Goal: Task Accomplishment & Management: Manage account settings

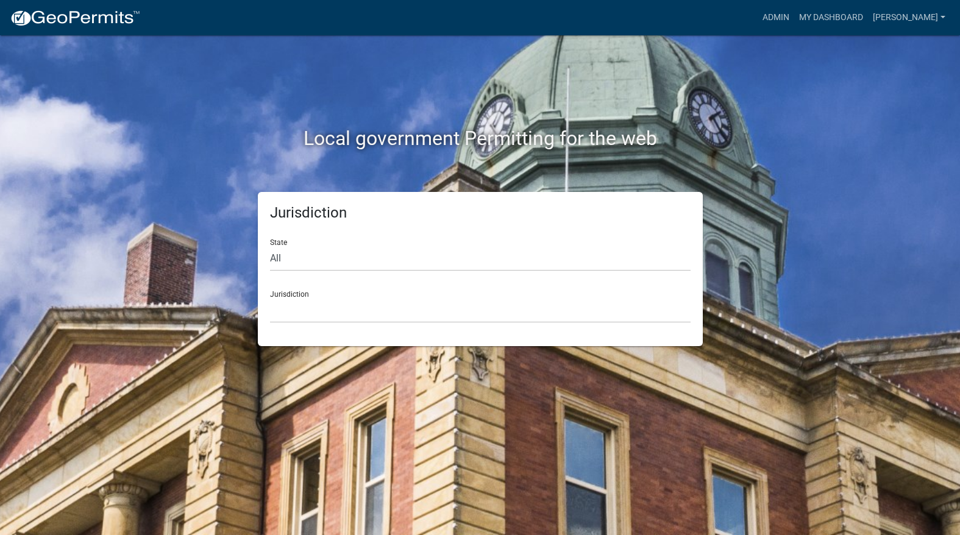
click at [799, 29] on nav "more_horiz Admin My Dashboard Visser Admin Account Logout" at bounding box center [480, 17] width 960 height 35
click at [794, 27] on link "Admin" at bounding box center [776, 17] width 37 height 23
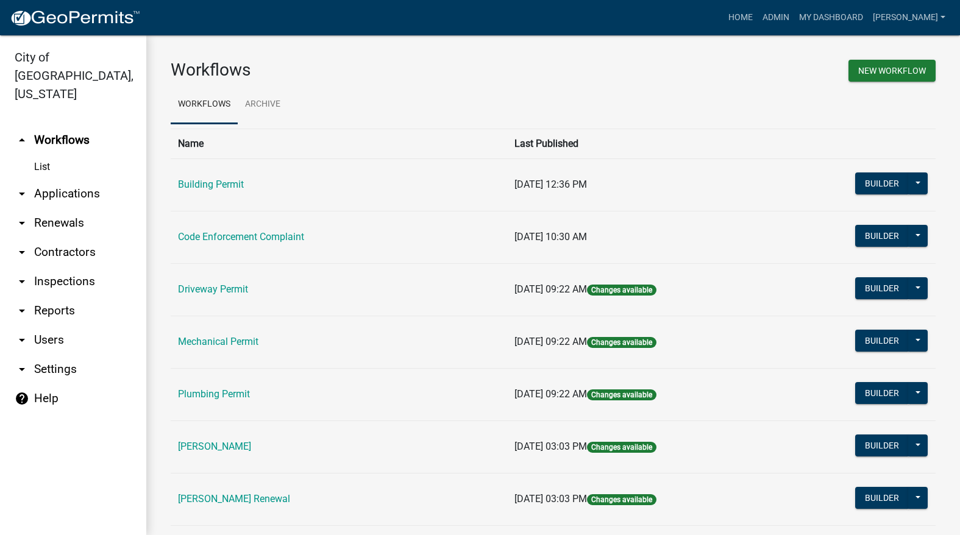
scroll to position [122, 0]
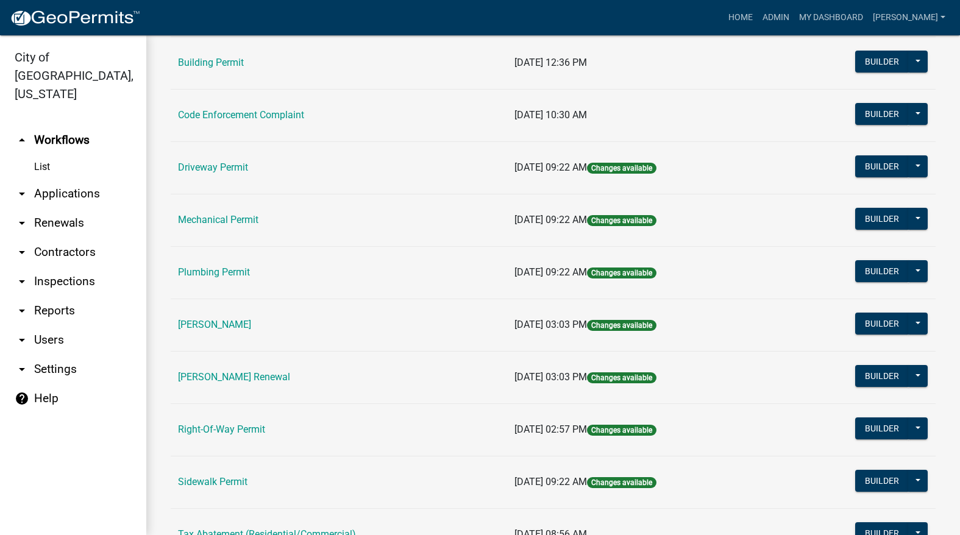
click at [219, 327] on link "[PERSON_NAME]" at bounding box center [214, 325] width 73 height 12
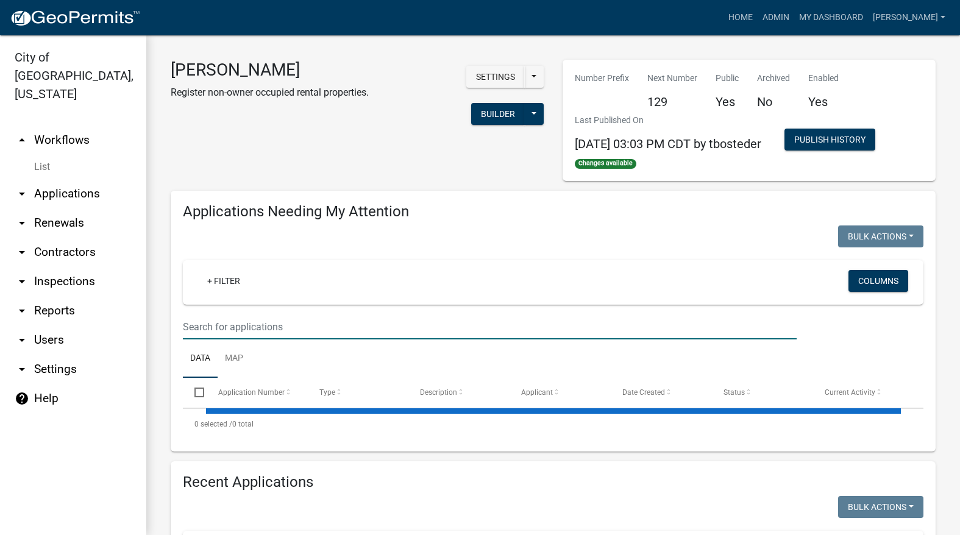
click at [237, 333] on input "text" at bounding box center [490, 327] width 614 height 25
select select "3: 100"
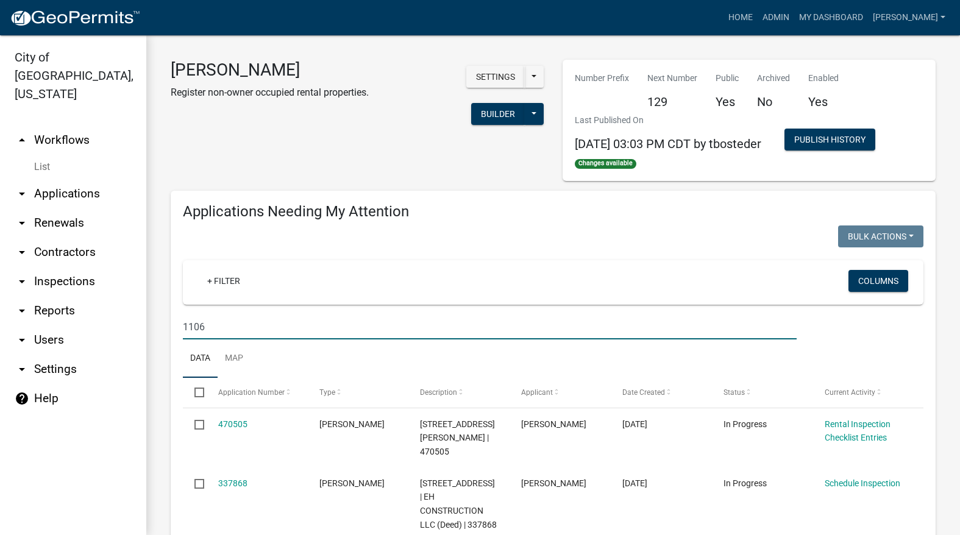
type input "1106"
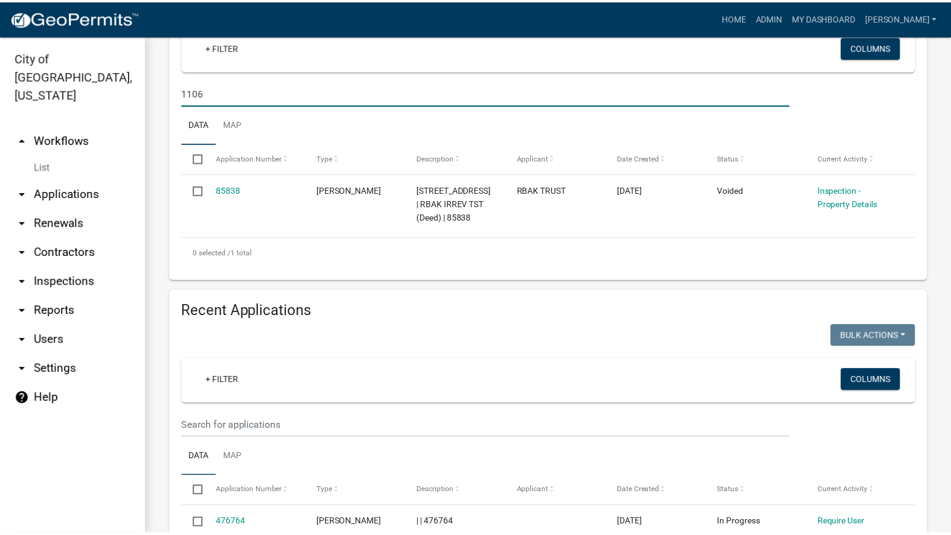
scroll to position [366, 0]
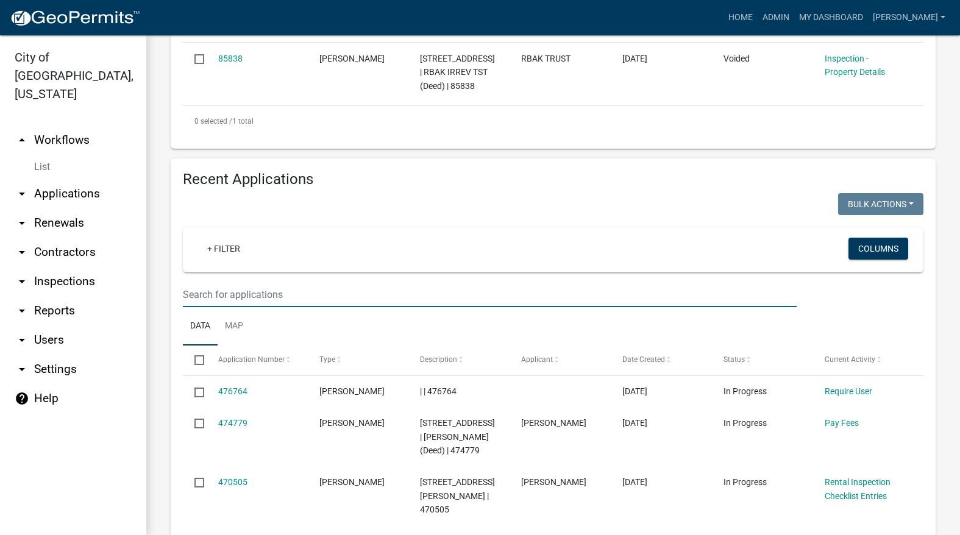
click at [243, 300] on input "text" at bounding box center [490, 294] width 614 height 25
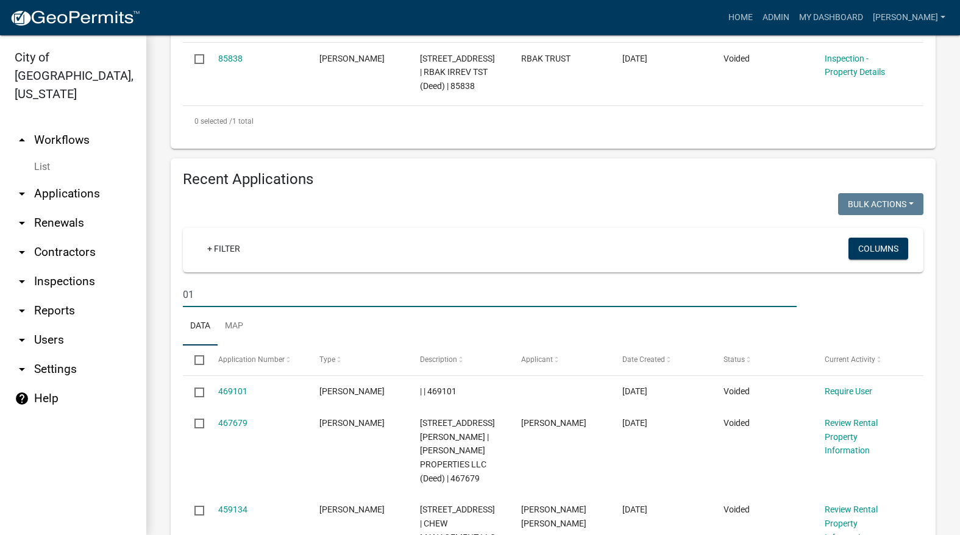
type input "0"
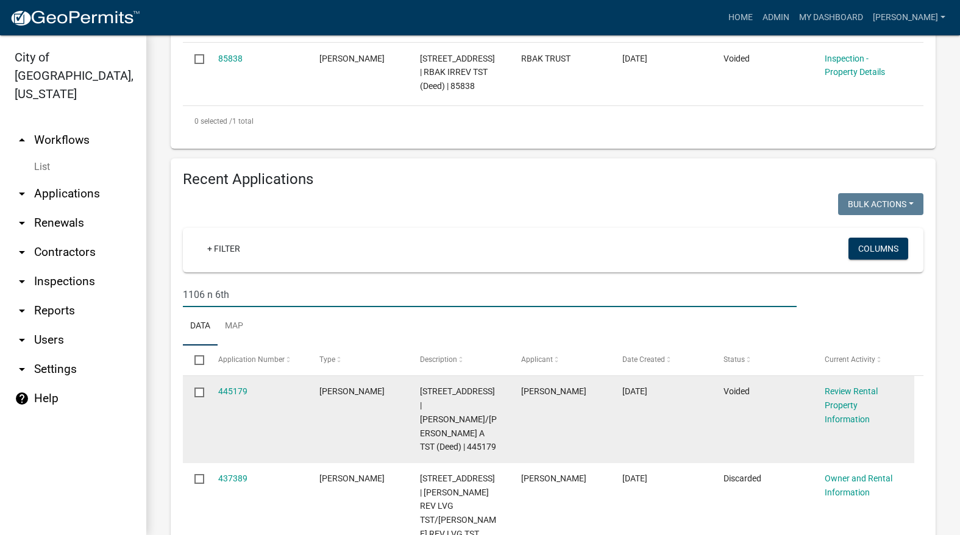
type input "1106 n 6th"
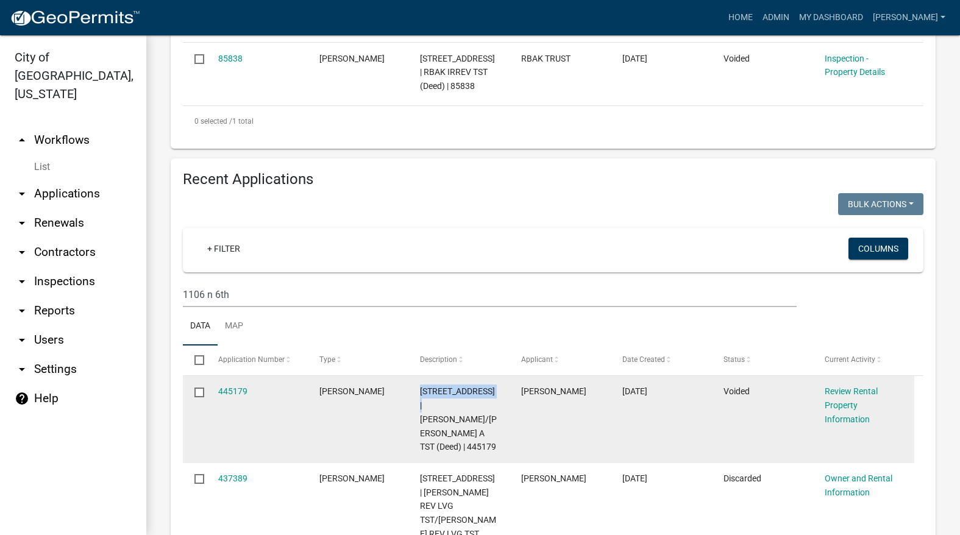
drag, startPoint x: 499, startPoint y: 389, endPoint x: 420, endPoint y: 383, distance: 79.4
click at [420, 383] on datatable-body-cell "1106 N 6TH ST # 42 | ENGEL, WILLIAM A TST/ENGEL, SHERRIE A TST (Deed) | 445179" at bounding box center [458, 419] width 101 height 87
copy span "1106 N 6TH ST # 42"
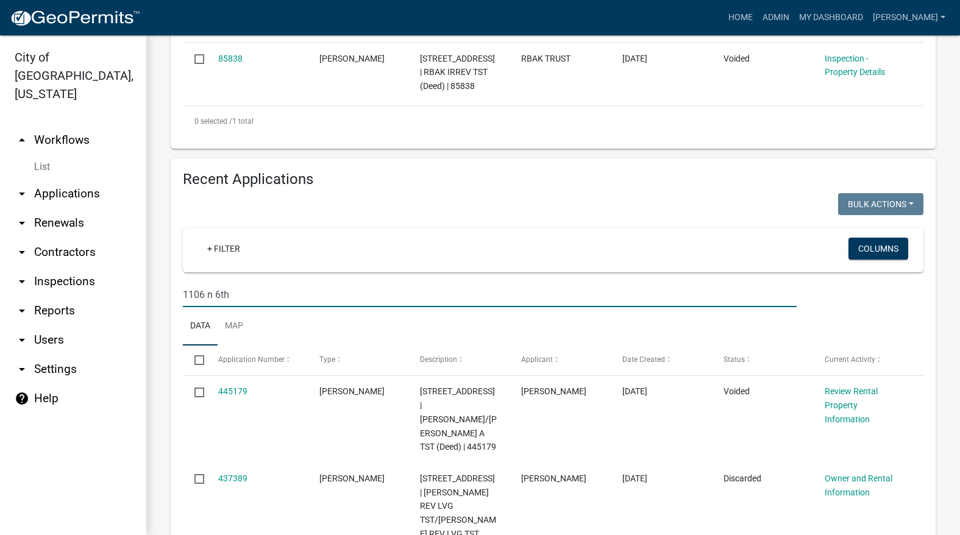
click at [305, 293] on input "1106 n 6th" at bounding box center [490, 294] width 614 height 25
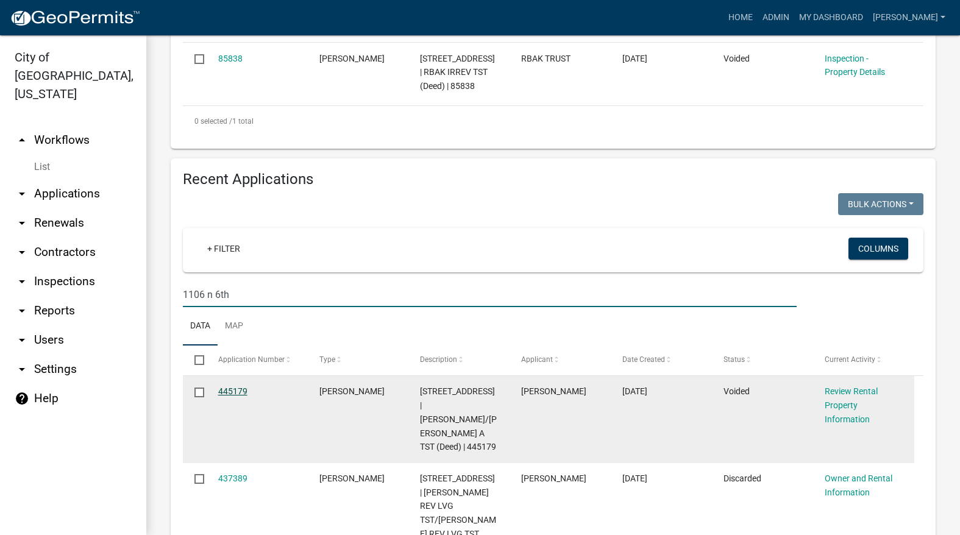
click at [234, 391] on link "445179" at bounding box center [232, 391] width 29 height 10
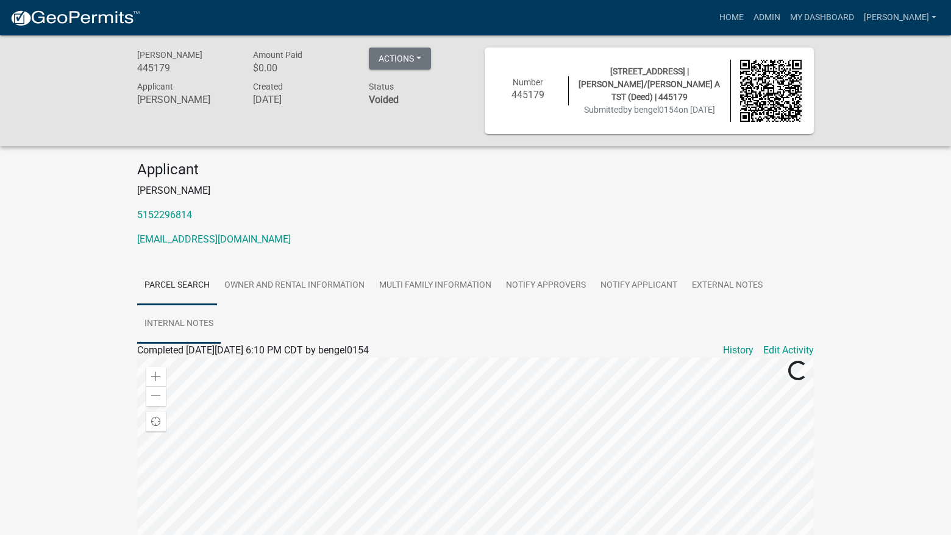
click at [194, 319] on link "Internal Notes" at bounding box center [179, 324] width 84 height 39
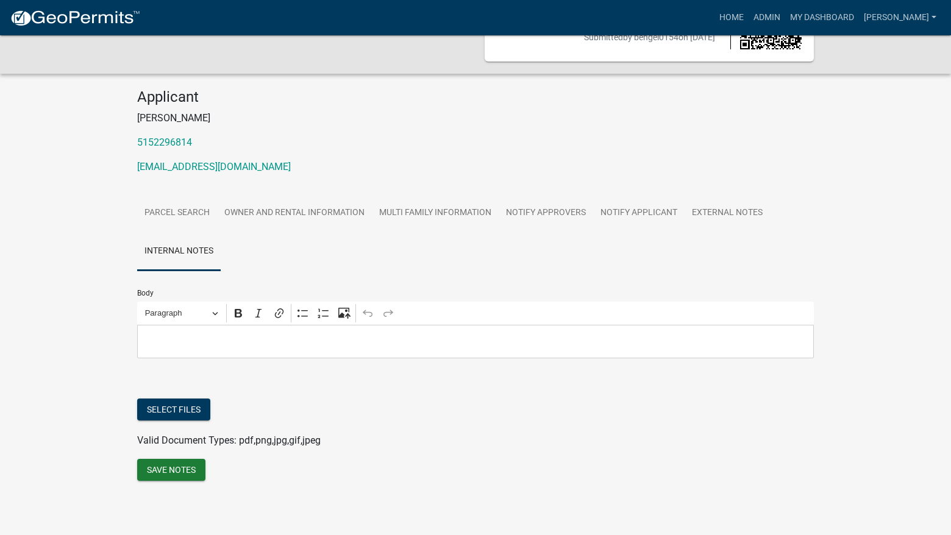
scroll to position [75, 0]
click at [711, 208] on link "External Notes" at bounding box center [727, 213] width 85 height 39
click at [650, 207] on link "Notify Applicant" at bounding box center [638, 213] width 91 height 39
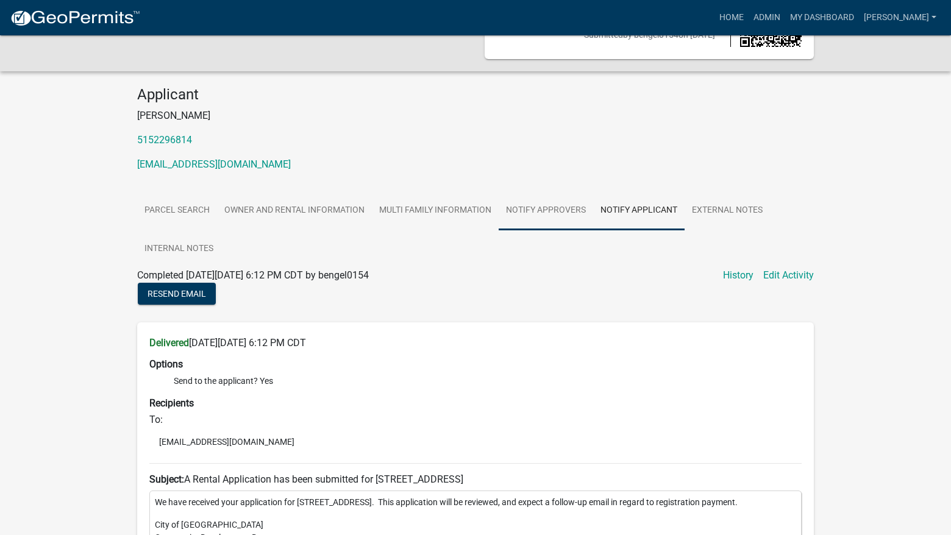
click at [558, 208] on link "Notify Approvers" at bounding box center [546, 210] width 94 height 39
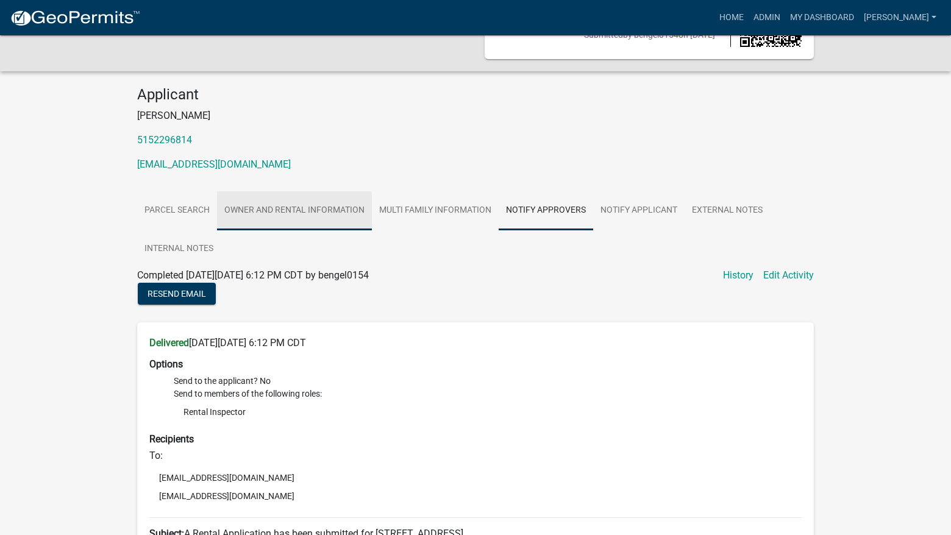
click at [341, 209] on link "Owner and Rental Information" at bounding box center [294, 210] width 155 height 39
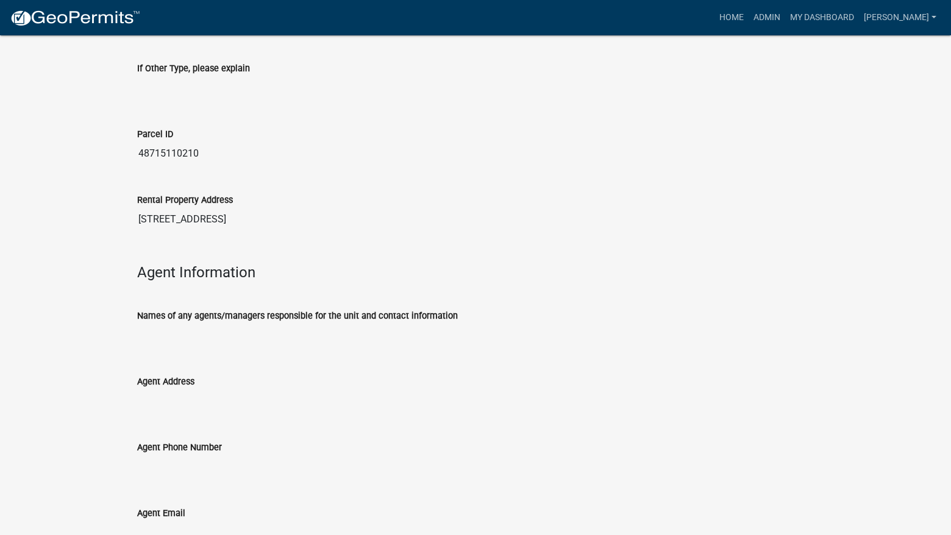
scroll to position [1353, 0]
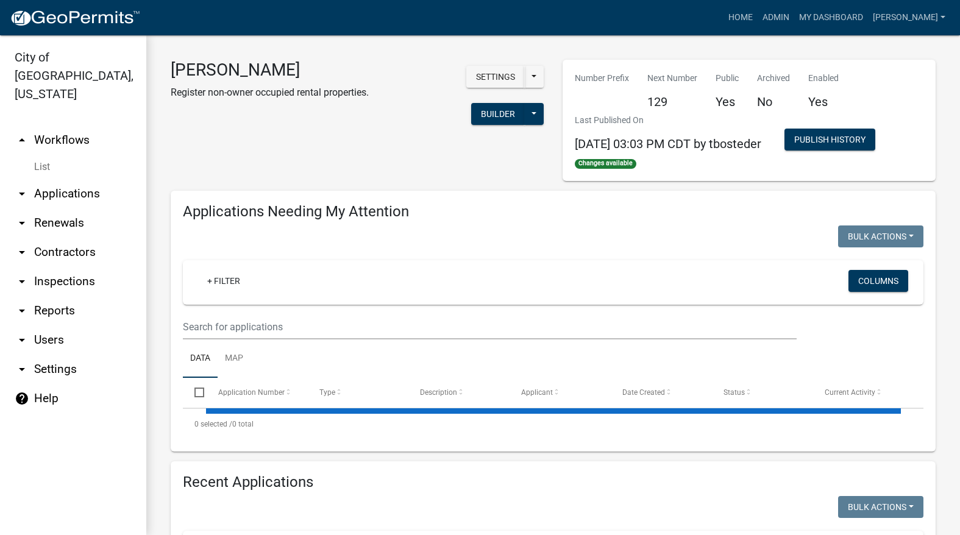
select select "3: 100"
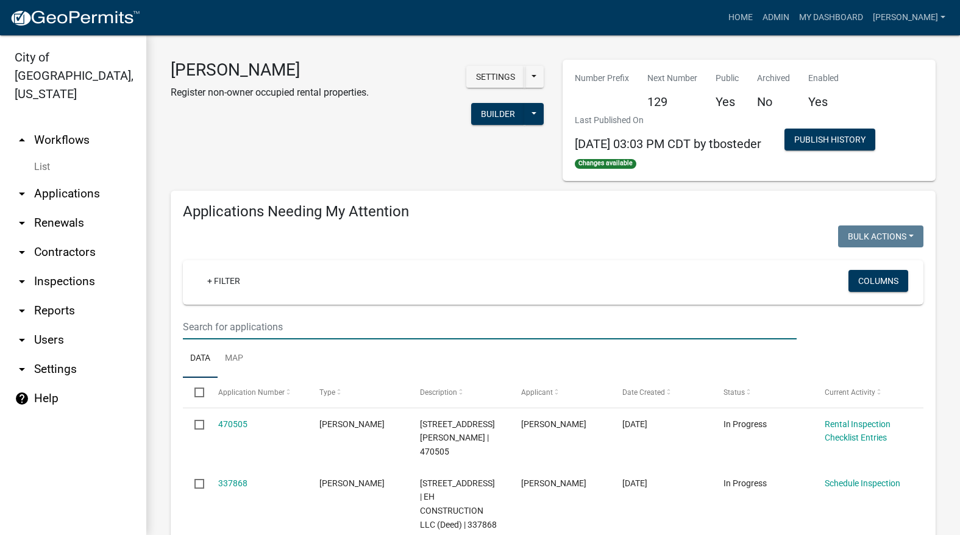
drag, startPoint x: 262, startPoint y: 337, endPoint x: 262, endPoint y: 344, distance: 7.3
drag, startPoint x: 262, startPoint y: 344, endPoint x: 255, endPoint y: 330, distance: 15.5
click at [255, 330] on input "text" at bounding box center [490, 327] width 614 height 25
paste input "1106 N 6TH ST # 42"
type input "1106 N 6TH ST # 42"
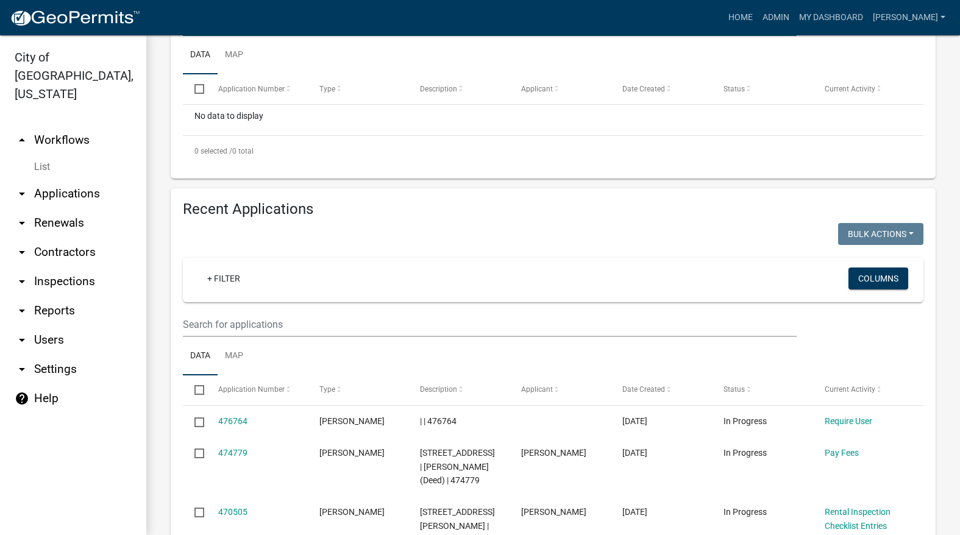
scroll to position [305, 0]
click at [333, 310] on wm-filter-builder "+ Filter Columns" at bounding box center [553, 296] width 741 height 79
click at [330, 310] on wm-filter-builder "+ Filter Columns" at bounding box center [553, 296] width 741 height 79
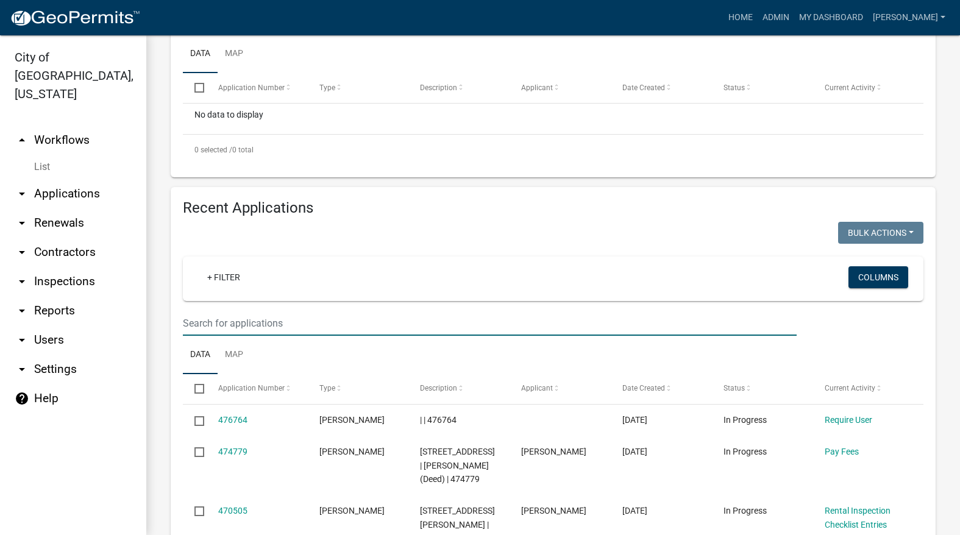
drag, startPoint x: 330, startPoint y: 310, endPoint x: 277, endPoint y: 325, distance: 54.6
click at [277, 325] on input "text" at bounding box center [490, 323] width 614 height 25
paste input "1106 N 6TH ST # 42"
type input "1106 N 6TH ST # 42"
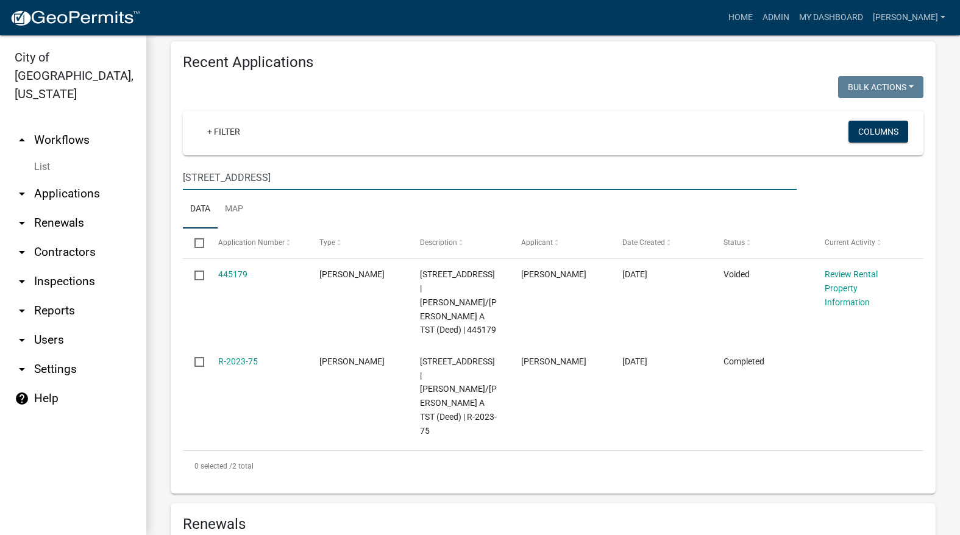
scroll to position [488, 0]
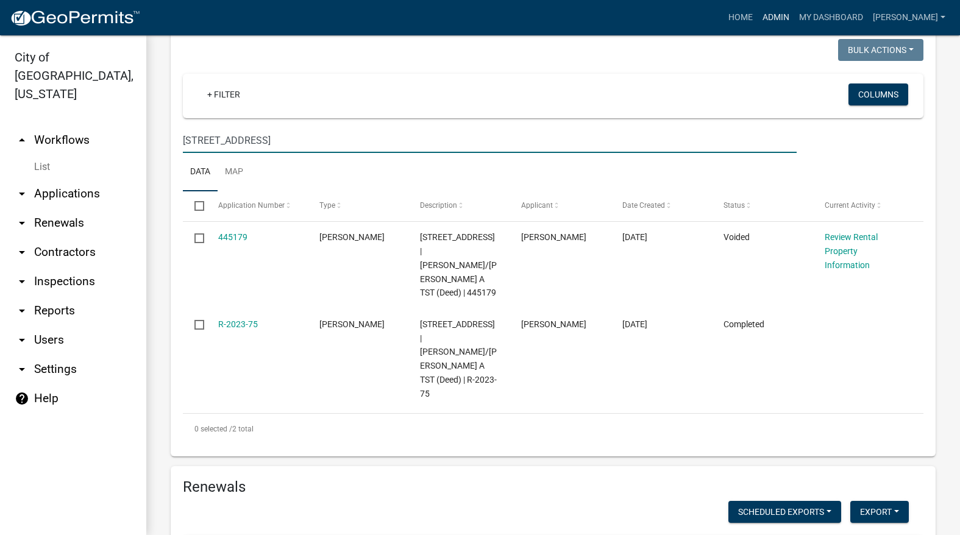
click at [794, 6] on link "Admin" at bounding box center [776, 17] width 37 height 23
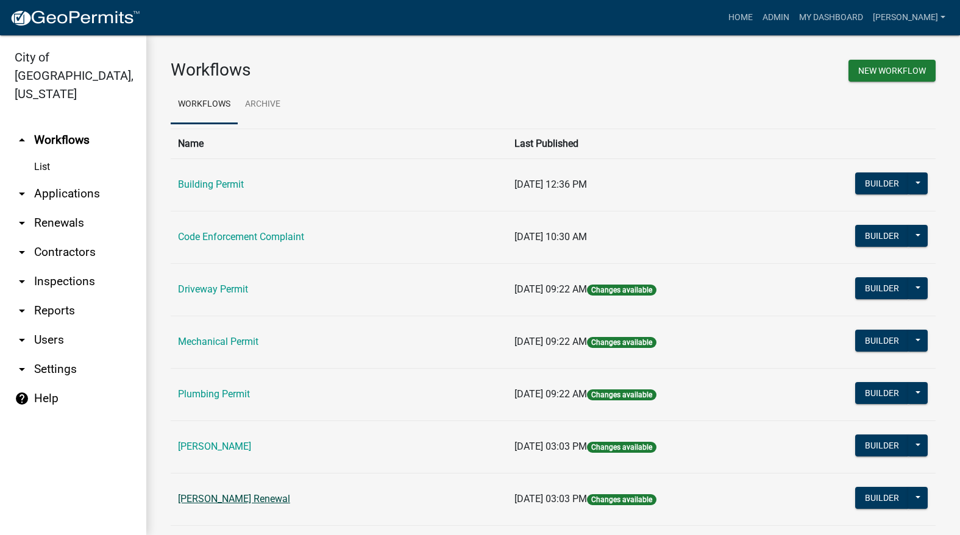
click at [290, 496] on link "[PERSON_NAME] Renewal" at bounding box center [234, 499] width 112 height 12
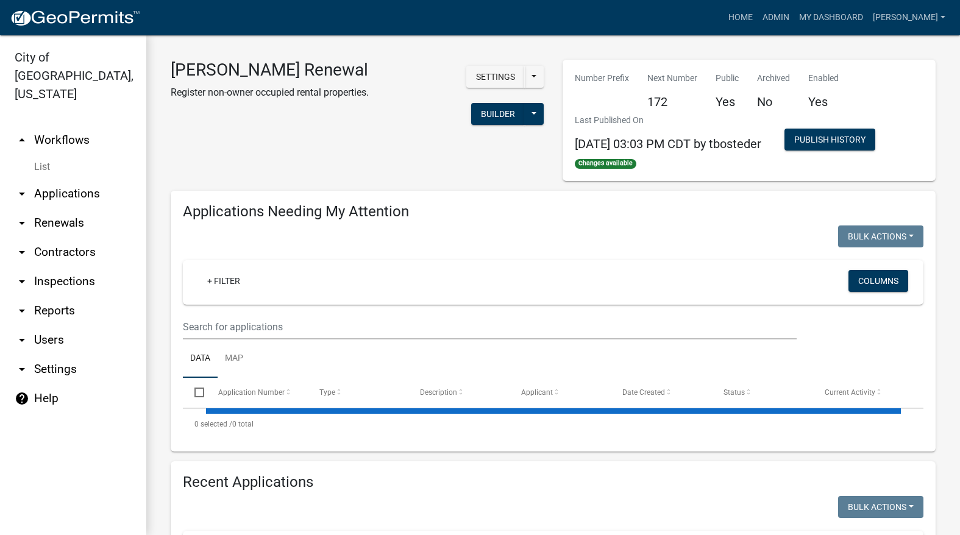
select select "3: 100"
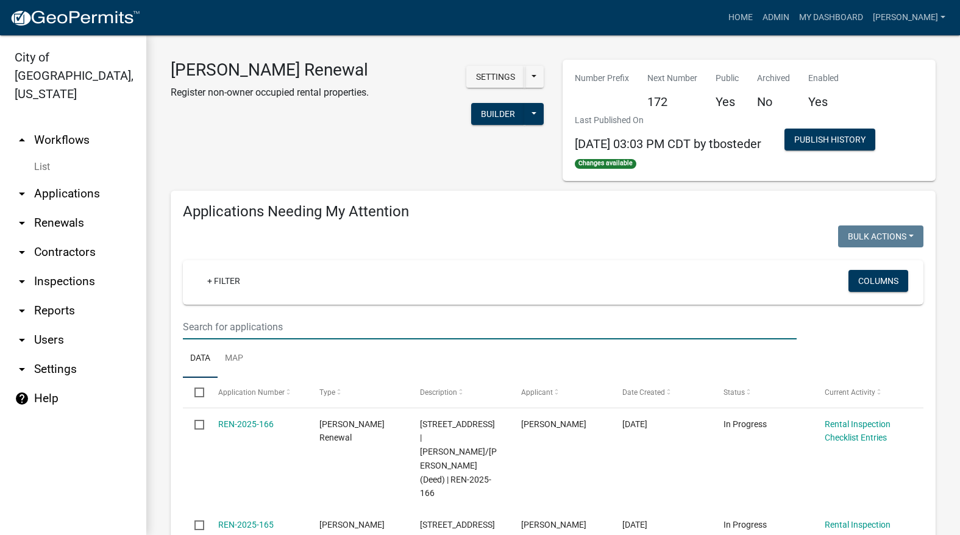
click at [313, 328] on input "text" at bounding box center [490, 327] width 614 height 25
paste input "1106 N 6TH ST # 42"
type input "1106 N 6TH ST # 42"
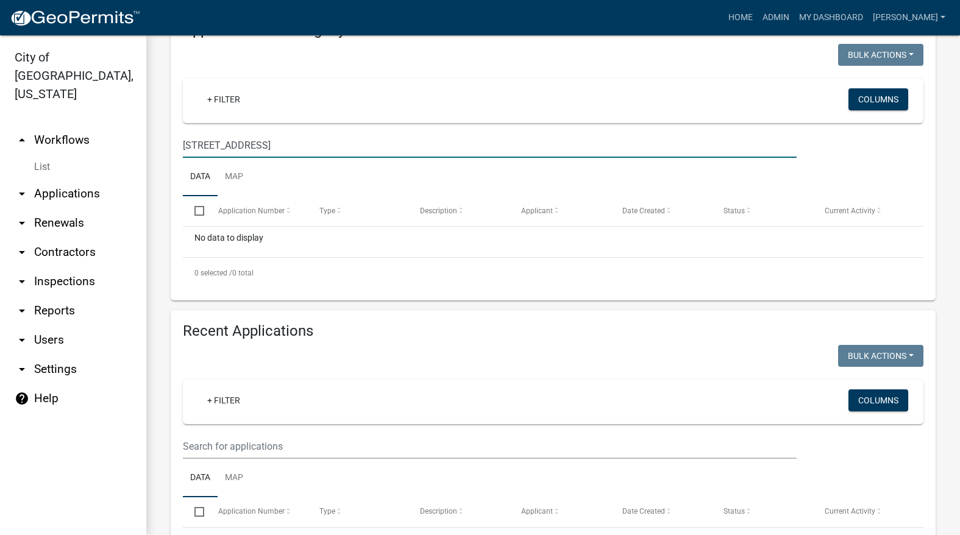
scroll to position [183, 0]
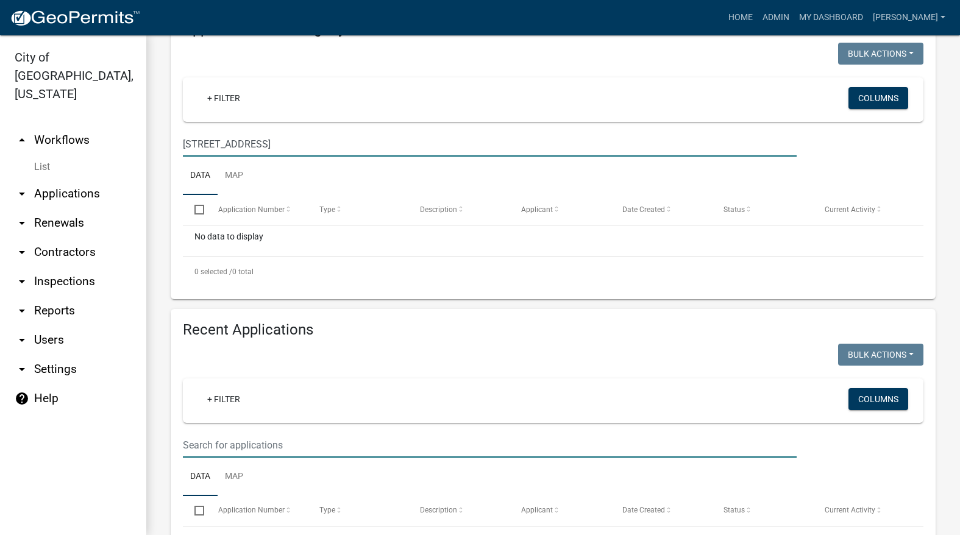
click at [316, 447] on input "text" at bounding box center [490, 445] width 614 height 25
paste input "1106 N 6TH ST # 42"
type input "1106 N 6TH ST # 42"
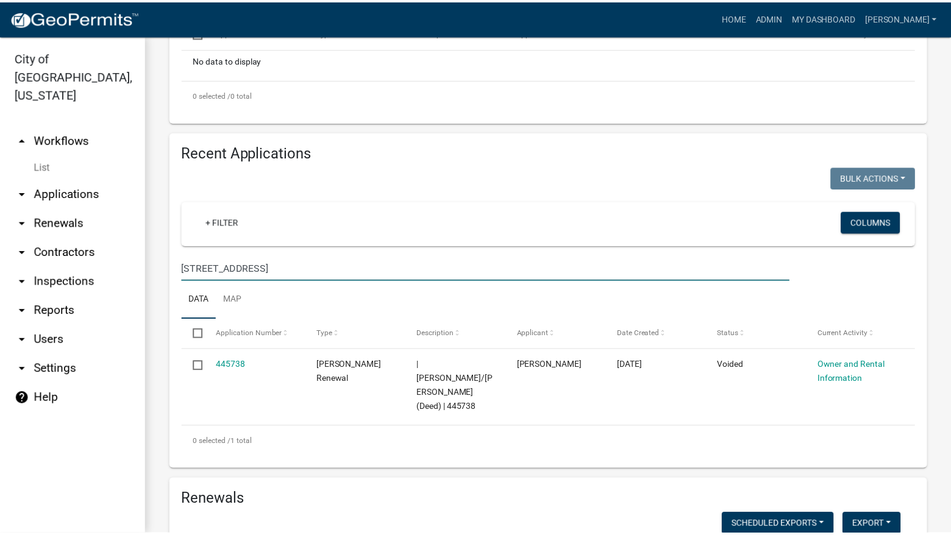
scroll to position [366, 0]
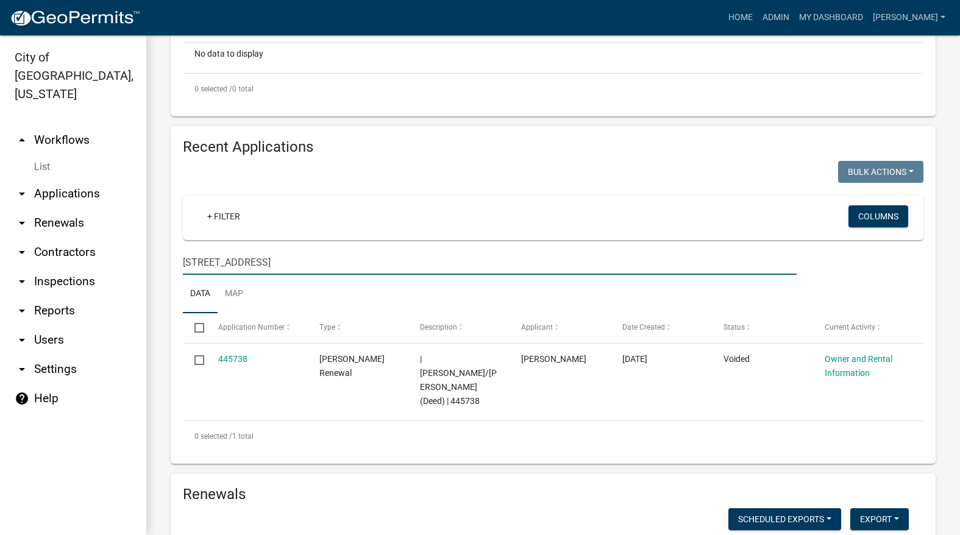
click at [241, 357] on link "445738" at bounding box center [232, 359] width 29 height 10
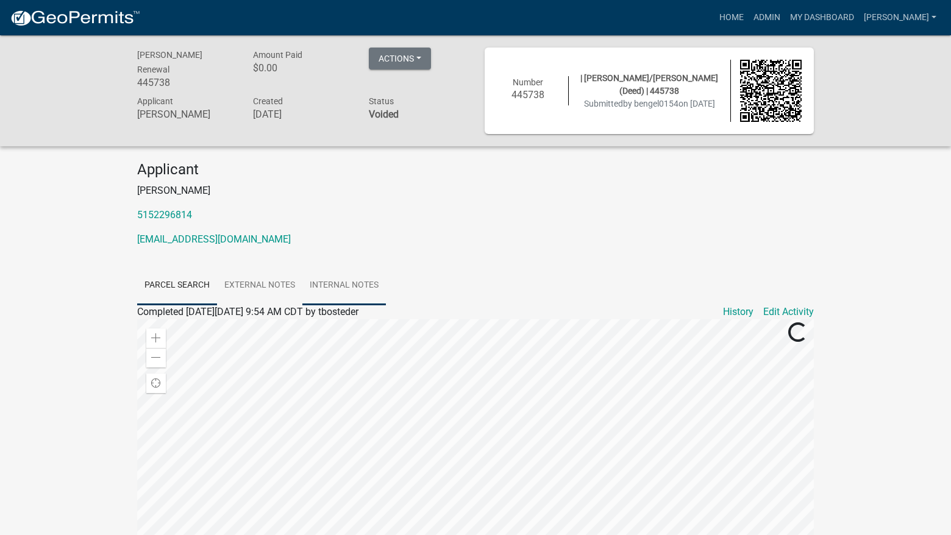
click at [352, 285] on link "Internal Notes" at bounding box center [344, 285] width 84 height 39
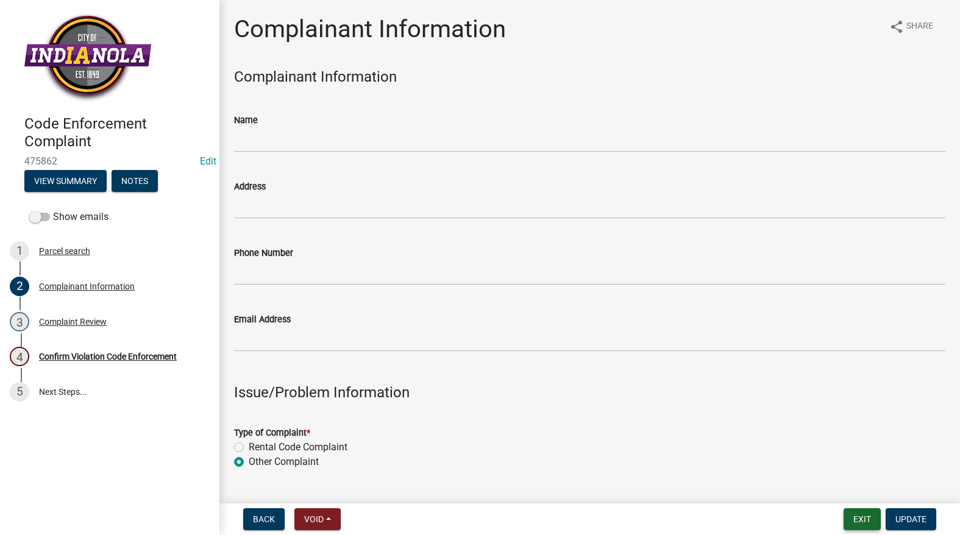
click at [855, 525] on button "Exit" at bounding box center [862, 519] width 37 height 22
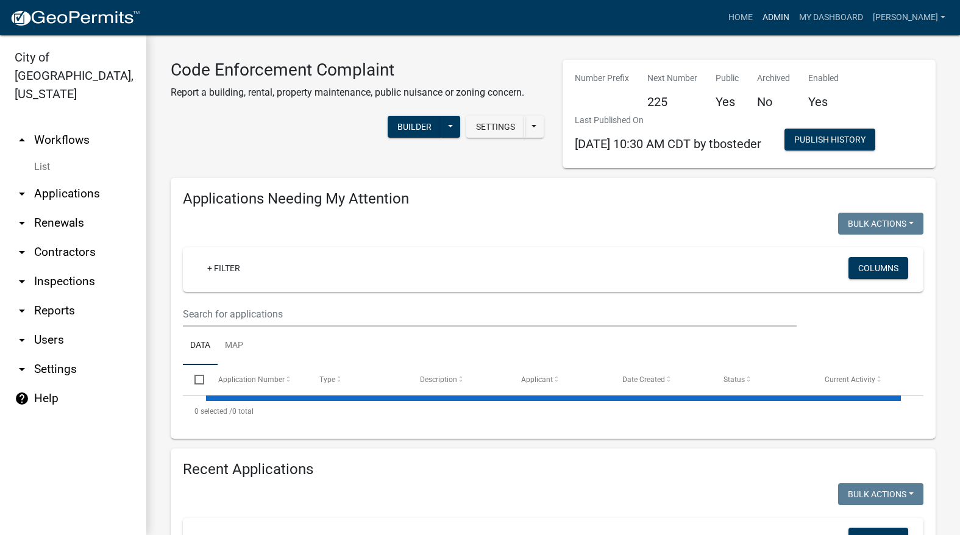
click at [794, 16] on link "Admin" at bounding box center [776, 17] width 37 height 23
select select "3: 100"
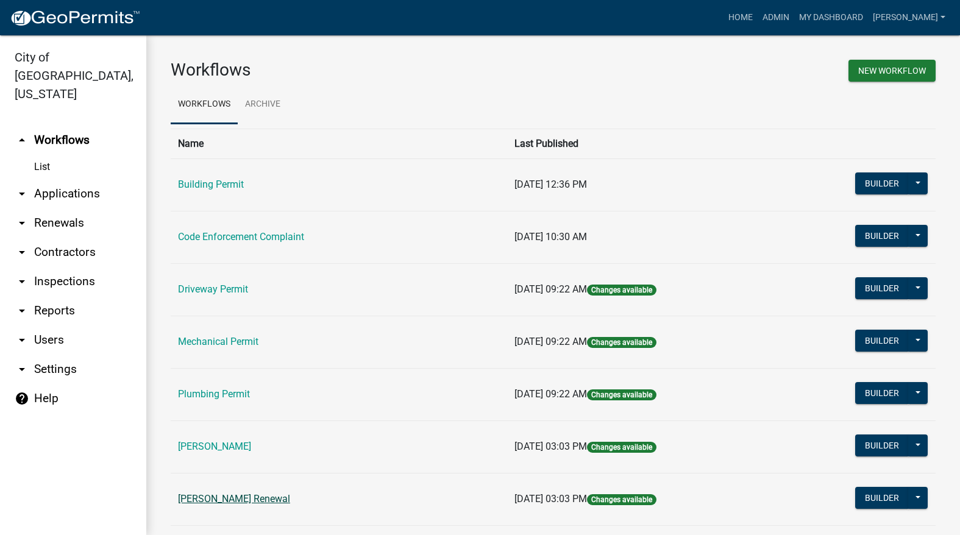
click at [229, 497] on link "[PERSON_NAME] Renewal" at bounding box center [234, 499] width 112 height 12
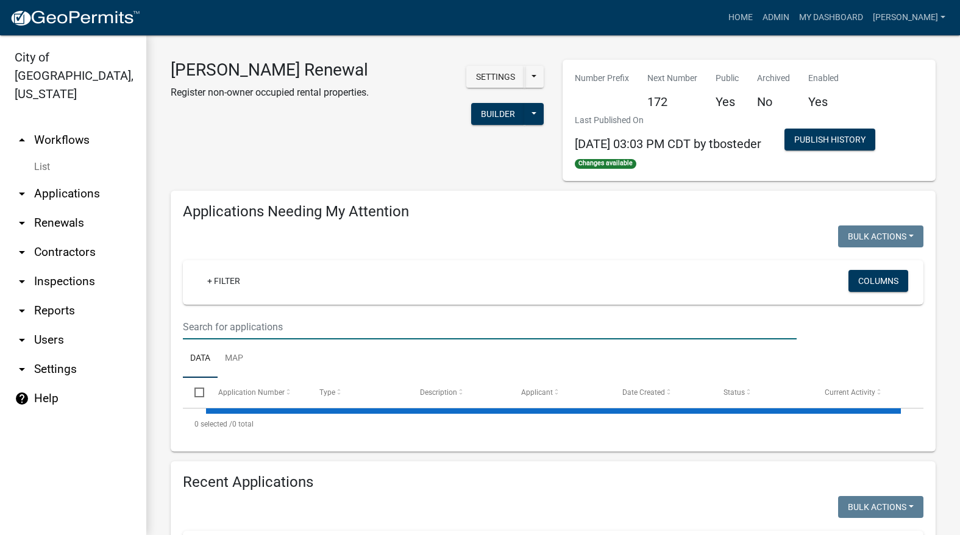
click at [262, 327] on input "text" at bounding box center [490, 327] width 614 height 25
select select "3: 100"
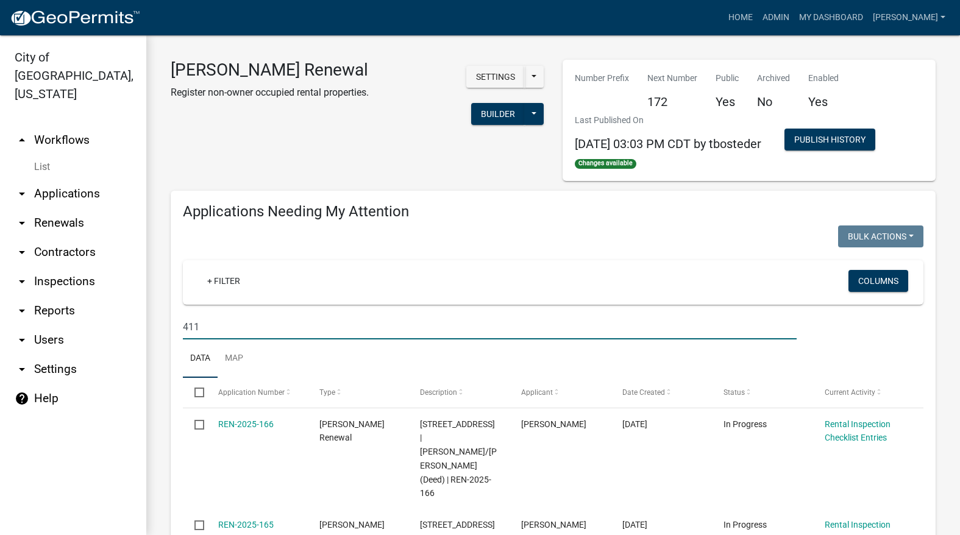
type input "411"
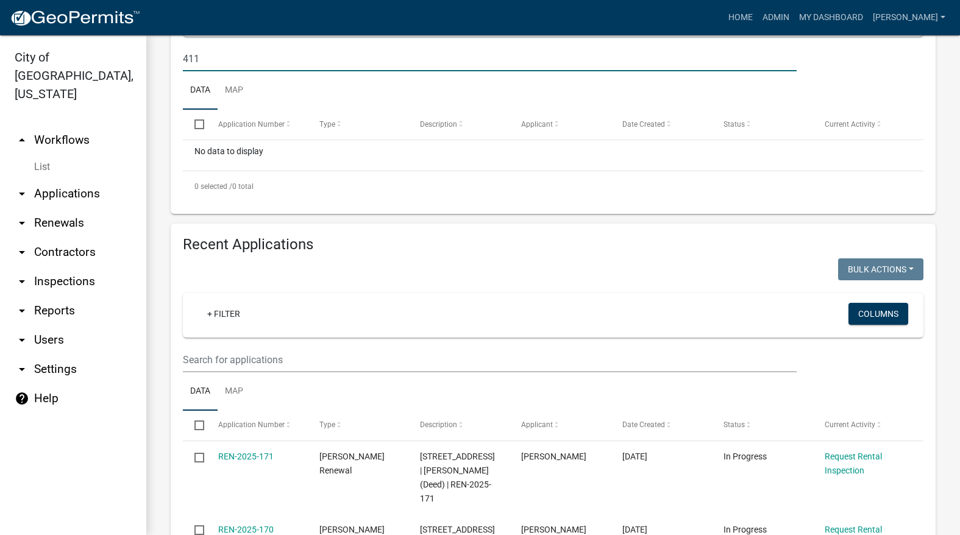
scroll to position [305, 0]
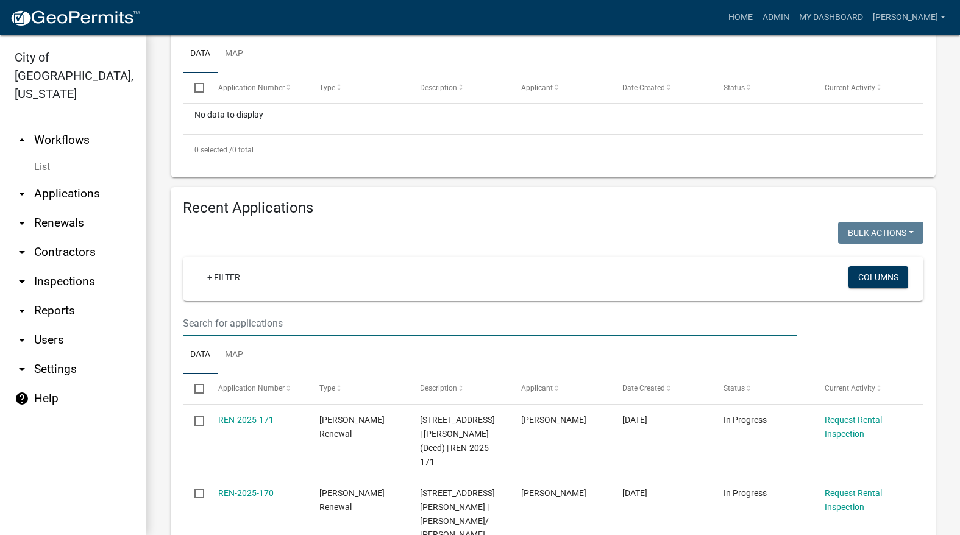
click at [265, 326] on input "text" at bounding box center [490, 323] width 614 height 25
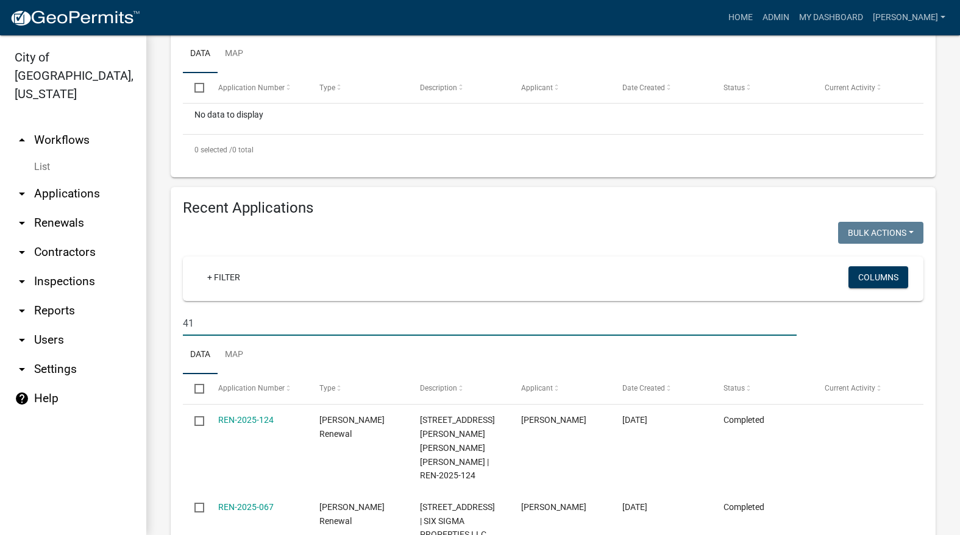
type input "4"
type input "1106"
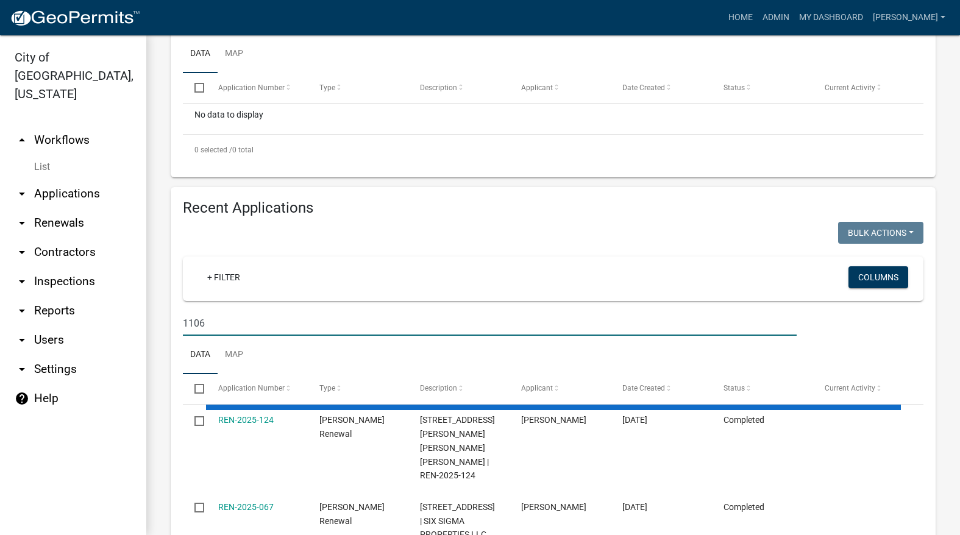
select select "3: 100"
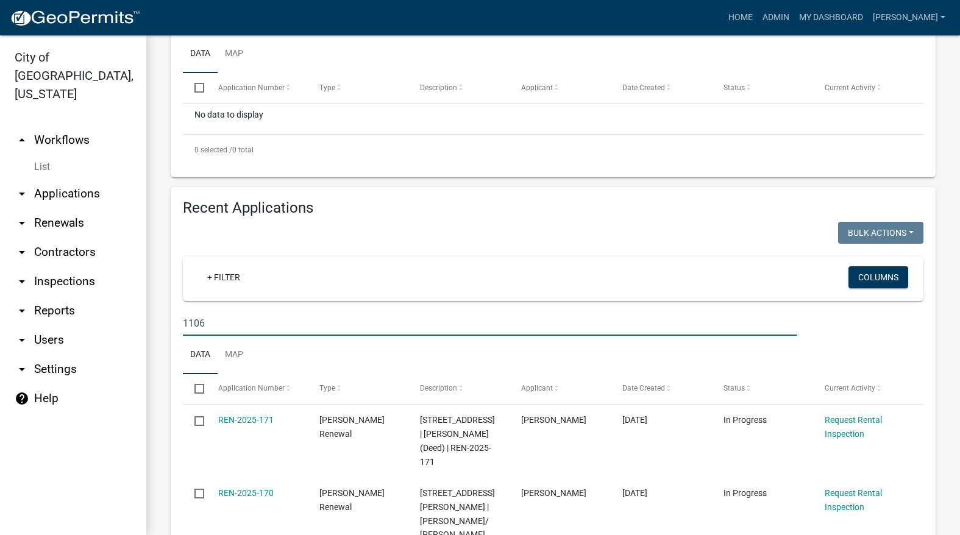
type input "1106"
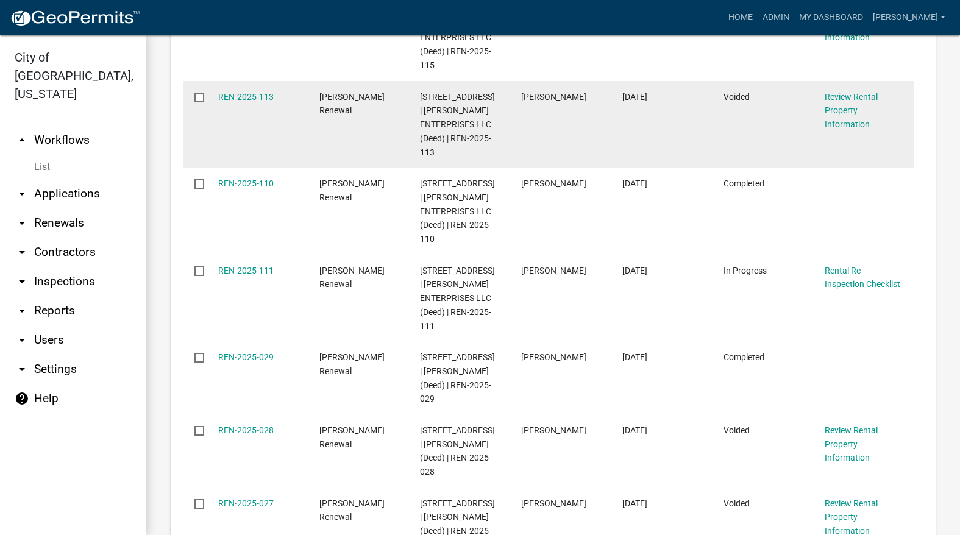
scroll to position [1036, 0]
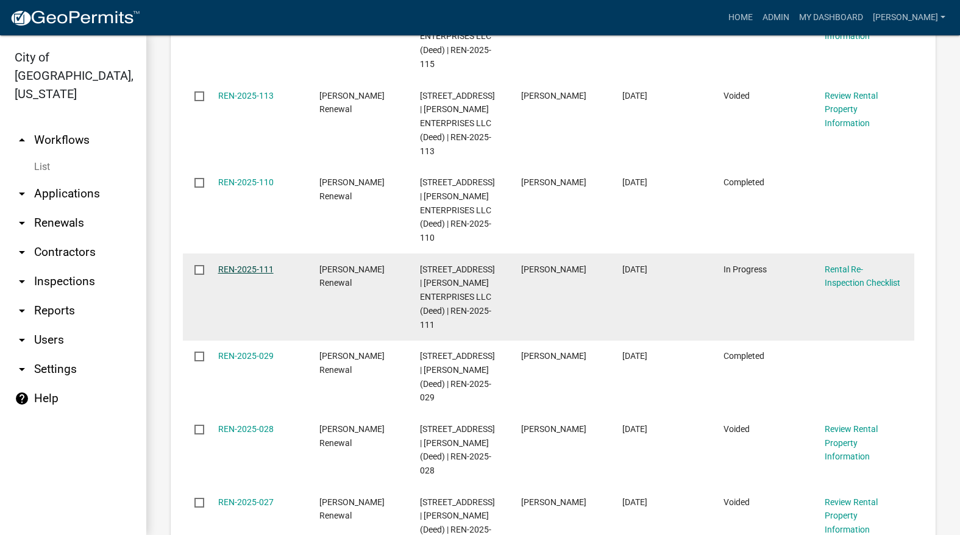
click at [262, 265] on link "REN-2025-111" at bounding box center [245, 270] width 55 height 10
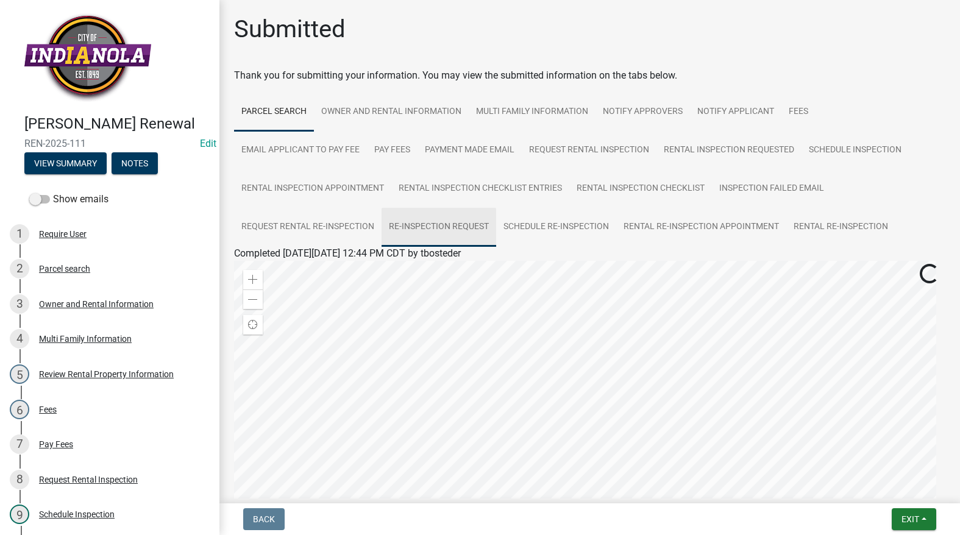
click at [420, 229] on link "Re-Inspection Request" at bounding box center [439, 227] width 115 height 39
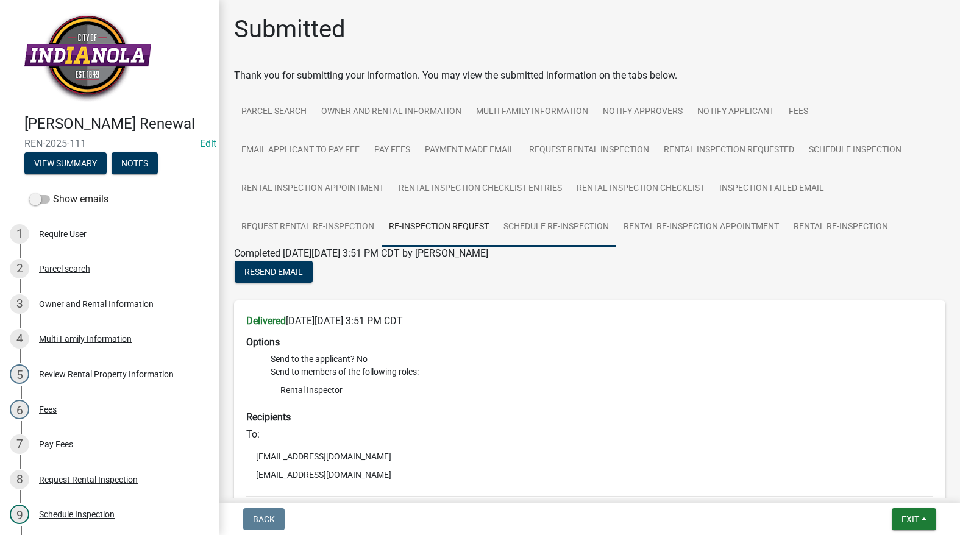
click at [564, 229] on link "Schedule Re-Inspection" at bounding box center [556, 227] width 120 height 39
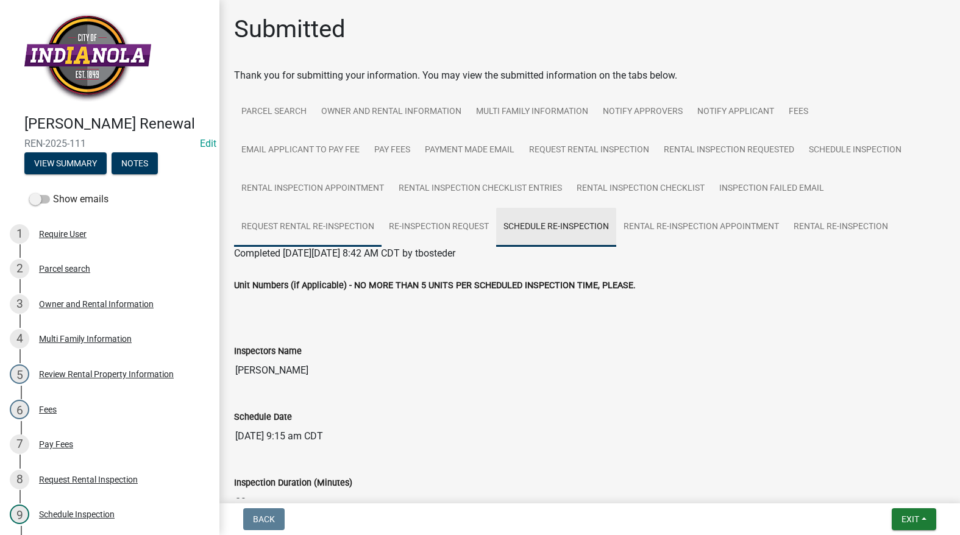
click at [338, 223] on link "Request Rental Re-Inspection" at bounding box center [308, 227] width 148 height 39
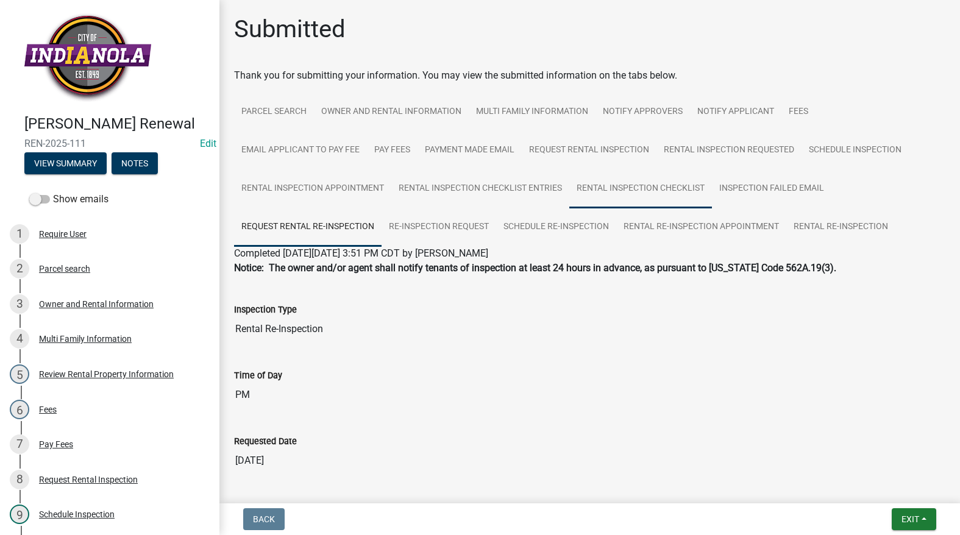
click at [640, 195] on link "Rental Inspection Checklist" at bounding box center [640, 188] width 143 height 39
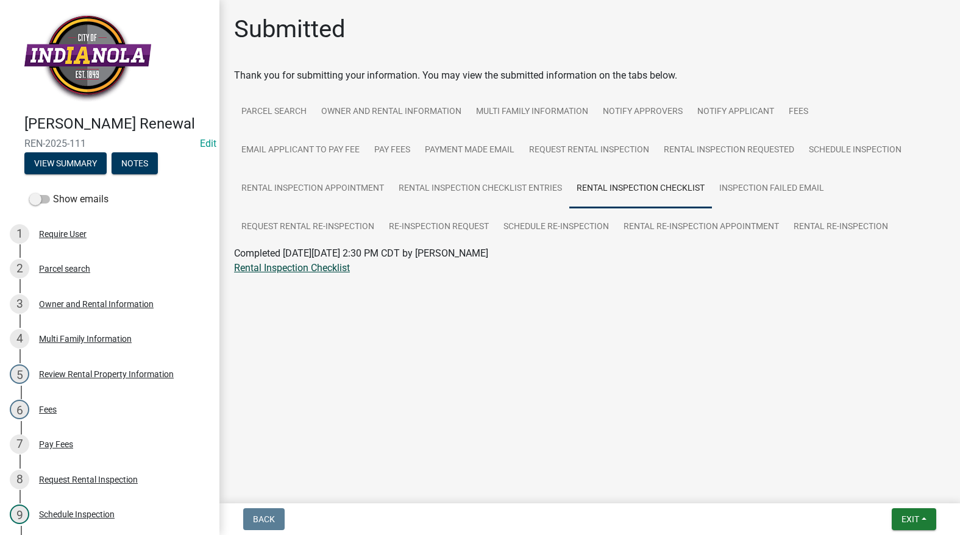
click at [330, 266] on link "Rental Inspection Checklist" at bounding box center [292, 268] width 116 height 12
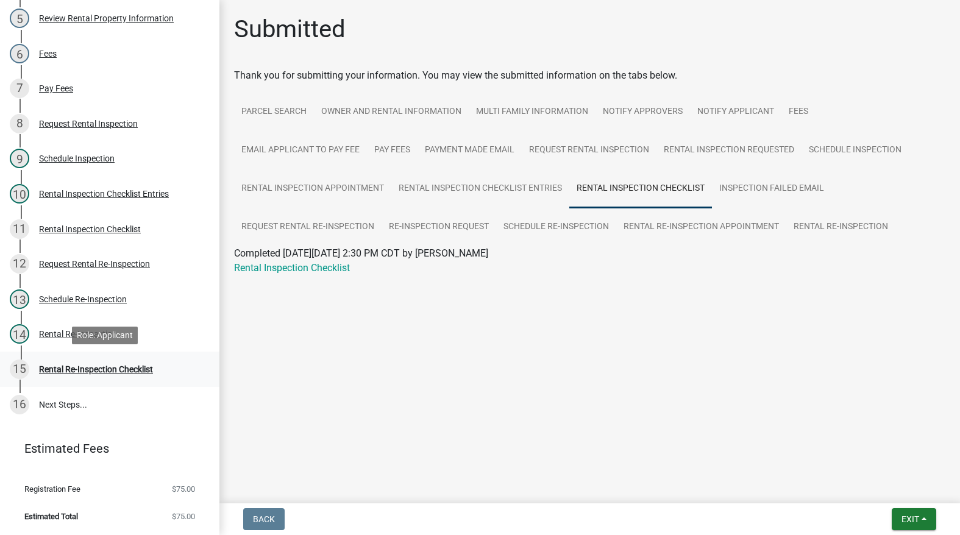
click at [97, 373] on div "Rental Re-Inspection Checklist" at bounding box center [96, 369] width 114 height 9
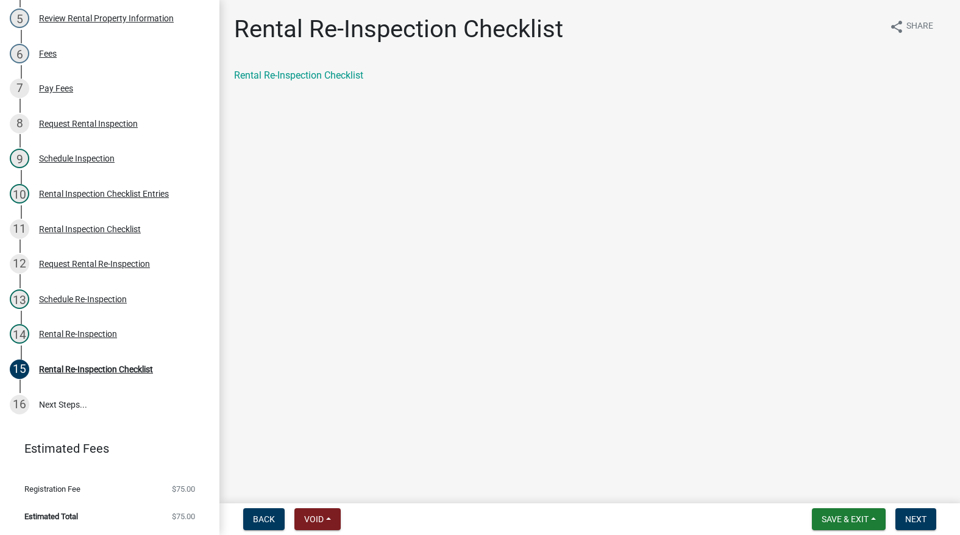
click at [300, 66] on div "Rental Re-Inspection Checklist share Share Rental Re-Inspection Checklist" at bounding box center [590, 59] width 730 height 89
click at [299, 73] on link "Rental Re-Inspection Checklist" at bounding box center [298, 75] width 129 height 12
click at [869, 515] on button "Save & Exit" at bounding box center [849, 519] width 74 height 22
click at [860, 483] on button "Save & Exit" at bounding box center [837, 487] width 98 height 29
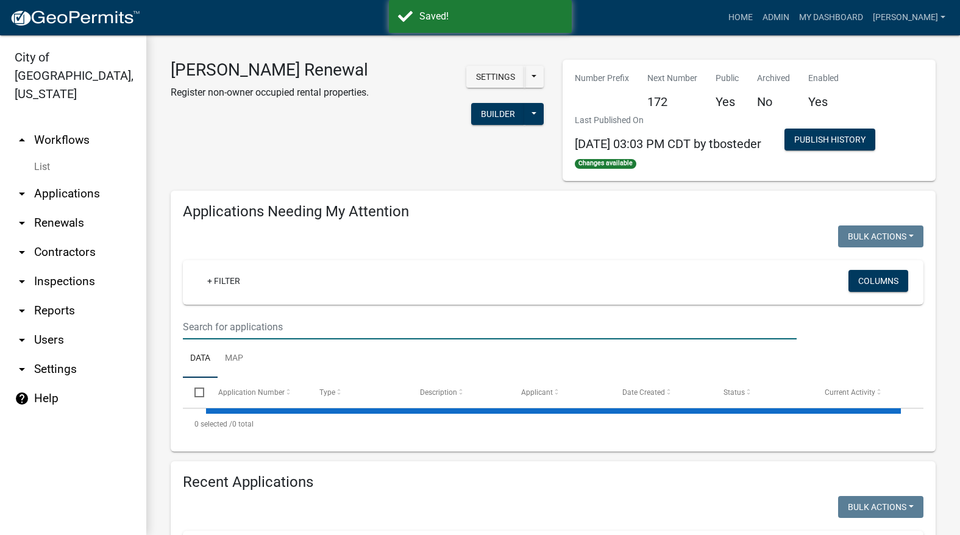
click at [351, 326] on input "text" at bounding box center [490, 327] width 614 height 25
select select "3: 100"
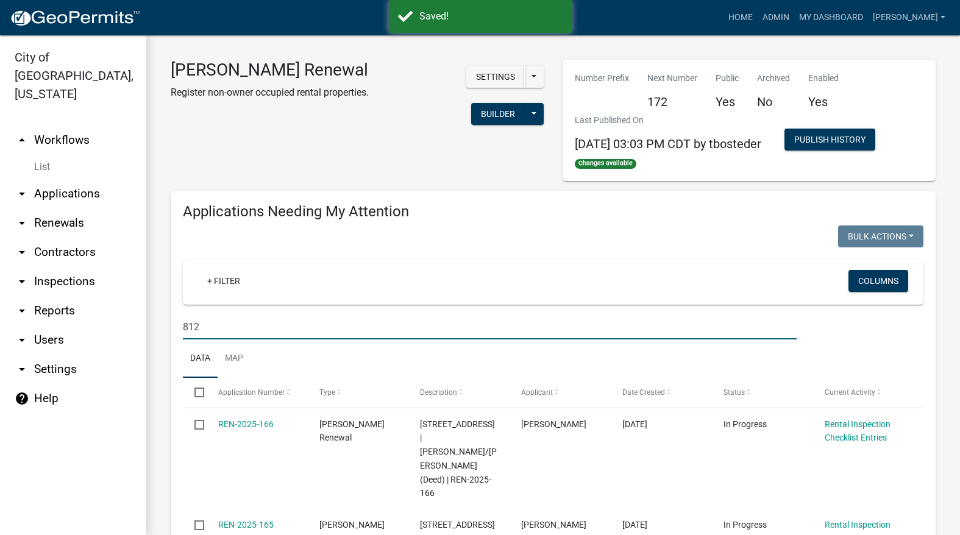
type input "812"
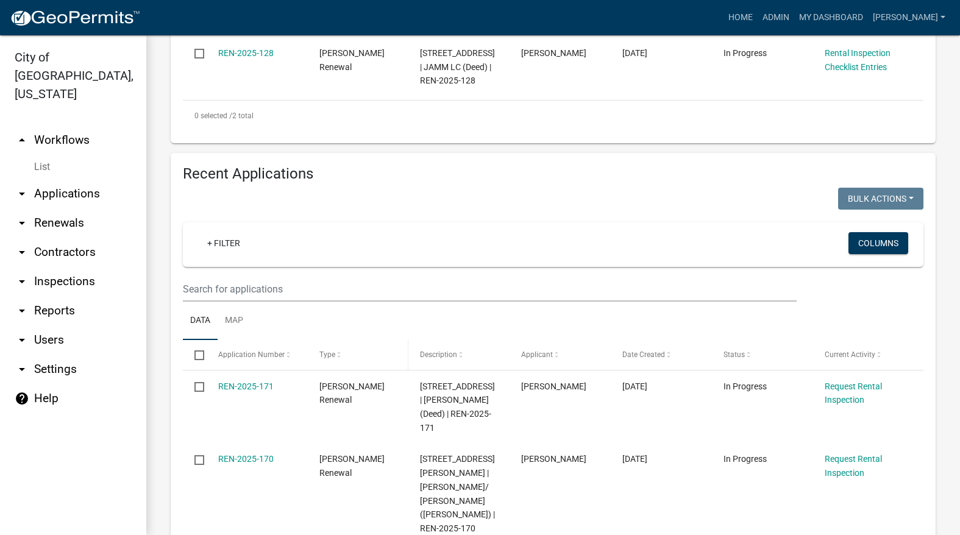
scroll to position [488, 0]
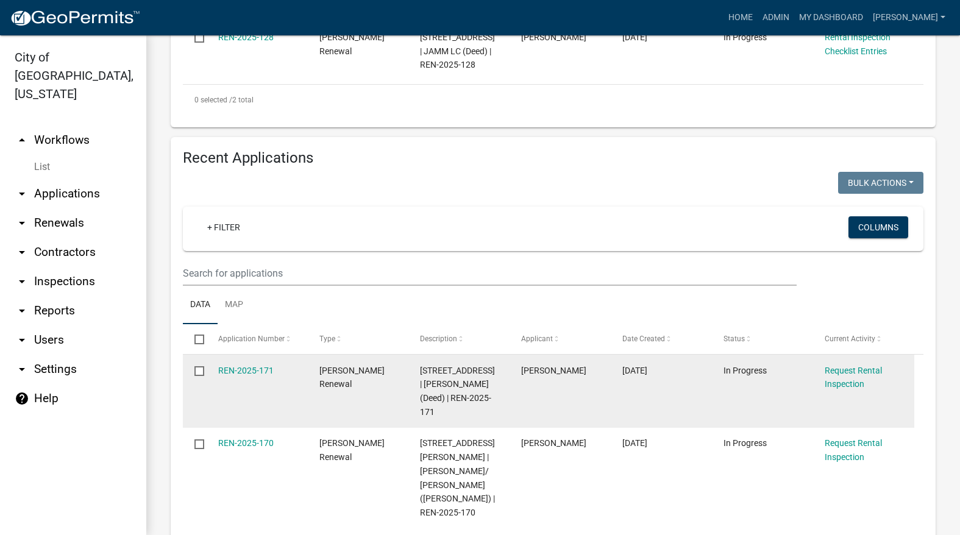
click at [238, 364] on div "REN-2025-171" at bounding box center [257, 371] width 78 height 14
click at [243, 366] on link "REN-2025-171" at bounding box center [245, 371] width 55 height 10
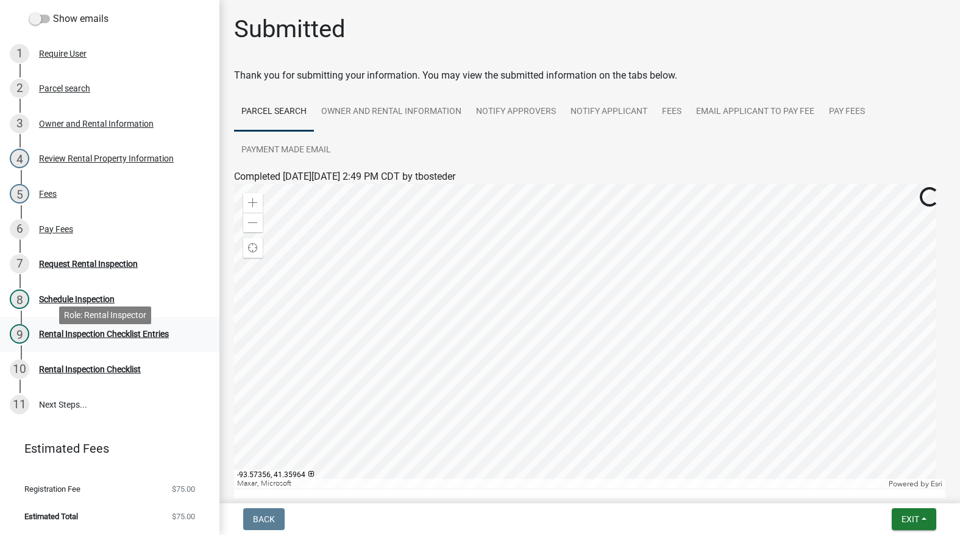
scroll to position [183, 0]
click at [94, 270] on div "7 Request Rental Inspection" at bounding box center [105, 264] width 190 height 20
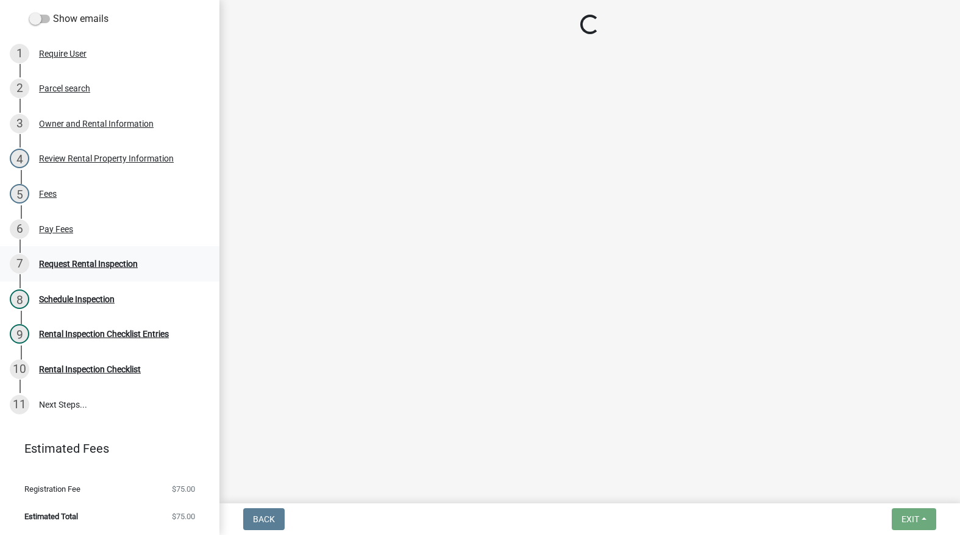
select select "b959d790-e5ea-4503-81e8-7f17c022e9fc"
select select "843ebab2-59e7-4208-955a-d78dd632208f"
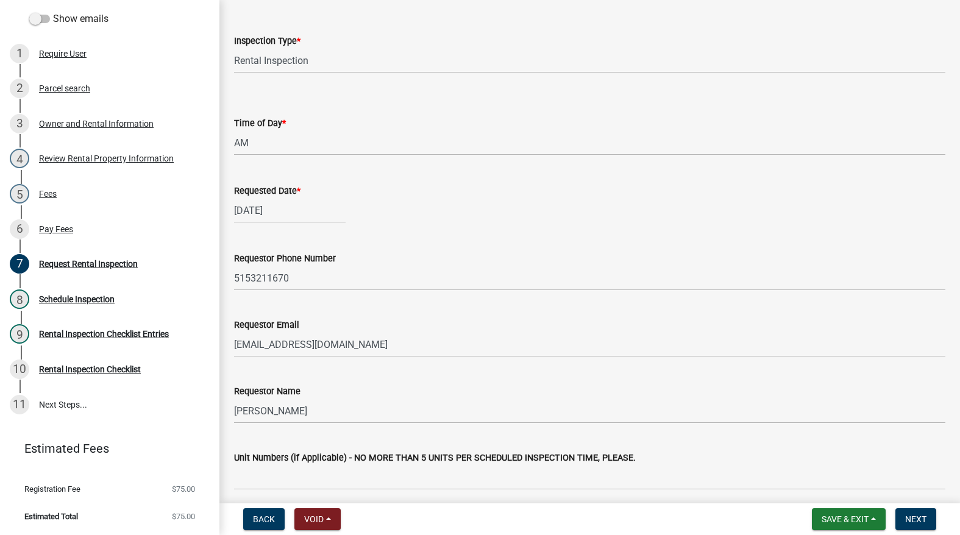
scroll to position [0, 0]
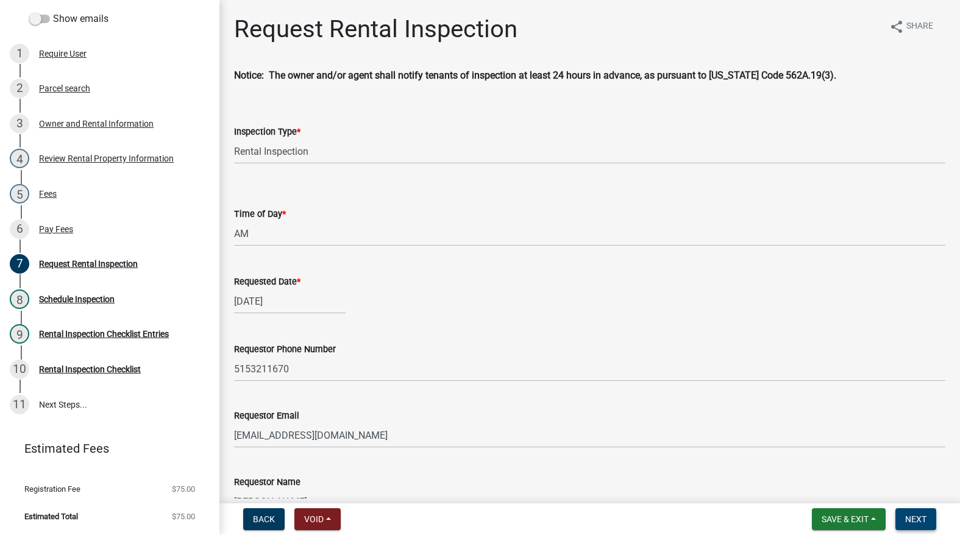
click at [917, 523] on span "Next" at bounding box center [915, 520] width 21 height 10
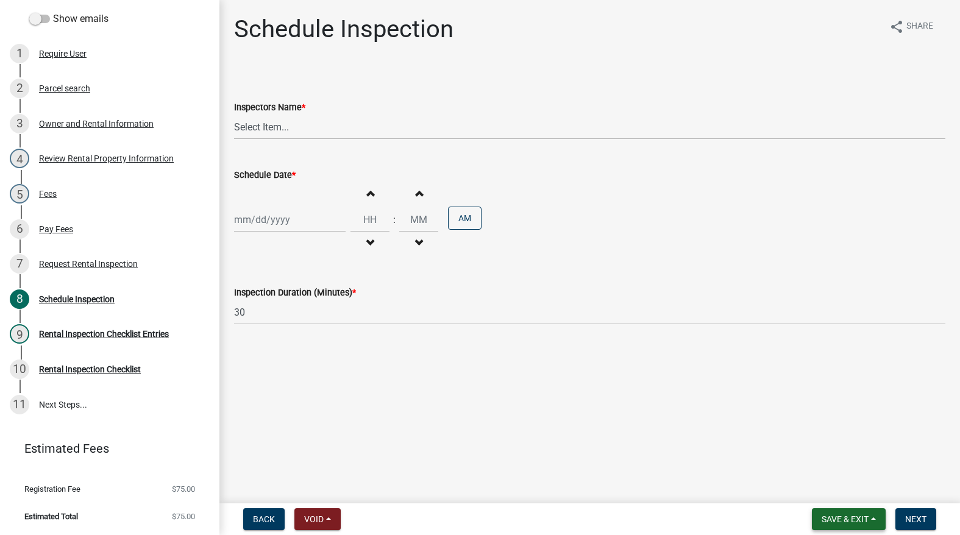
click at [827, 521] on span "Save & Exit" at bounding box center [845, 520] width 47 height 10
click at [825, 490] on button "Save & Exit" at bounding box center [837, 487] width 98 height 29
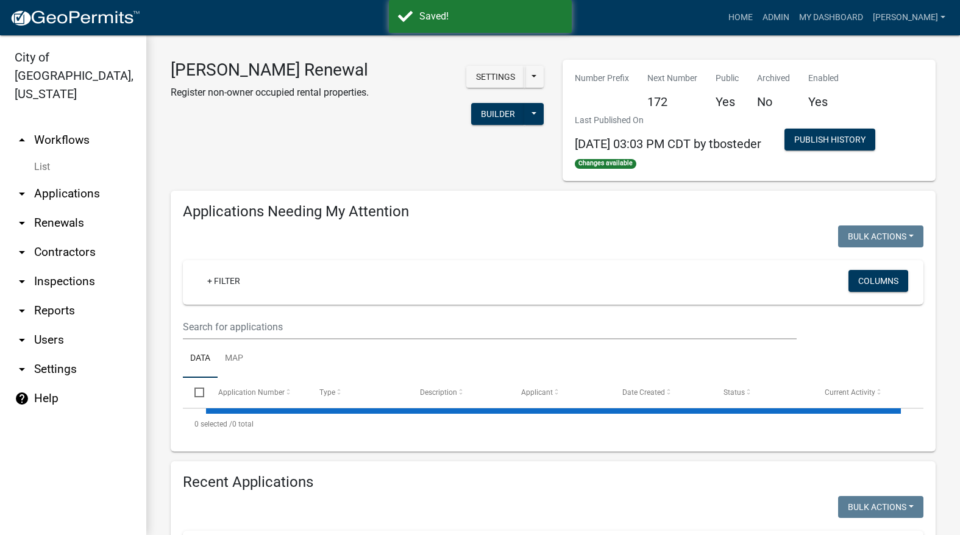
select select "3: 100"
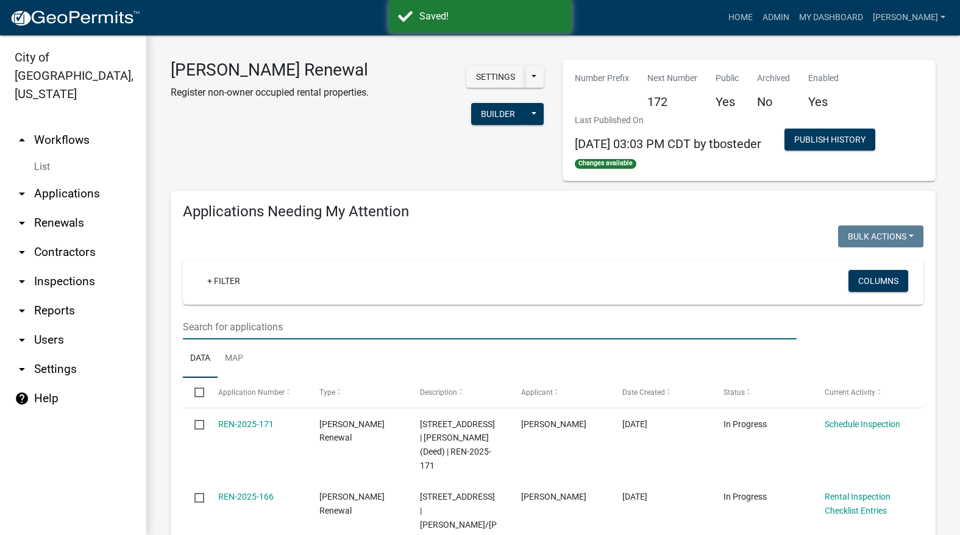
click at [302, 325] on input "text" at bounding box center [490, 327] width 614 height 25
select select "3: 100"
type input "404"
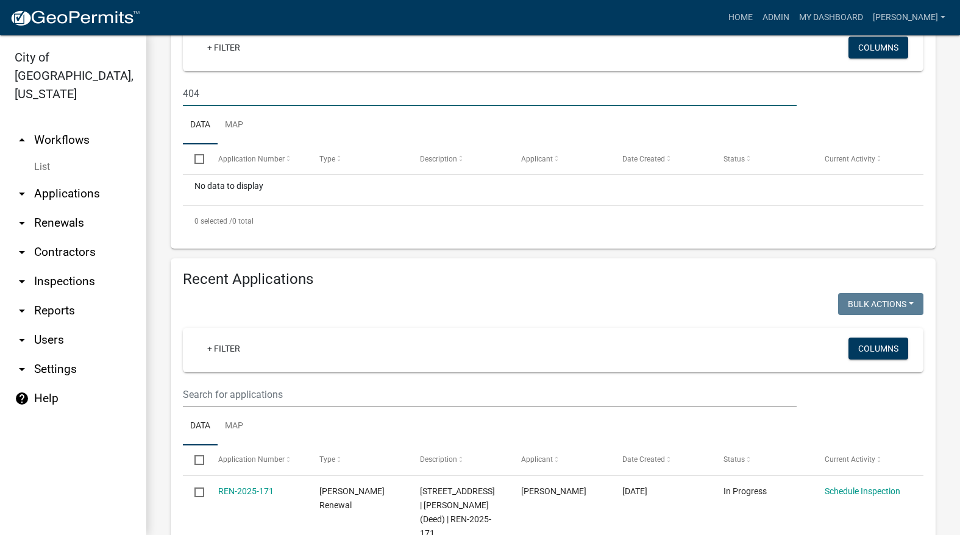
scroll to position [244, 0]
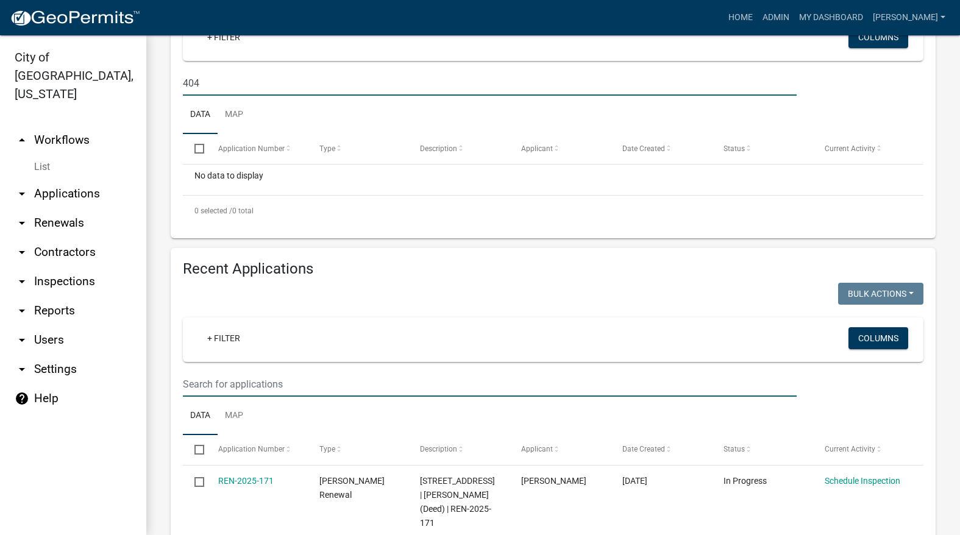
click at [315, 374] on input "text" at bounding box center [490, 384] width 614 height 25
type input "404"
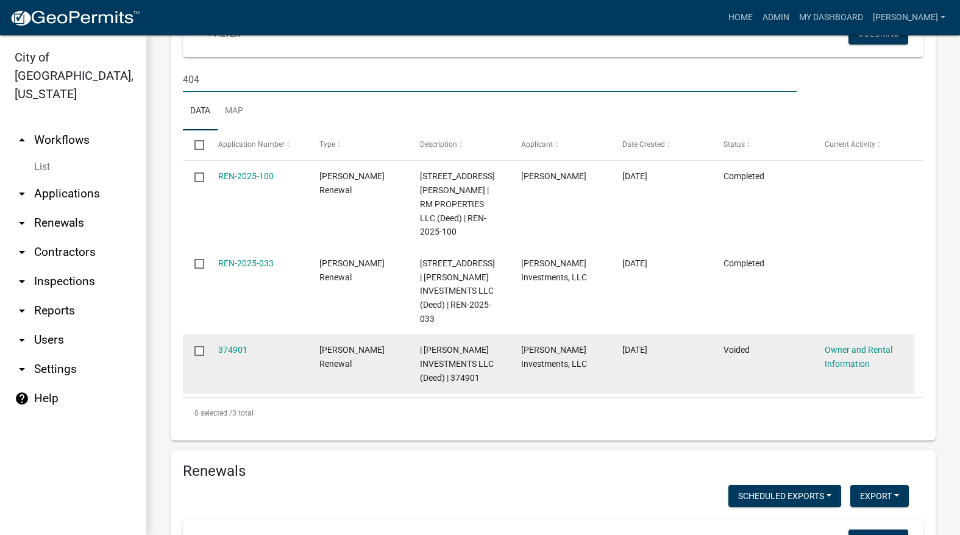
scroll to position [183, 0]
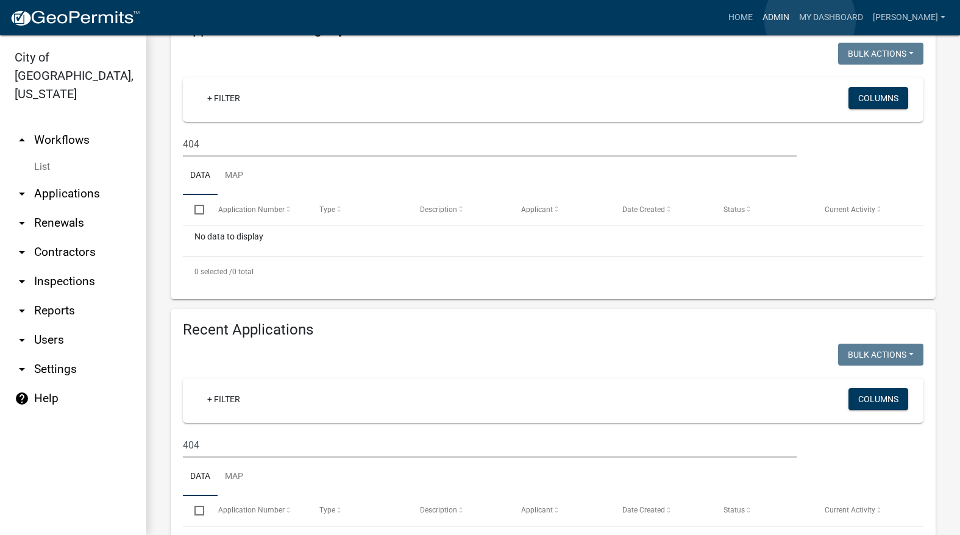
click at [794, 20] on link "Admin" at bounding box center [776, 17] width 37 height 23
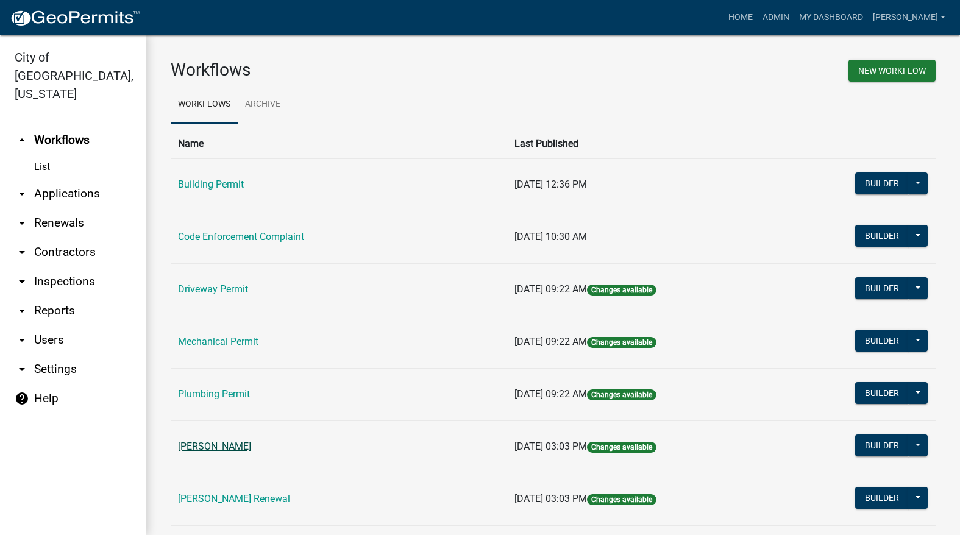
click at [211, 447] on link "[PERSON_NAME]" at bounding box center [214, 447] width 73 height 12
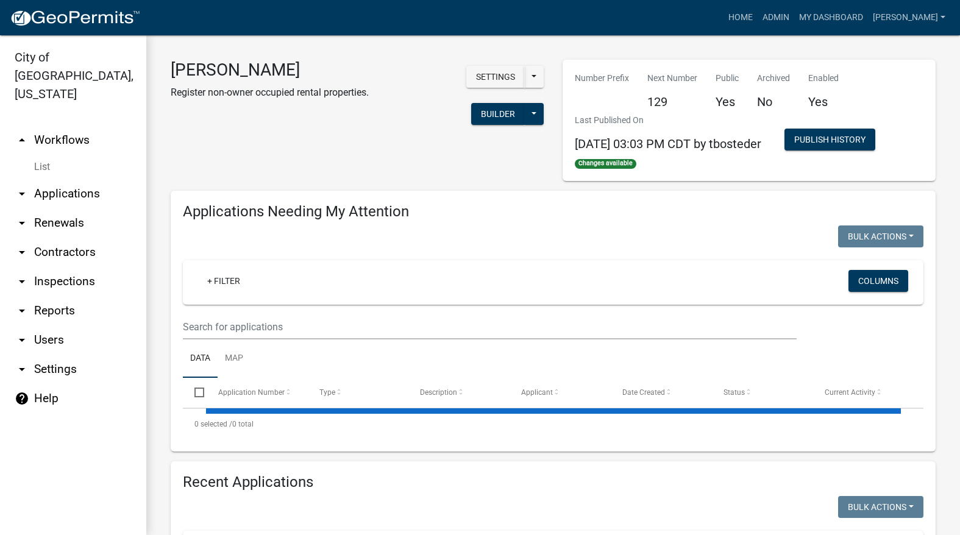
select select "3: 100"
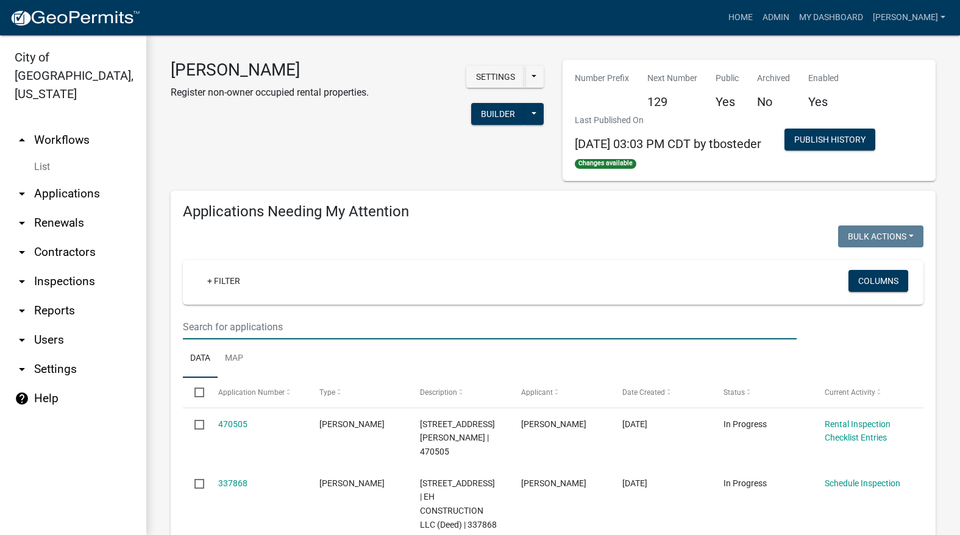
click at [295, 332] on input "text" at bounding box center [490, 327] width 614 height 25
type input "404"
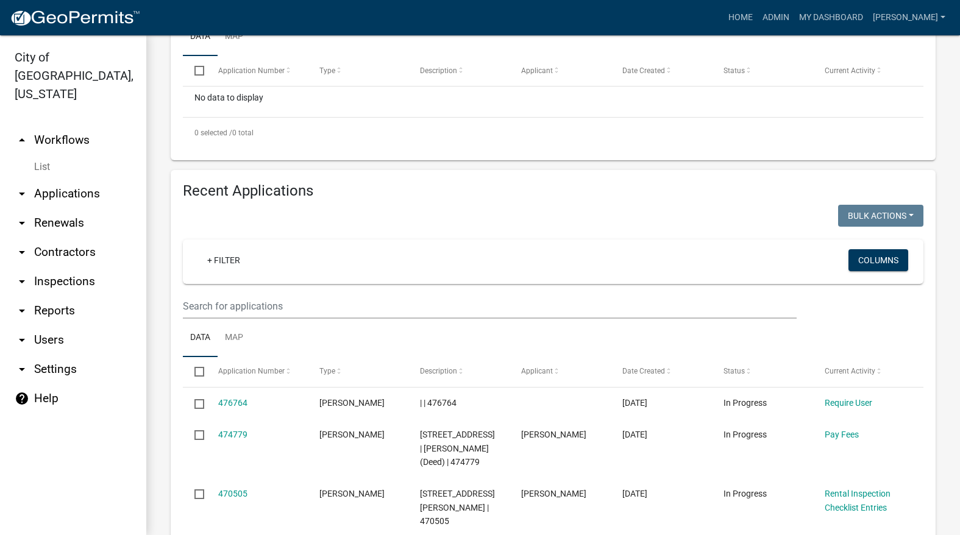
scroll to position [366, 0]
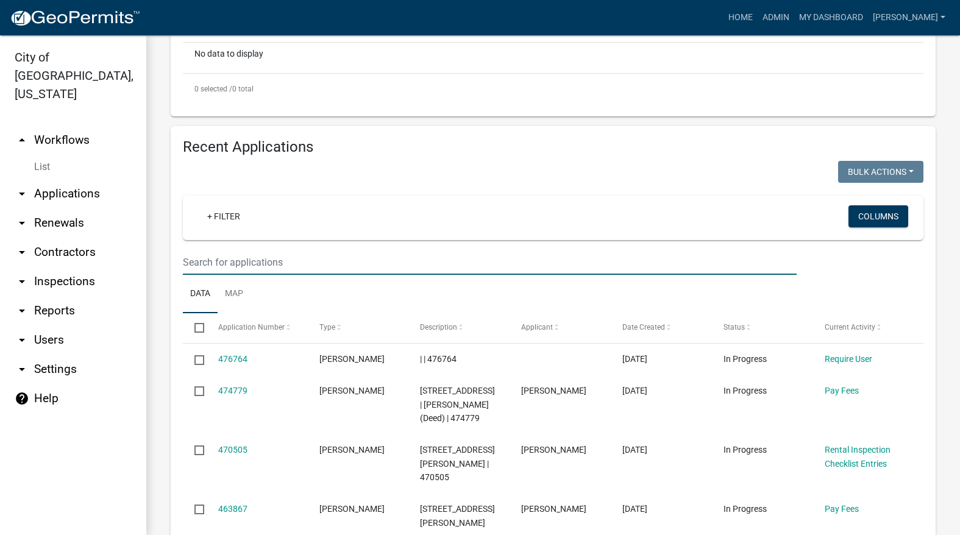
click at [390, 265] on input "text" at bounding box center [490, 262] width 614 height 25
type input "404"
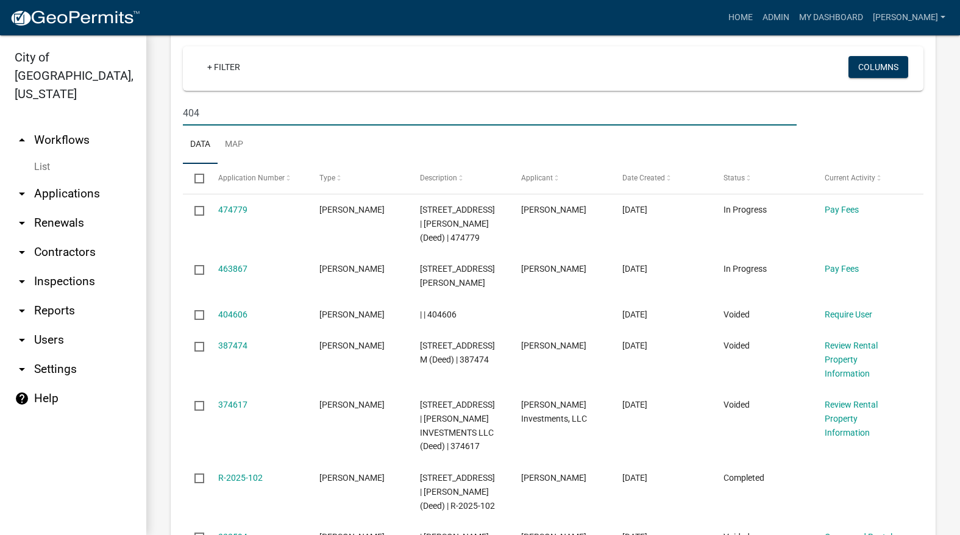
scroll to position [549, 0]
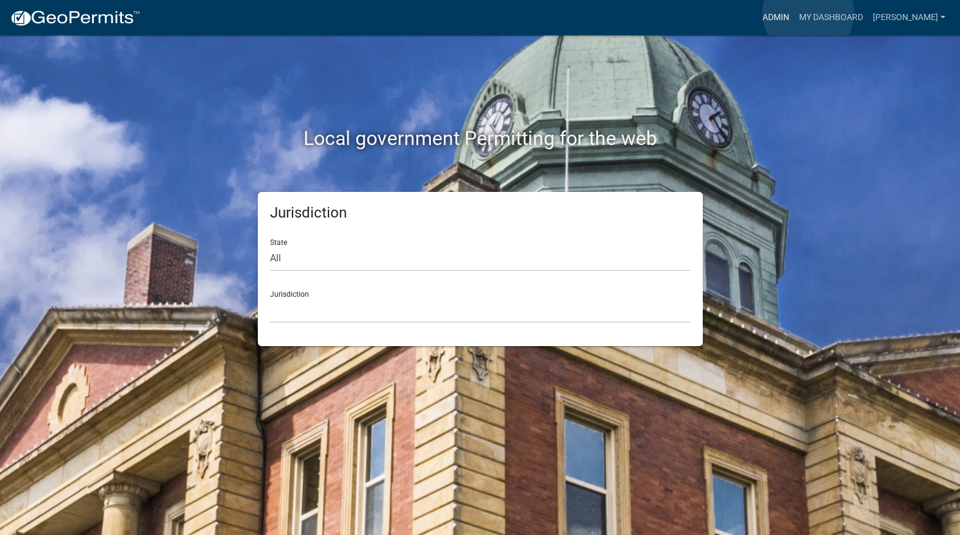
click at [794, 13] on link "Admin" at bounding box center [776, 17] width 37 height 23
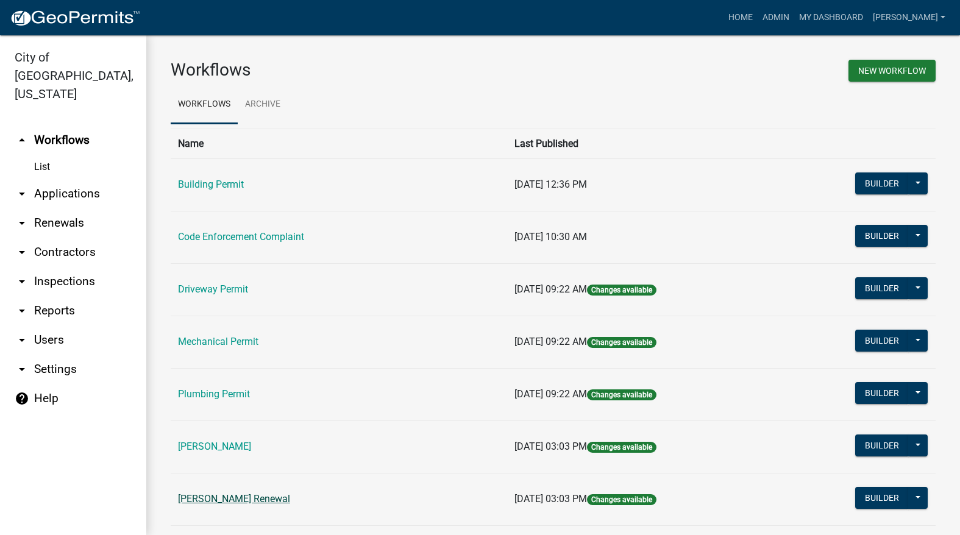
click at [238, 496] on link "[PERSON_NAME] Renewal" at bounding box center [234, 499] width 112 height 12
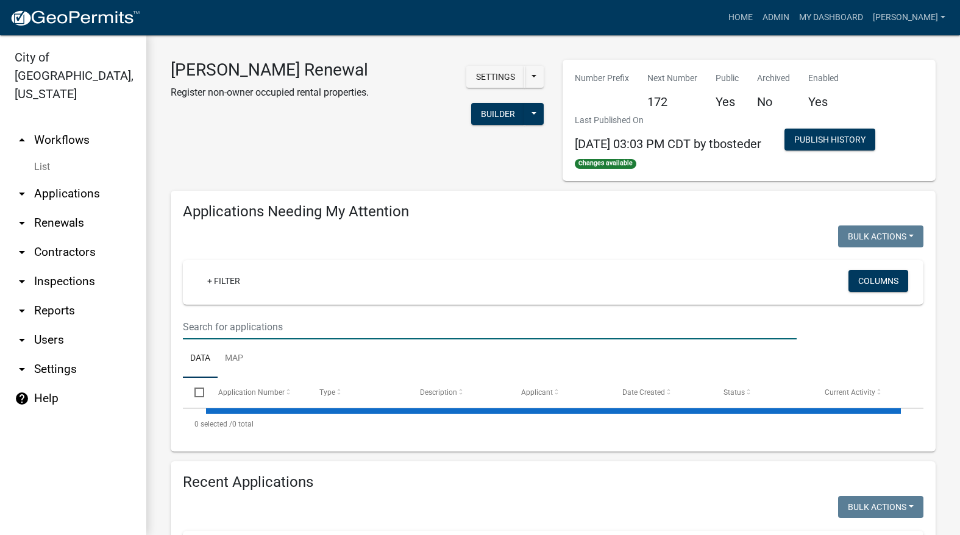
click at [323, 329] on input "text" at bounding box center [490, 327] width 614 height 25
select select "3: 100"
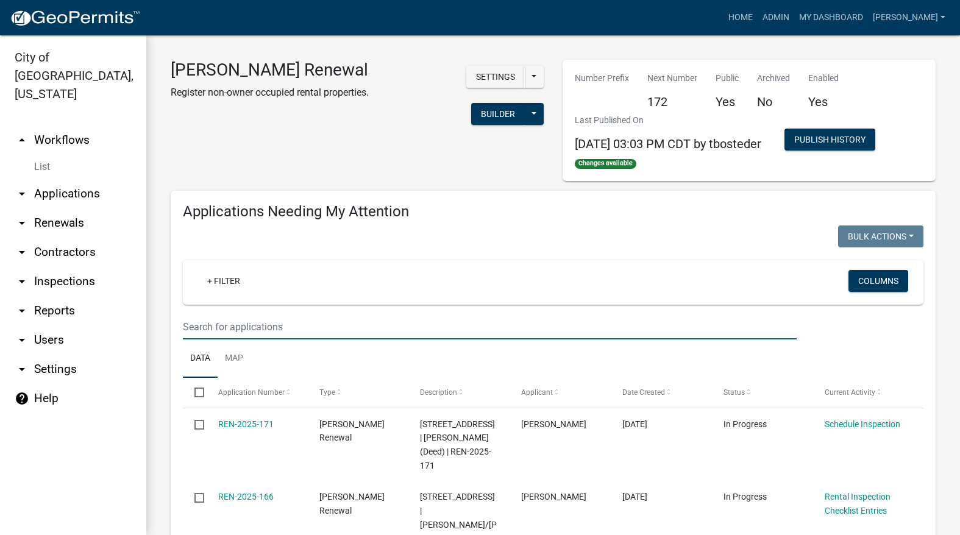
type input "schedule"
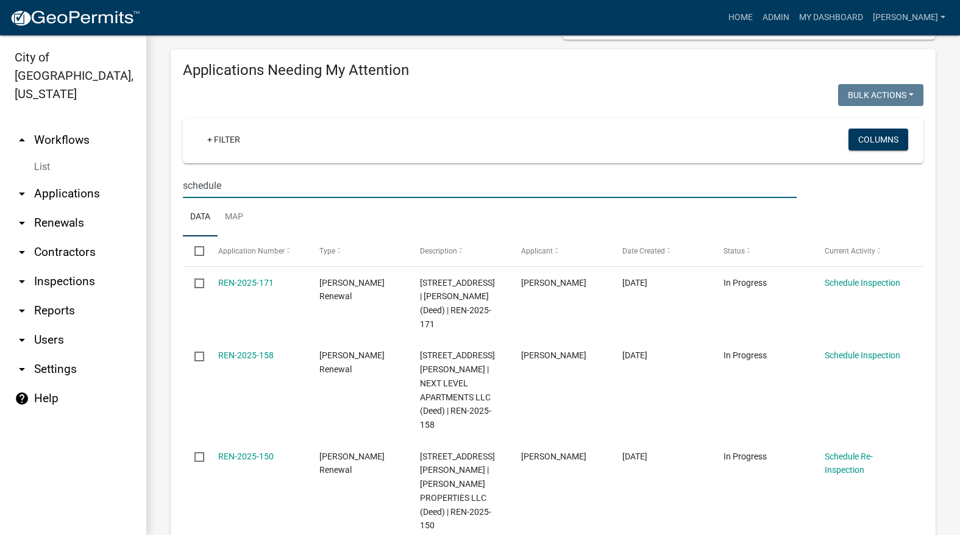
scroll to position [183, 0]
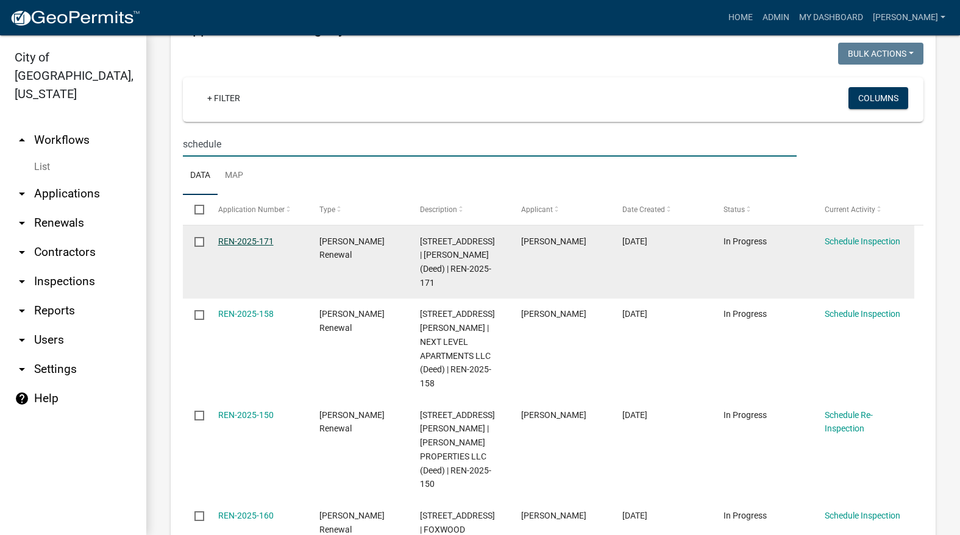
click at [243, 239] on link "REN-2025-171" at bounding box center [245, 242] width 55 height 10
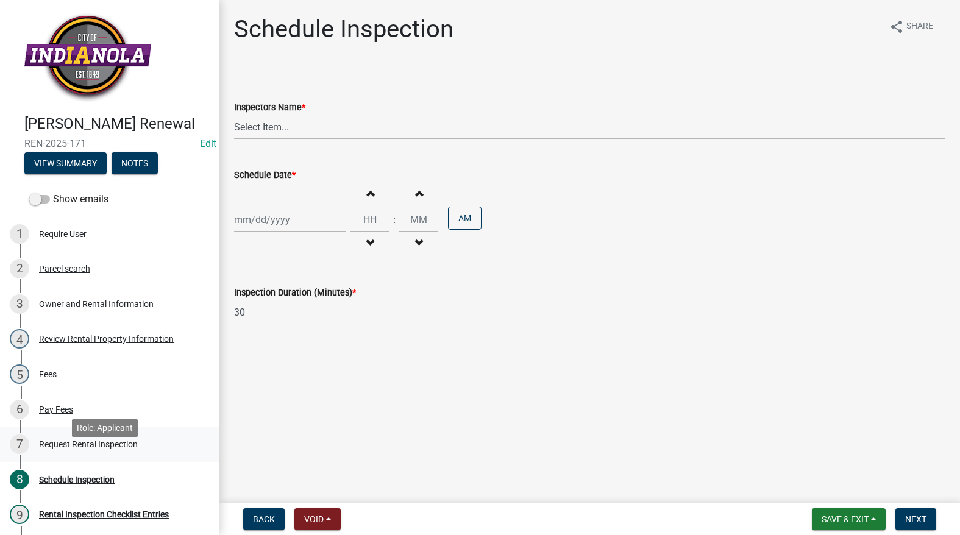
click at [103, 449] on div "Request Rental Inspection" at bounding box center [88, 444] width 99 height 9
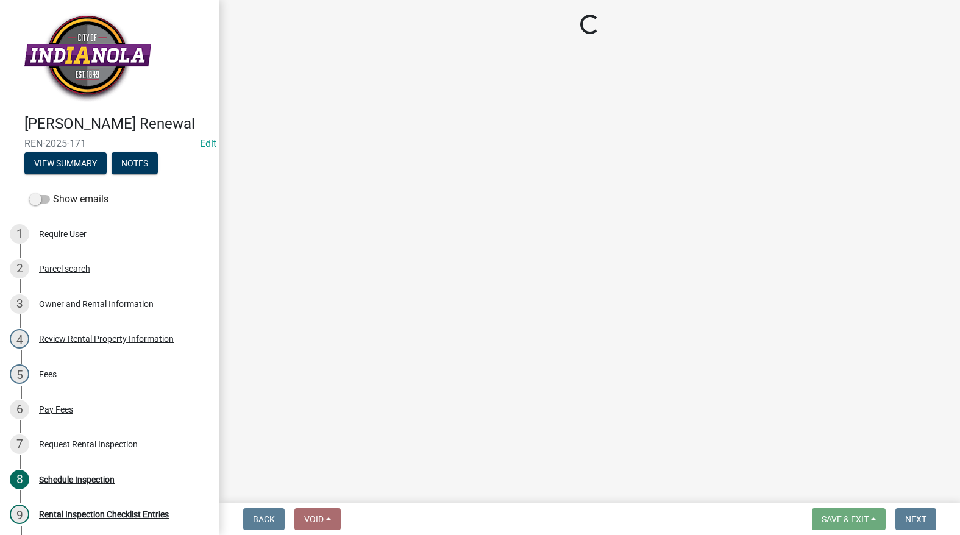
select select "b959d790-e5ea-4503-81e8-7f17c022e9fc"
select select "843ebab2-59e7-4208-955a-d78dd632208f"
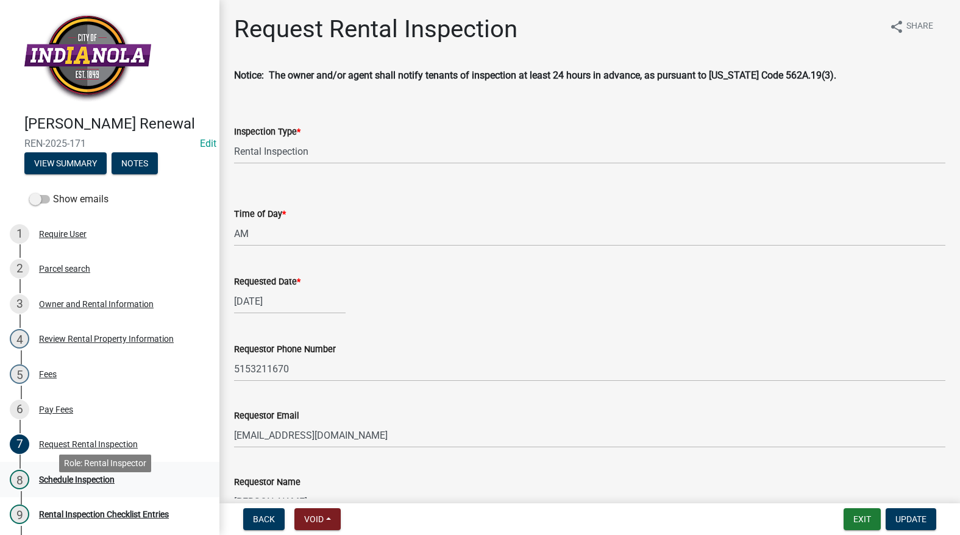
click at [77, 484] on div "Schedule Inspection" at bounding box center [77, 479] width 76 height 9
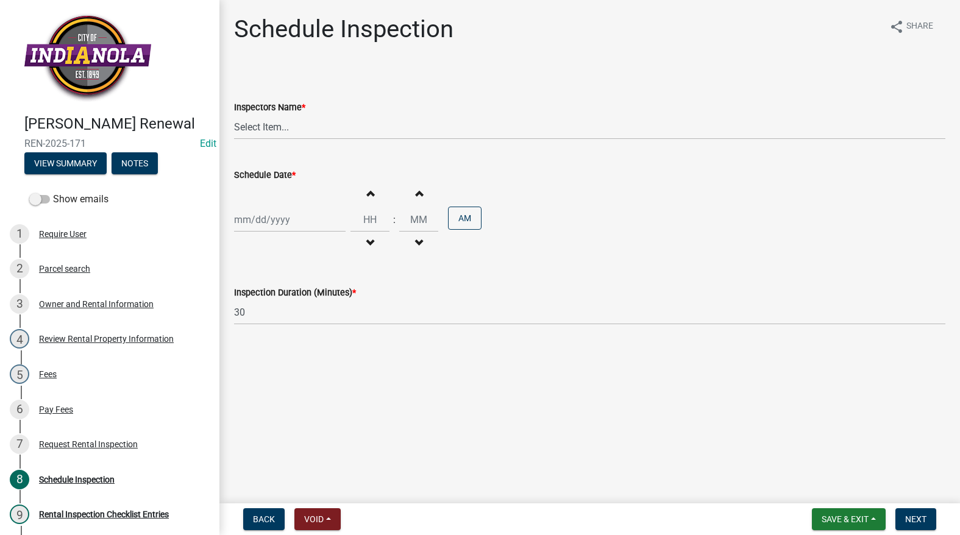
click at [310, 224] on div at bounding box center [290, 219] width 112 height 25
select select "9"
select select "2025"
click at [268, 323] on div "16" at bounding box center [266, 324] width 20 height 20
type input "09/16/2025"
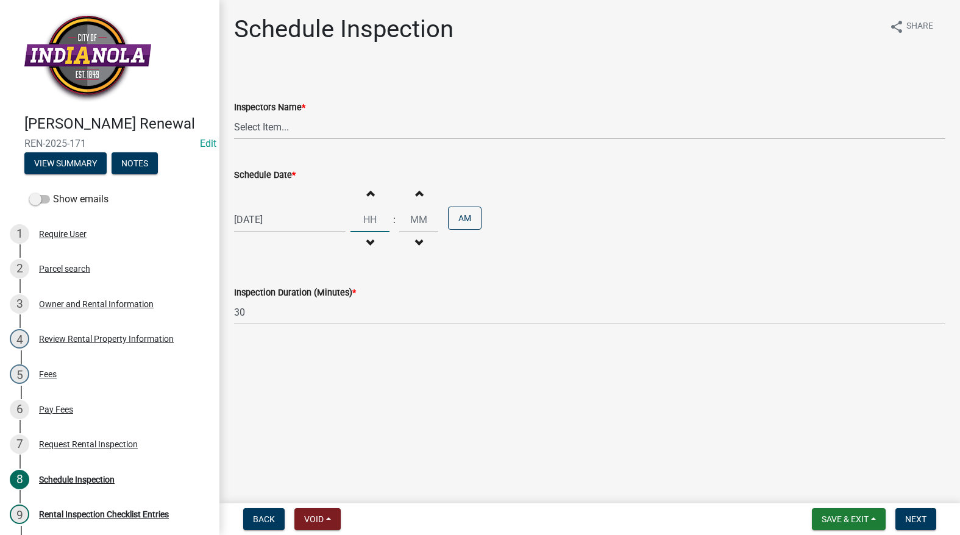
click at [373, 224] on input "Hours" at bounding box center [370, 219] width 39 height 25
type input "09"
type input "00"
click at [343, 131] on select "Select Item... T. Little (Timothy Little) Visser (Michael Visser)" at bounding box center [589, 127] width 711 height 25
select select "252c9b68-f941-49e4-9705-8f6b19d23831"
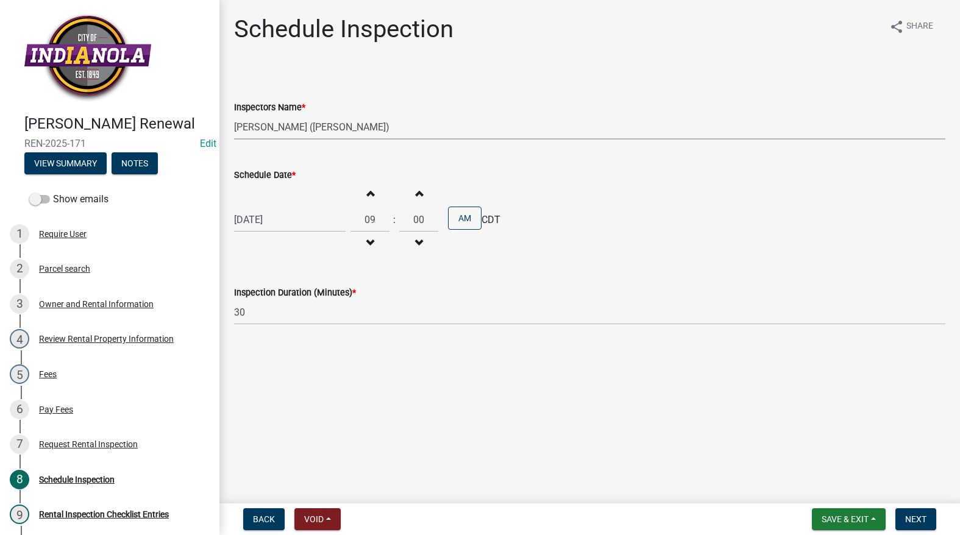
click at [234, 115] on select "Select Item... T. Little (Timothy Little) Visser (Michael Visser)" at bounding box center [589, 127] width 711 height 25
click at [332, 322] on input "30" at bounding box center [589, 312] width 711 height 25
type input "3"
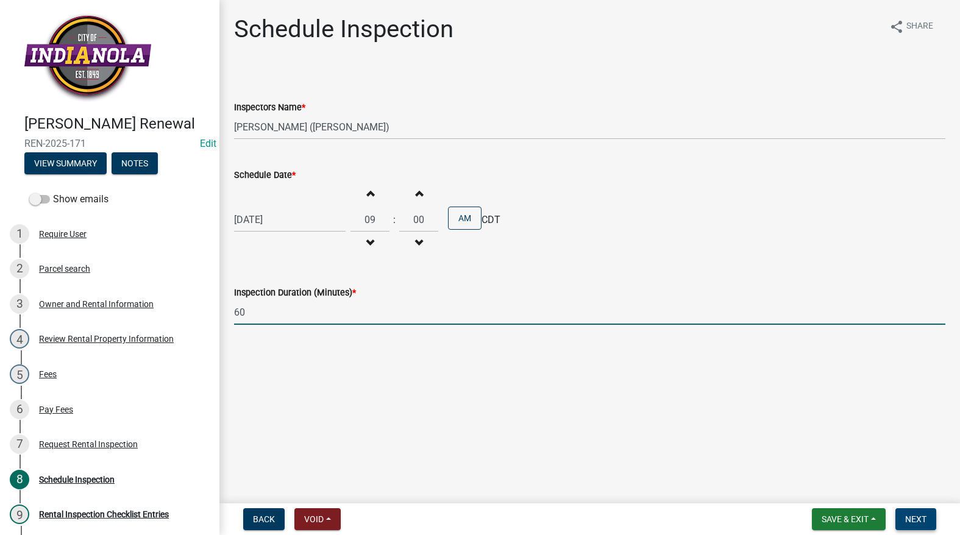
type input "60"
click at [928, 521] on button "Next" at bounding box center [916, 519] width 41 height 22
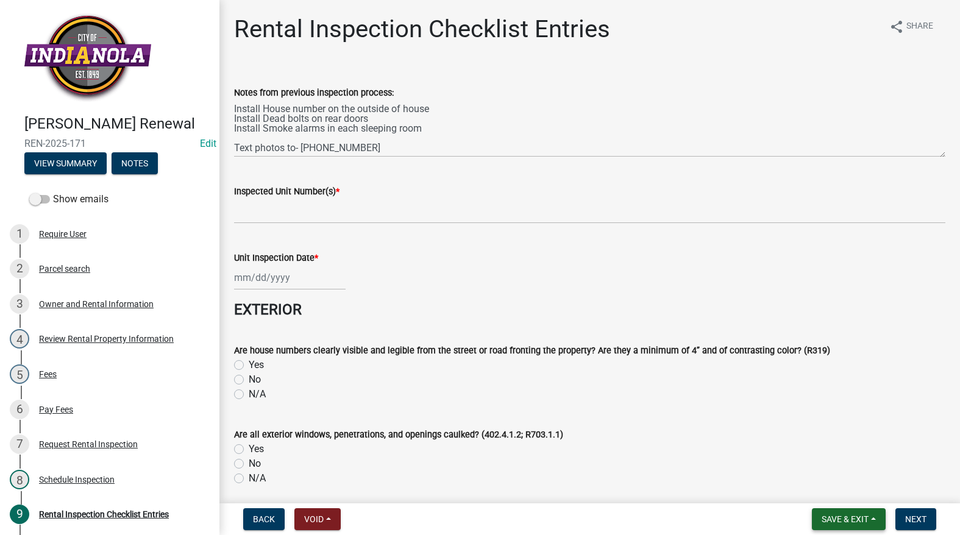
click at [856, 526] on button "Save & Exit" at bounding box center [849, 519] width 74 height 22
click at [847, 499] on button "Save & Exit" at bounding box center [837, 487] width 98 height 29
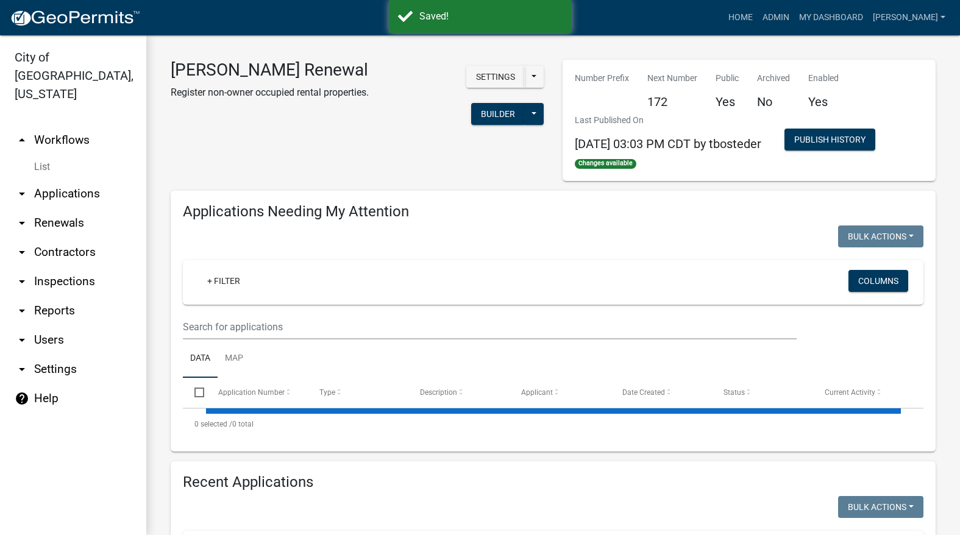
select select "3: 100"
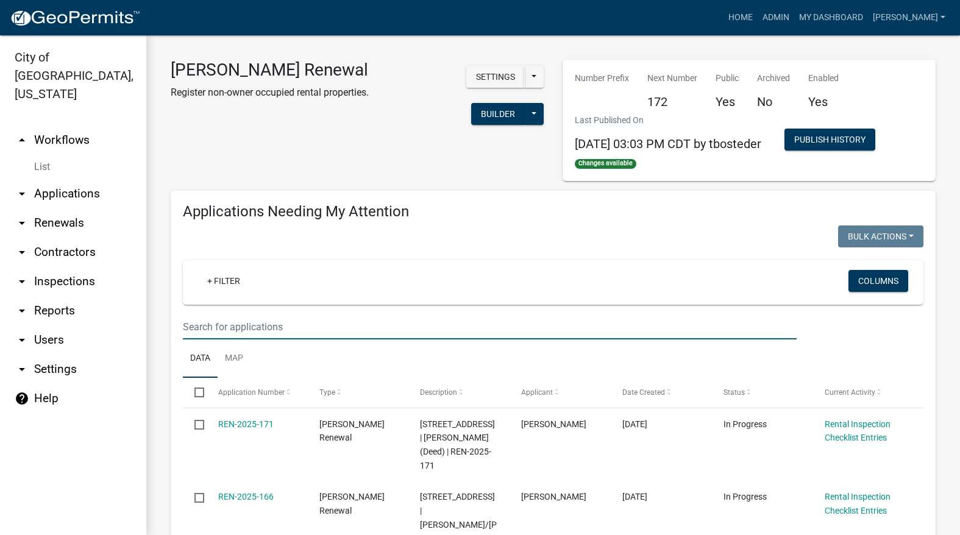
click at [333, 325] on input "text" at bounding box center [490, 327] width 614 height 25
type input "schedule"
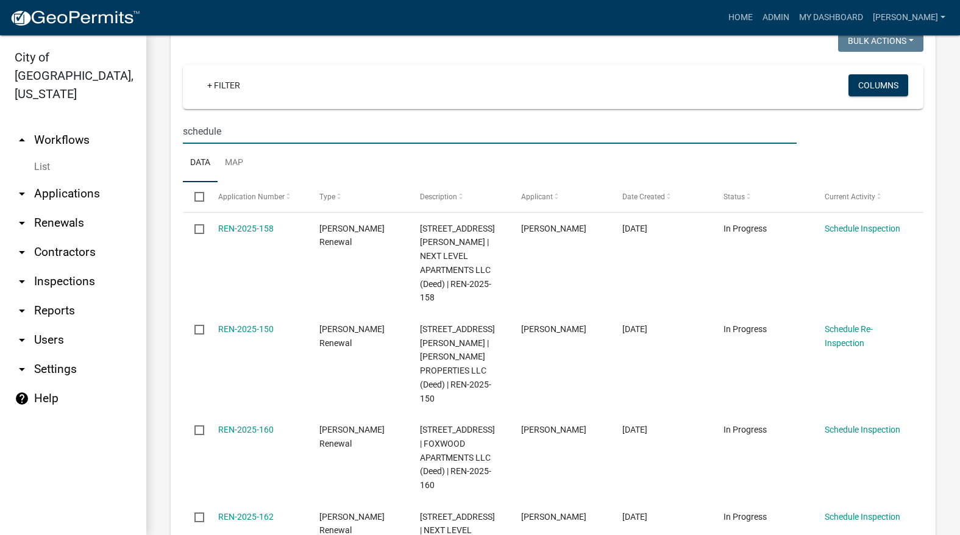
scroll to position [305, 0]
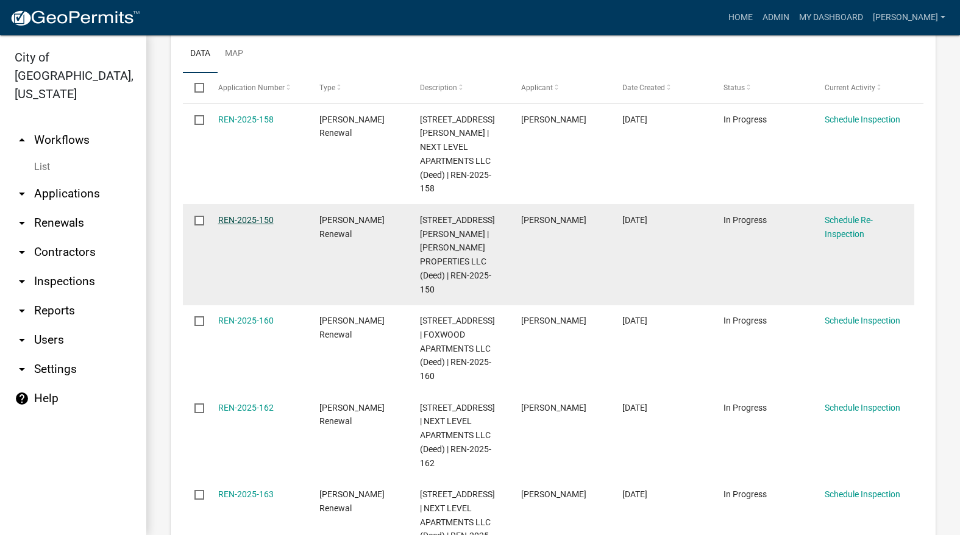
click at [246, 215] on link "REN-2025-150" at bounding box center [245, 220] width 55 height 10
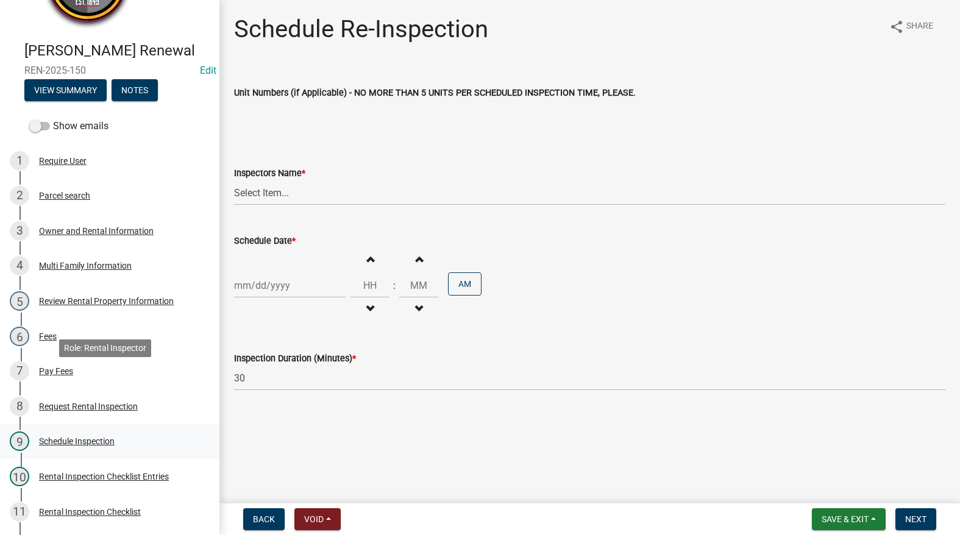
scroll to position [183, 0]
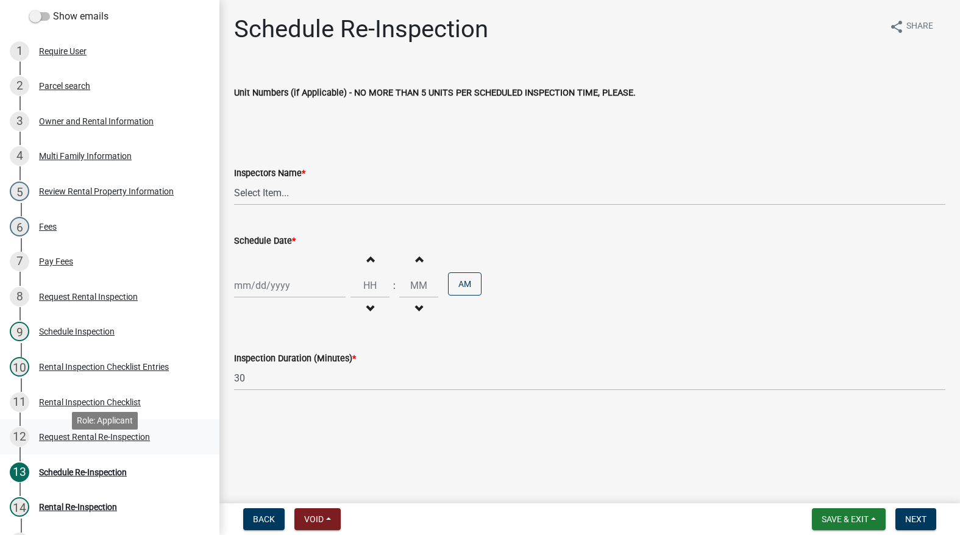
click at [84, 441] on div "Request Rental Re-Inspection" at bounding box center [94, 437] width 111 height 9
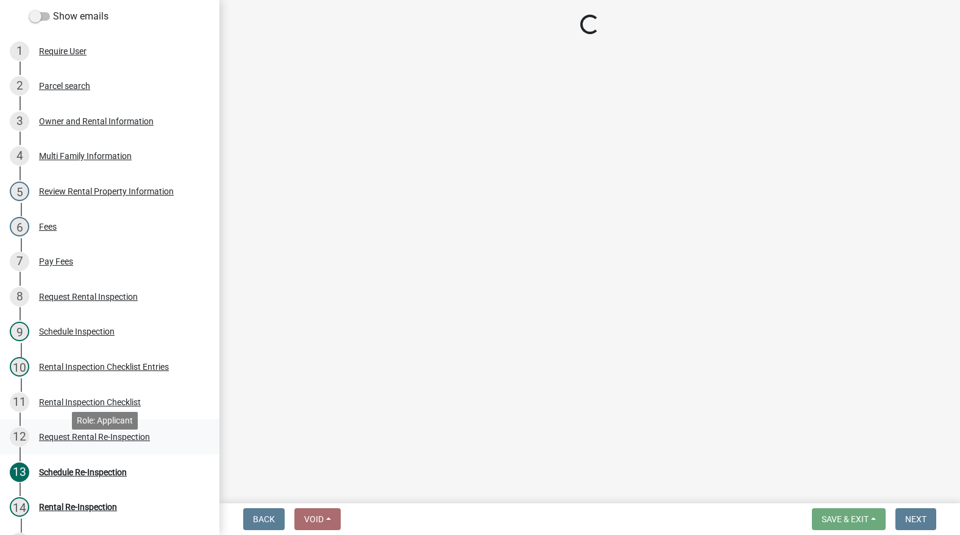
select select "47840d63-8a8f-4dfd-9e01-0d7b011cf41e"
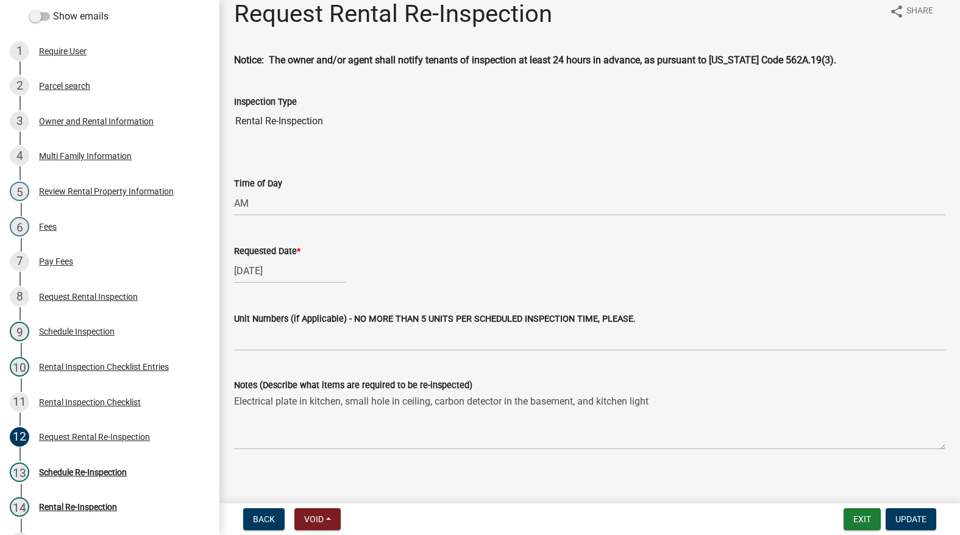
scroll to position [24, 0]
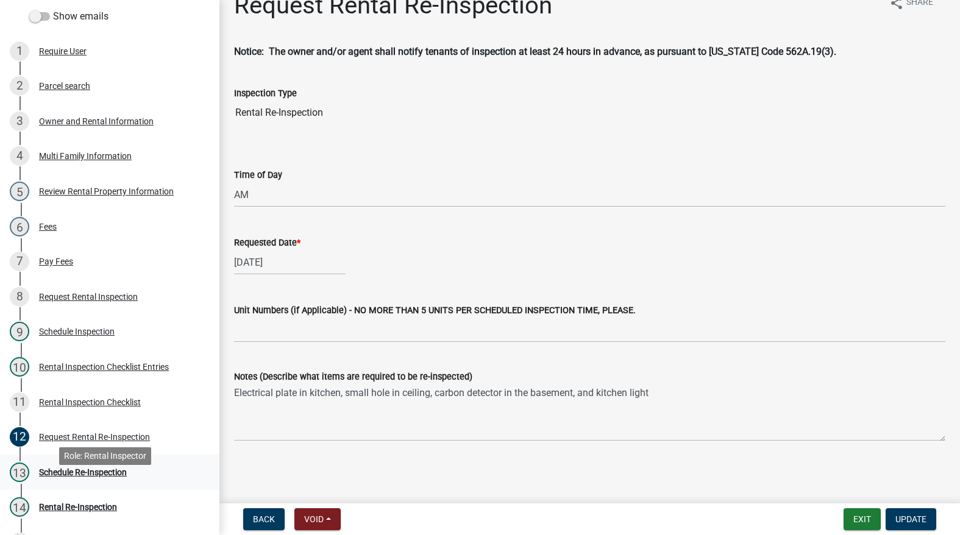
click at [93, 477] on div "Schedule Re-Inspection" at bounding box center [83, 472] width 88 height 9
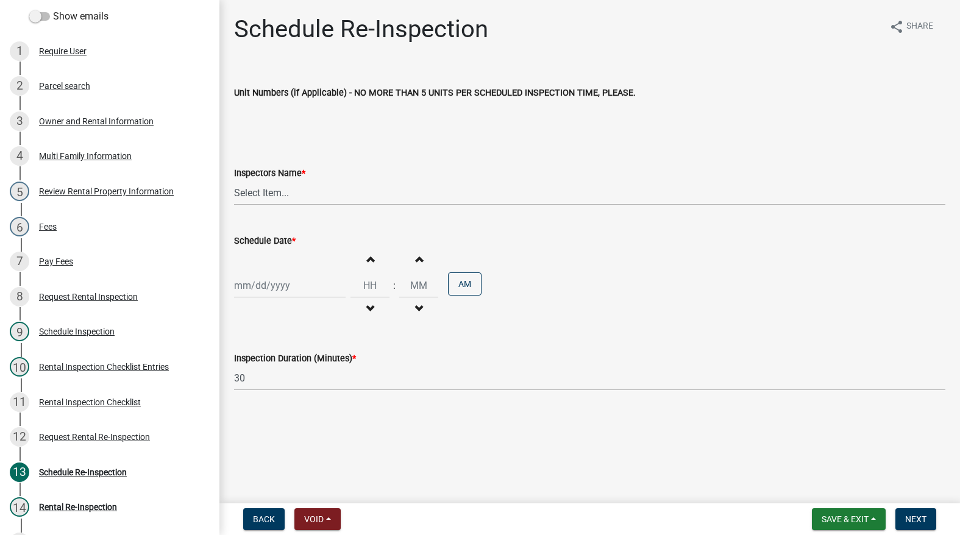
select select "9"
select select "2025"
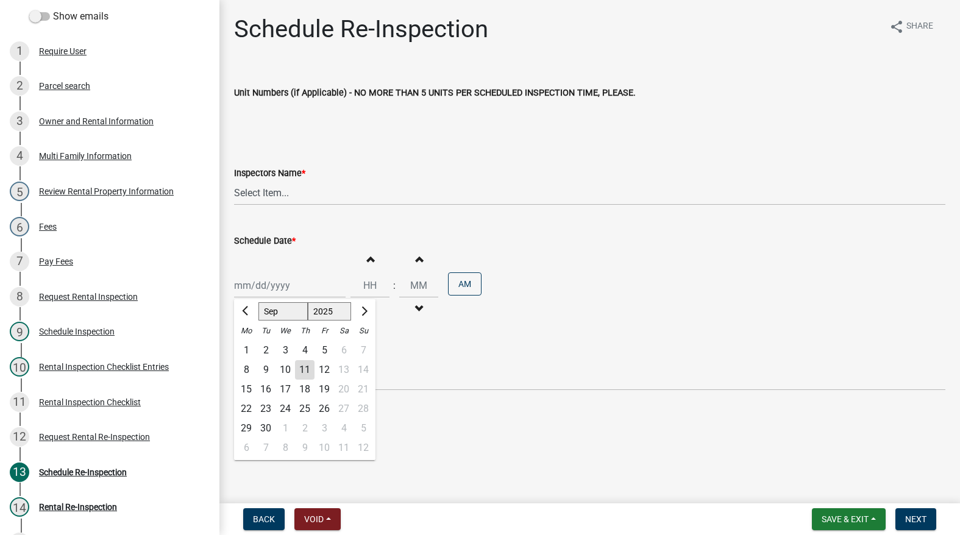
click at [253, 281] on div "[PERSON_NAME] Feb Mar Apr [PERSON_NAME][DATE] Oct Nov [DATE] 1526 1527 1528 152…" at bounding box center [290, 285] width 112 height 25
click at [323, 369] on div "12" at bounding box center [325, 370] width 20 height 20
type input "09/12/2025"
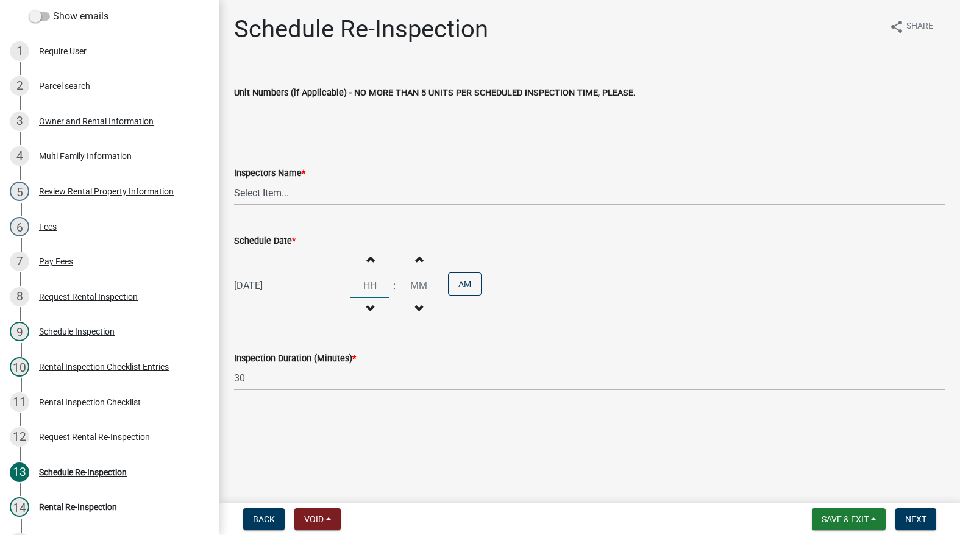
click at [372, 282] on input "Hours" at bounding box center [370, 285] width 39 height 25
type input "09"
type input "00"
click at [330, 200] on select "Select Item... Timothy Little Michael Visser Tara Bosteder" at bounding box center [589, 192] width 711 height 25
click at [234, 180] on select "Select Item... Timothy Little Michael Visser Tara Bosteder" at bounding box center [589, 192] width 711 height 25
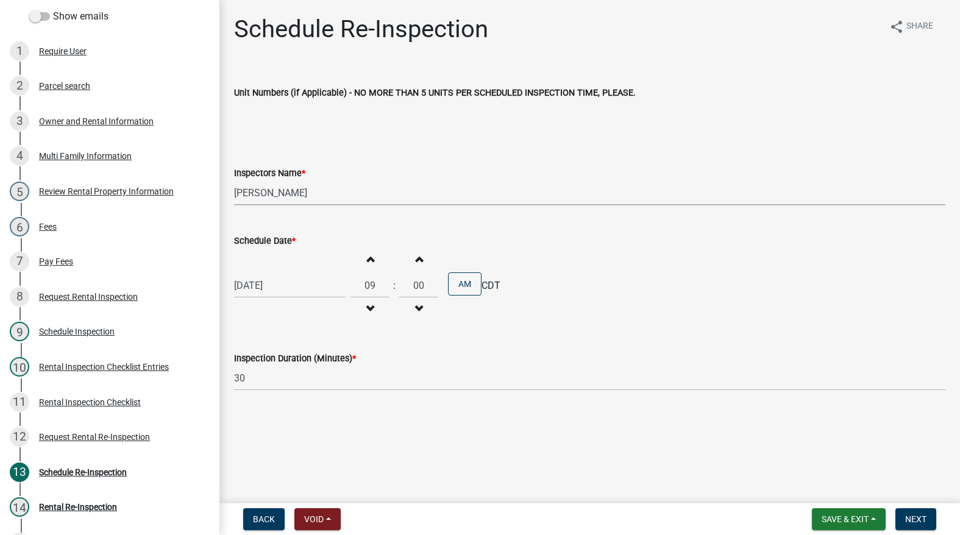
select select "3237a74e-59b5-424e-94fe-d72df491538c"
click at [268, 383] on input "30" at bounding box center [589, 378] width 711 height 25
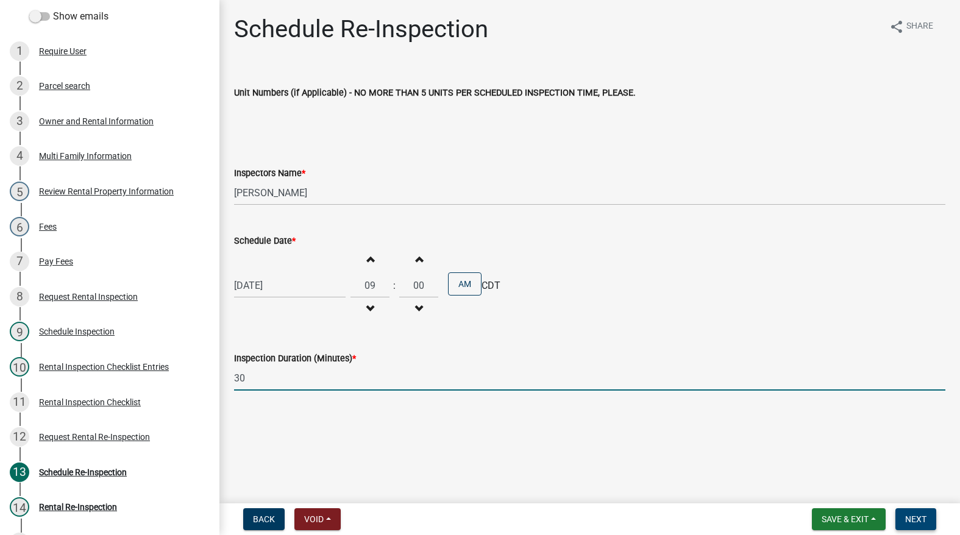
click at [912, 524] on span "Next" at bounding box center [915, 520] width 21 height 10
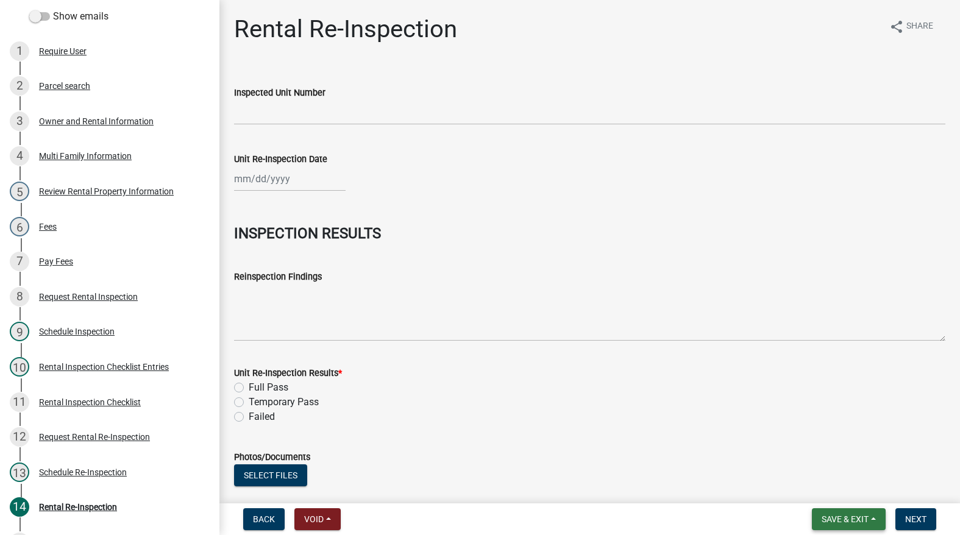
click at [844, 520] on span "Save & Exit" at bounding box center [845, 520] width 47 height 10
click at [841, 493] on button "Save & Exit" at bounding box center [837, 487] width 98 height 29
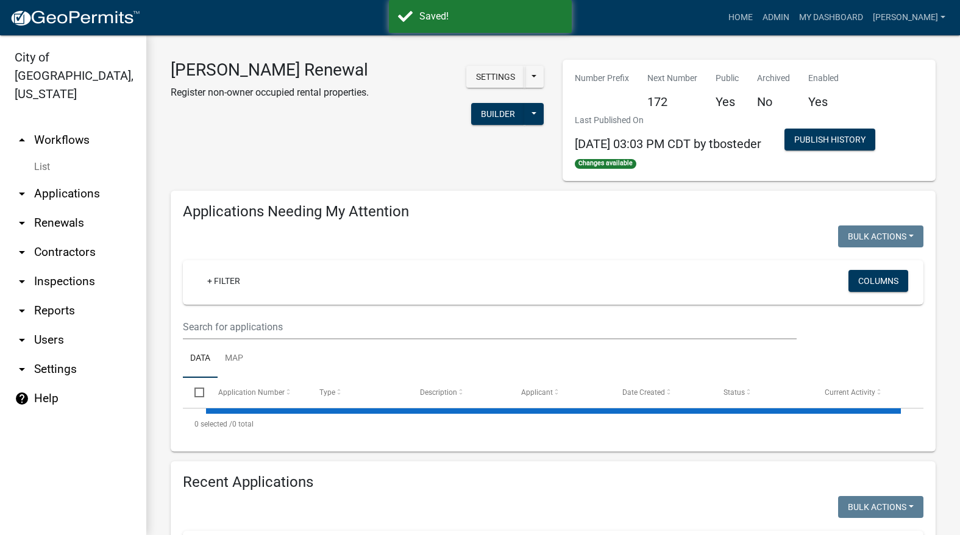
select select "3: 100"
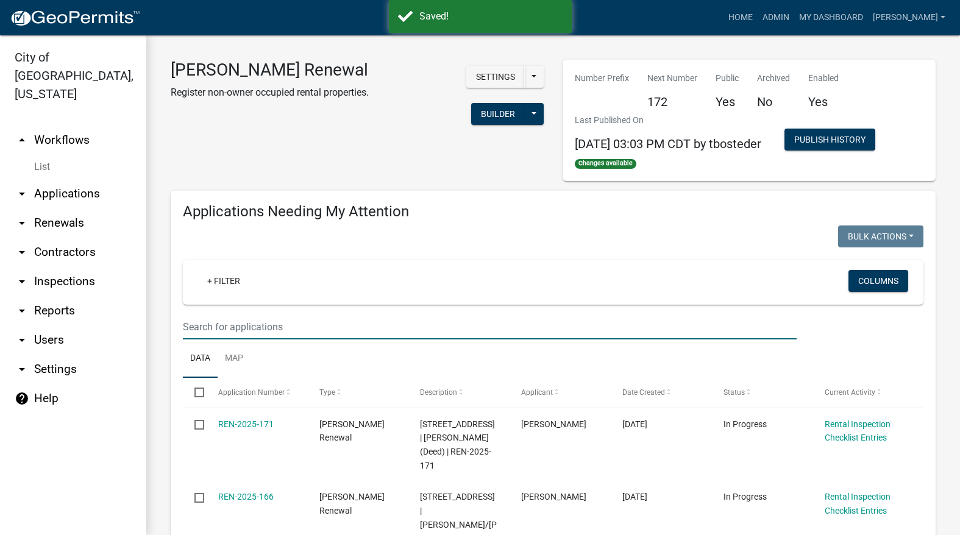
click at [407, 336] on input "text" at bounding box center [490, 327] width 614 height 25
type input "schedule"
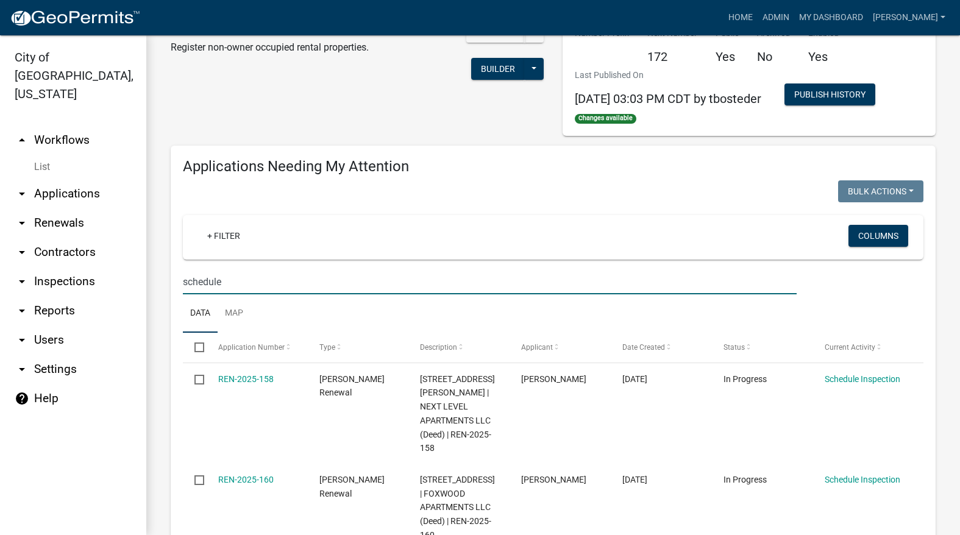
scroll to position [366, 0]
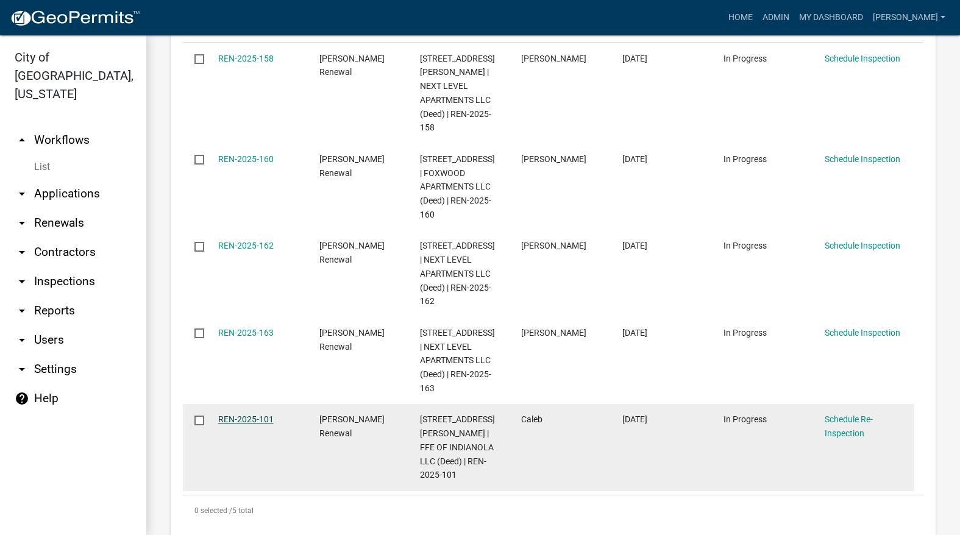
click at [232, 415] on link "REN-2025-101" at bounding box center [245, 420] width 55 height 10
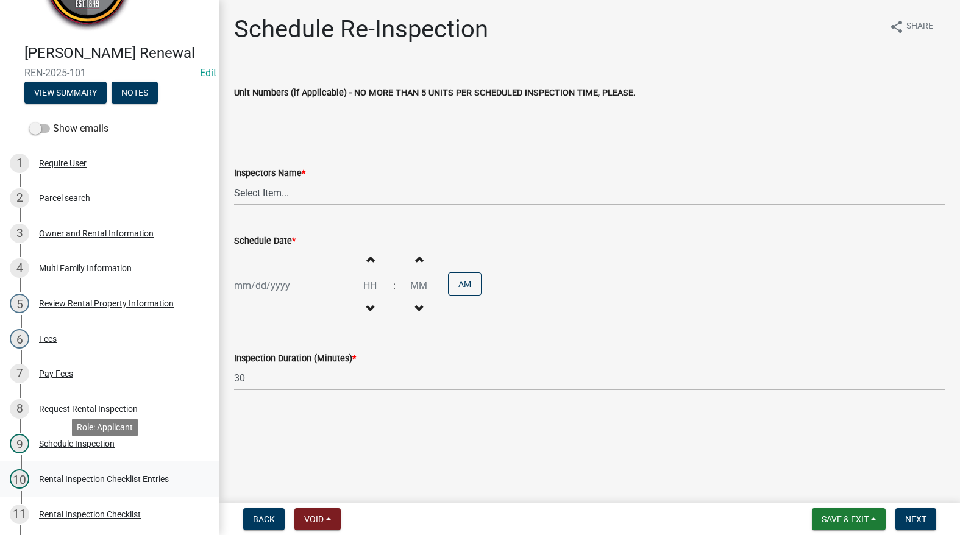
scroll to position [183, 0]
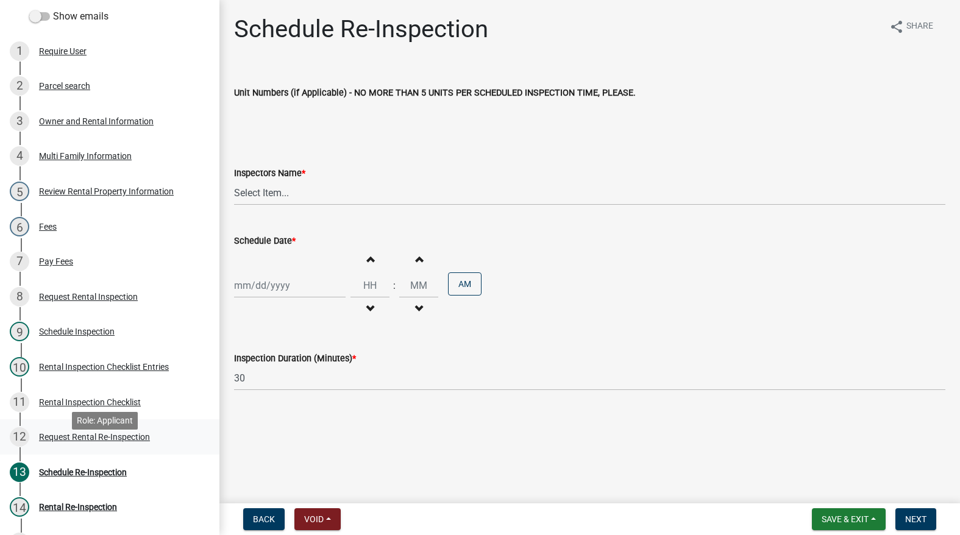
click at [100, 441] on div "Request Rental Re-Inspection" at bounding box center [94, 437] width 111 height 9
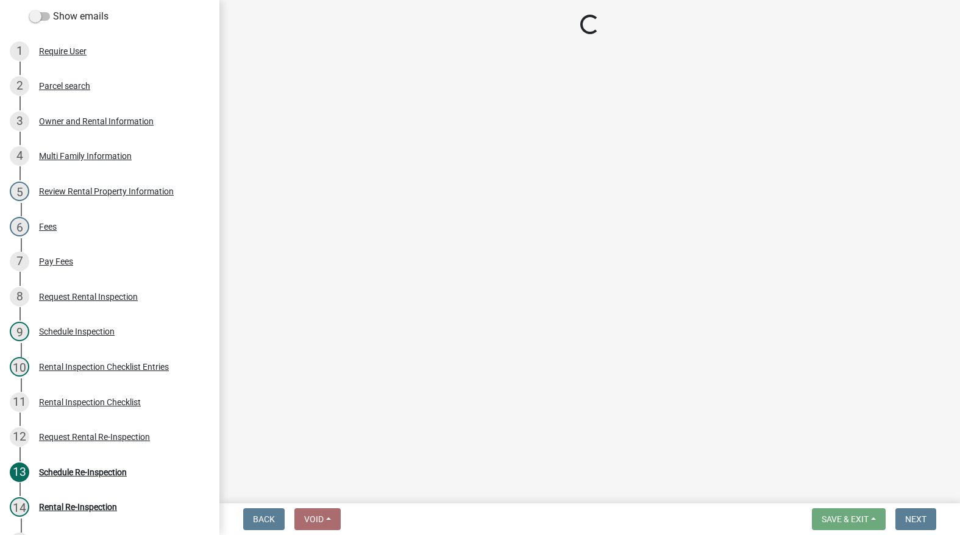
select select "47840d63-8a8f-4dfd-9e01-0d7b011cf41e"
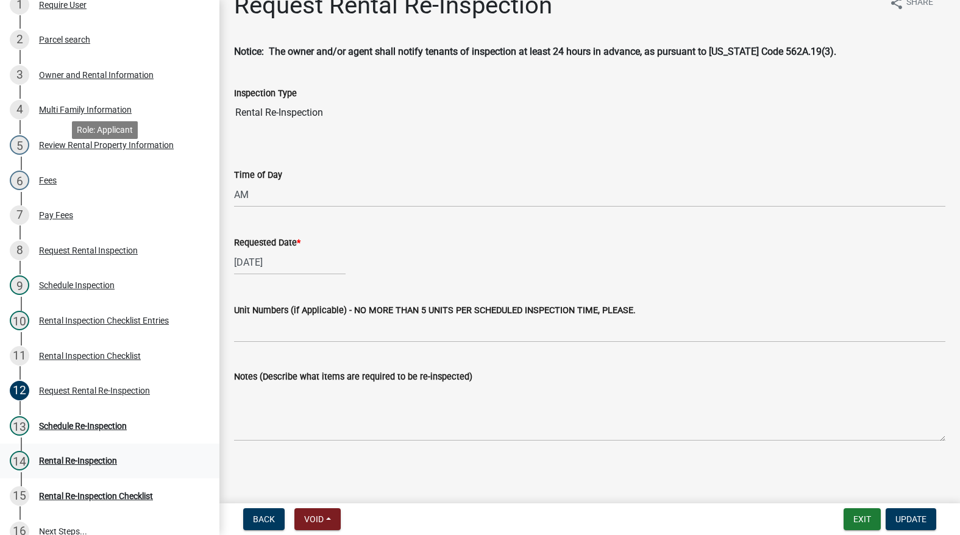
scroll to position [374, 0]
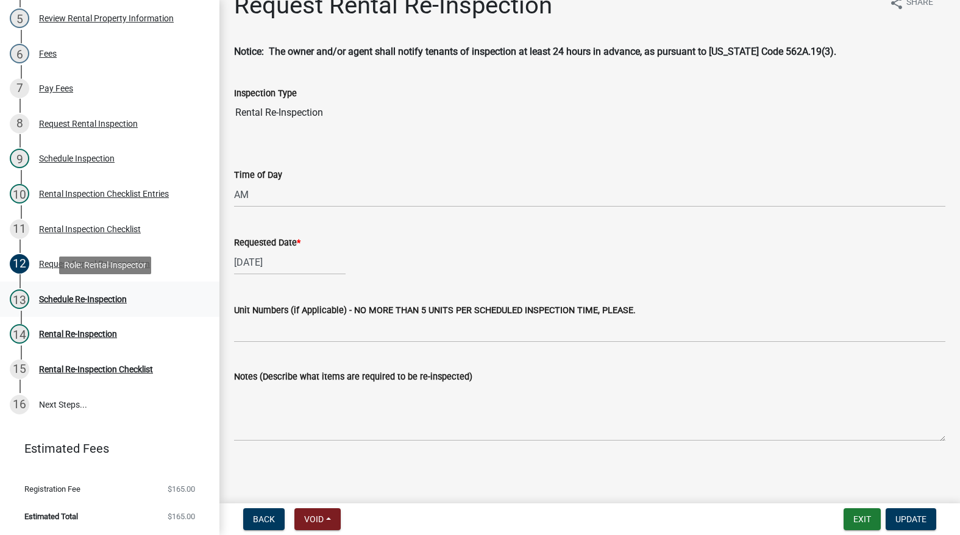
click at [98, 295] on div "Schedule Re-Inspection" at bounding box center [83, 299] width 88 height 9
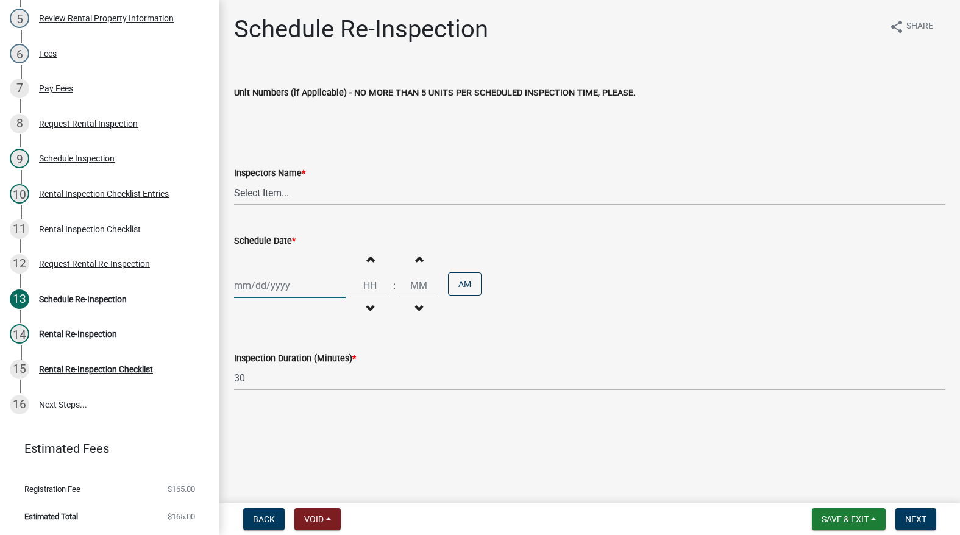
click at [249, 286] on div at bounding box center [290, 285] width 112 height 25
select select "9"
select select "2025"
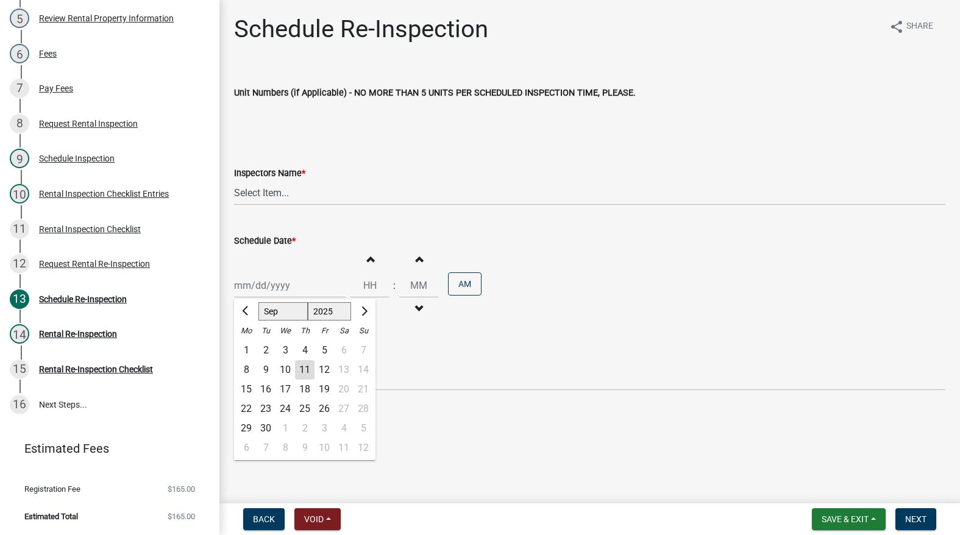
click at [251, 388] on div "15" at bounding box center [247, 390] width 20 height 20
type input "09/15/2025"
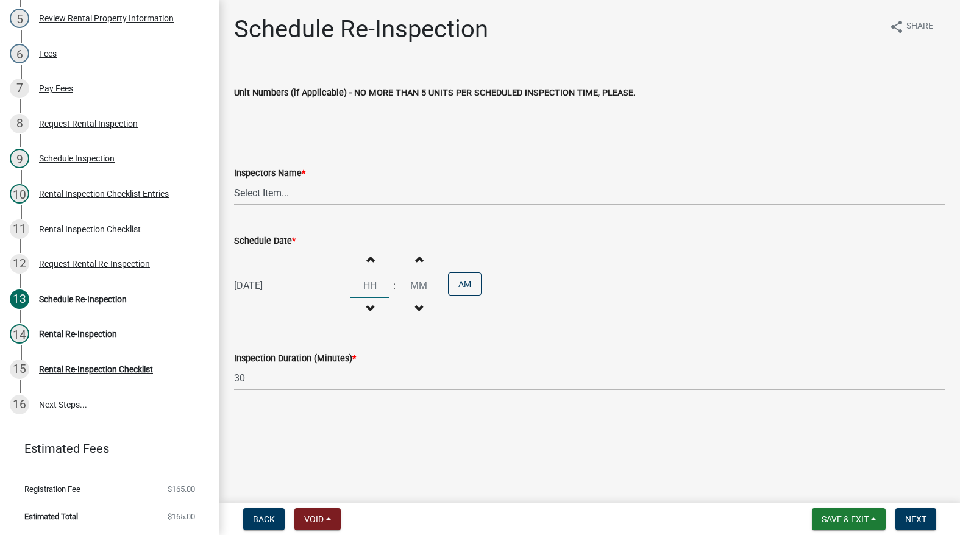
click at [368, 291] on input "Hours" at bounding box center [370, 285] width 39 height 25
type input "09"
type input "00"
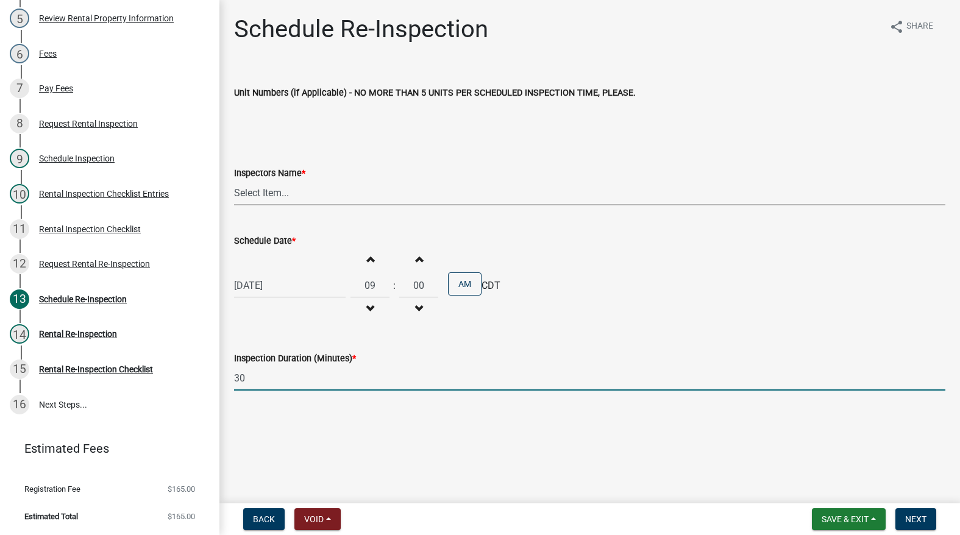
click at [304, 199] on select "Select Item... Timothy Little Michael Visser Tara Bosteder" at bounding box center [589, 192] width 711 height 25
click at [234, 180] on select "Select Item... Timothy Little Michael Visser Tara Bosteder" at bounding box center [589, 192] width 711 height 25
select select "3237a74e-59b5-424e-94fe-d72df491538c"
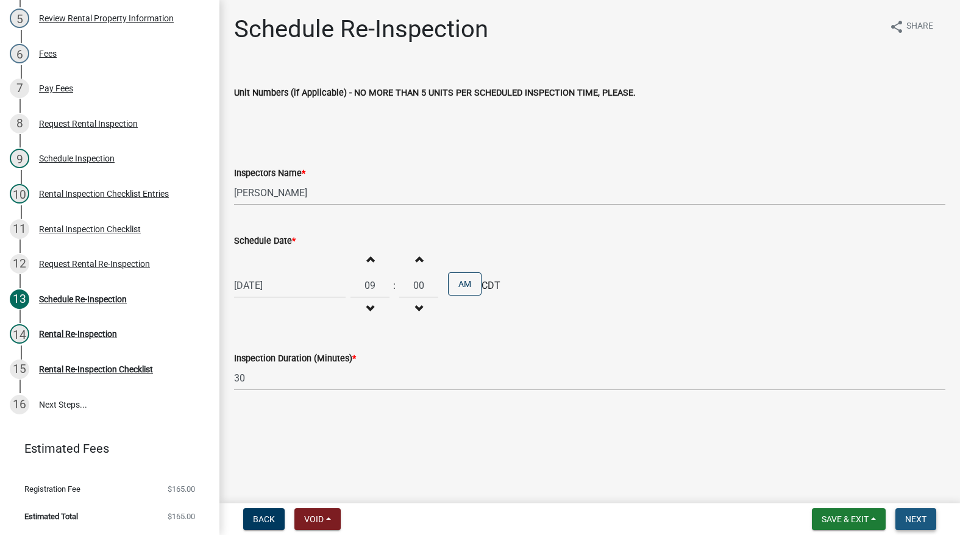
click at [921, 508] on button "Next" at bounding box center [916, 519] width 41 height 22
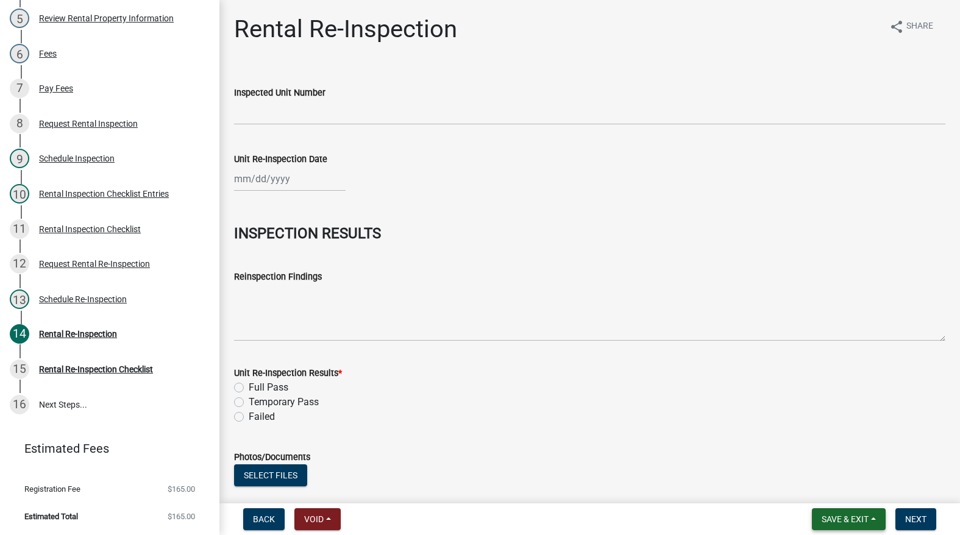
click at [843, 521] on span "Save & Exit" at bounding box center [845, 520] width 47 height 10
click at [830, 488] on button "Save & Exit" at bounding box center [837, 487] width 98 height 29
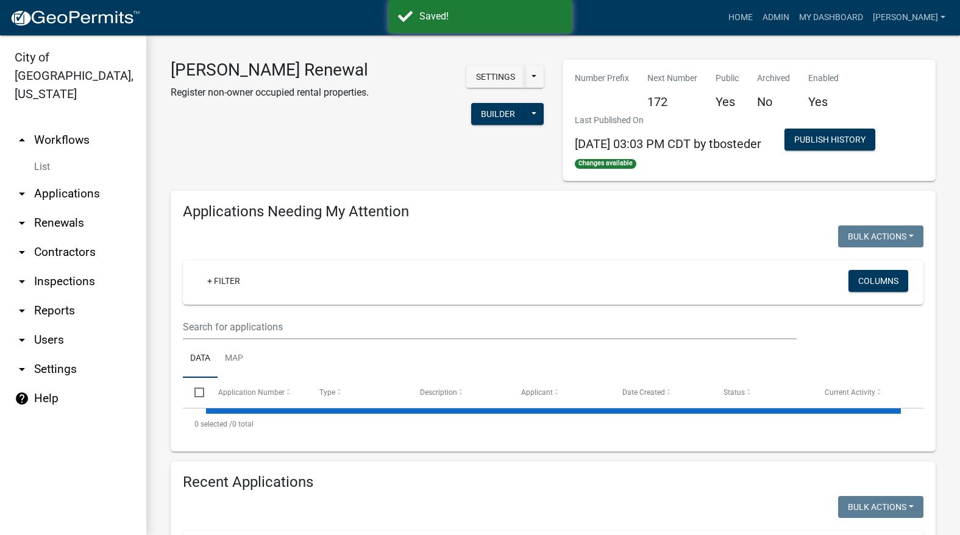
select select "3: 100"
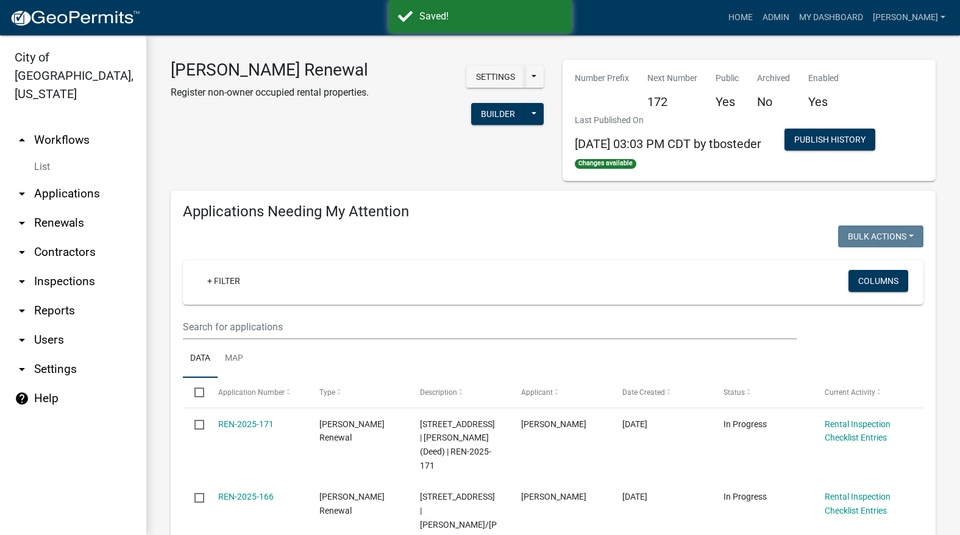
select select "3: 100"
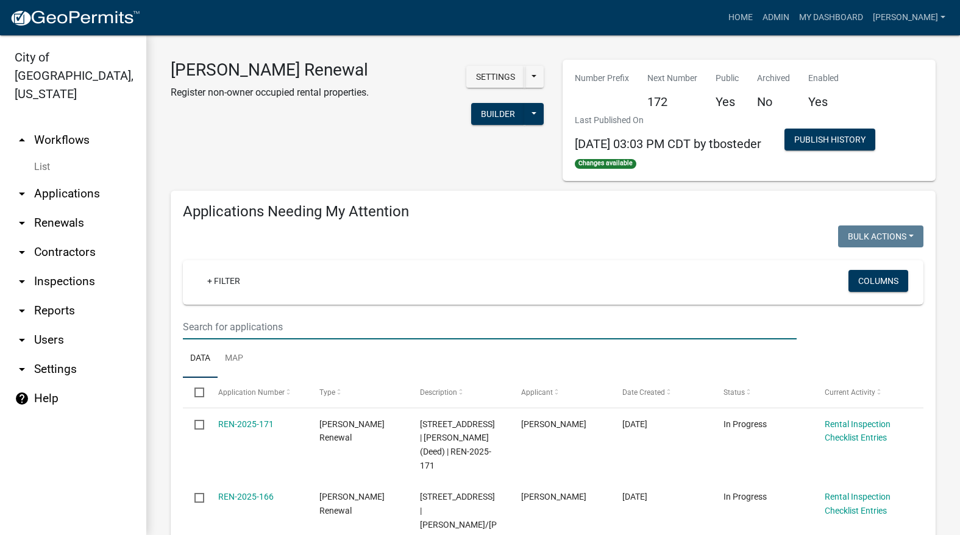
click at [441, 325] on input "text" at bounding box center [490, 327] width 614 height 25
type input "schedule"
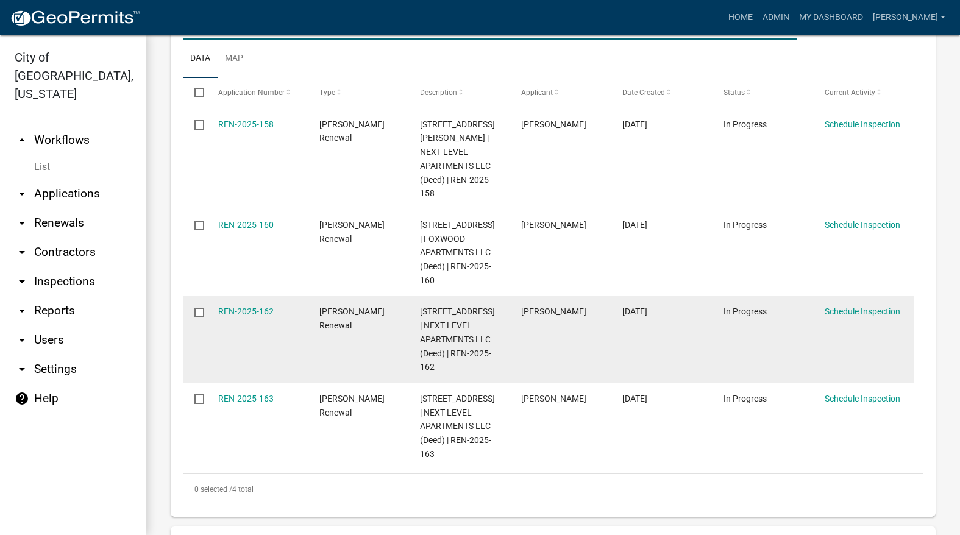
scroll to position [305, 0]
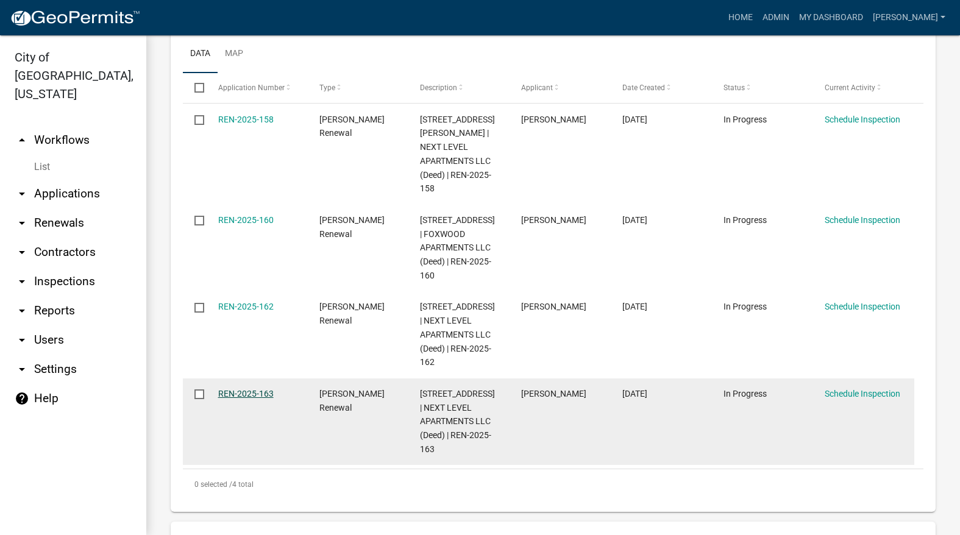
click at [236, 389] on link "REN-2025-163" at bounding box center [245, 394] width 55 height 10
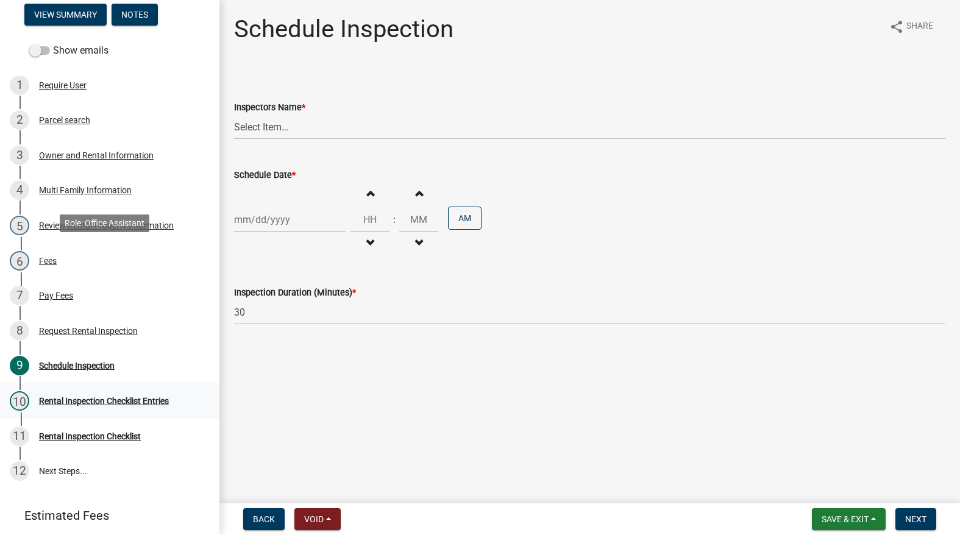
scroll to position [183, 0]
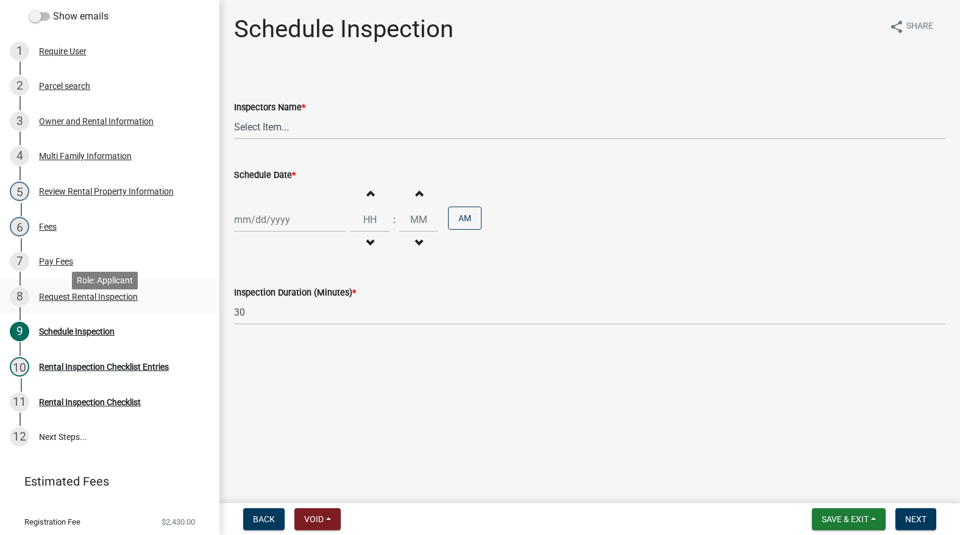
click at [105, 301] on div "Request Rental Inspection" at bounding box center [88, 297] width 99 height 9
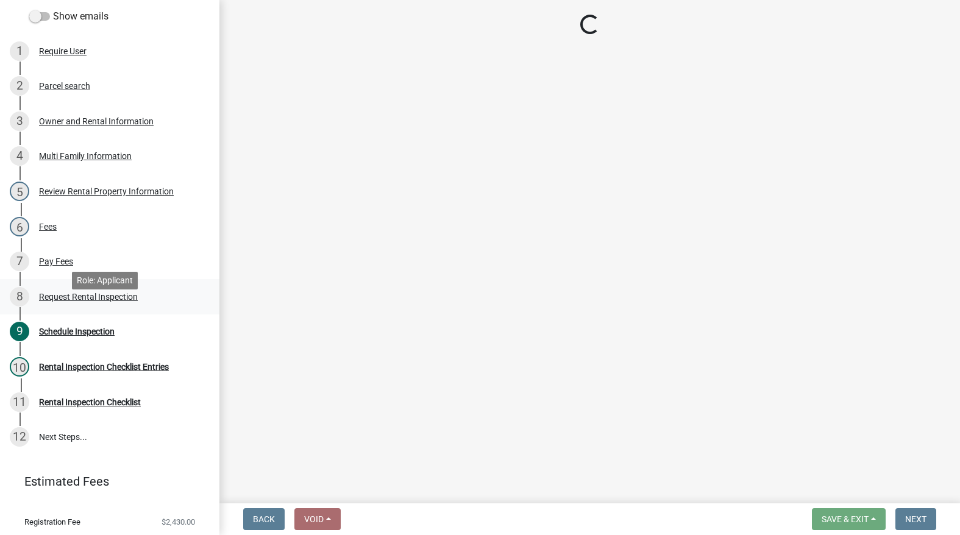
select select "b959d790-e5ea-4503-81e8-7f17c022e9fc"
select select "843ebab2-59e7-4208-955a-d78dd632208f"
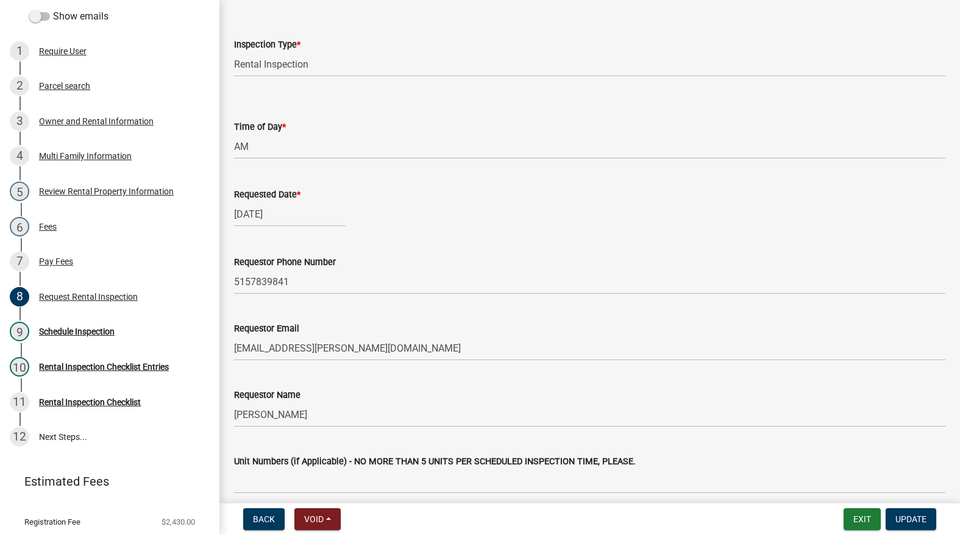
scroll to position [238, 0]
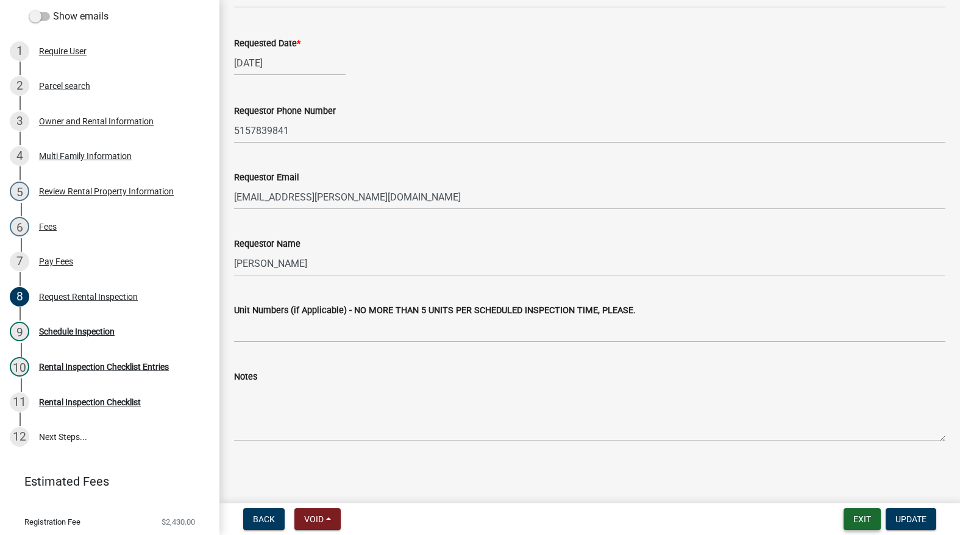
click at [869, 517] on button "Exit" at bounding box center [862, 519] width 37 height 22
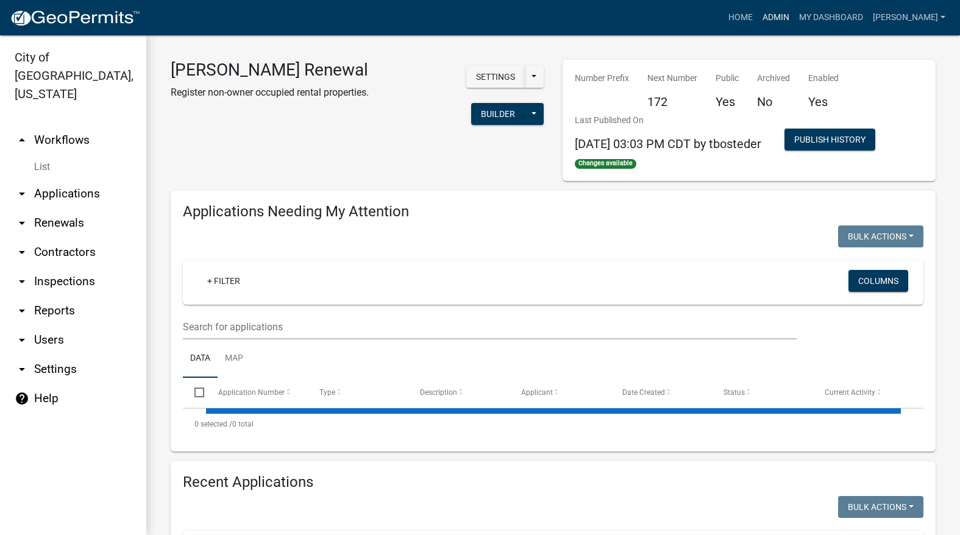
select select "3: 100"
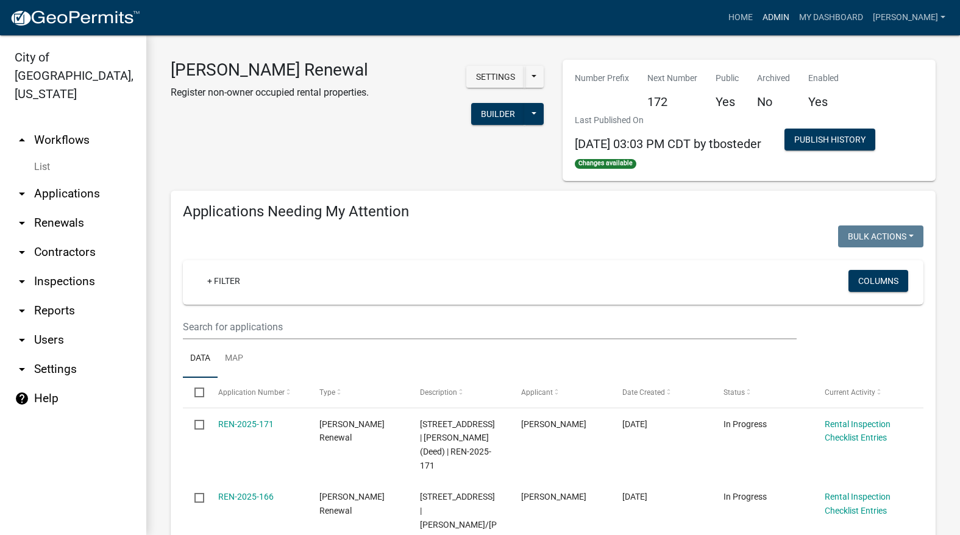
click at [794, 12] on link "Admin" at bounding box center [776, 17] width 37 height 23
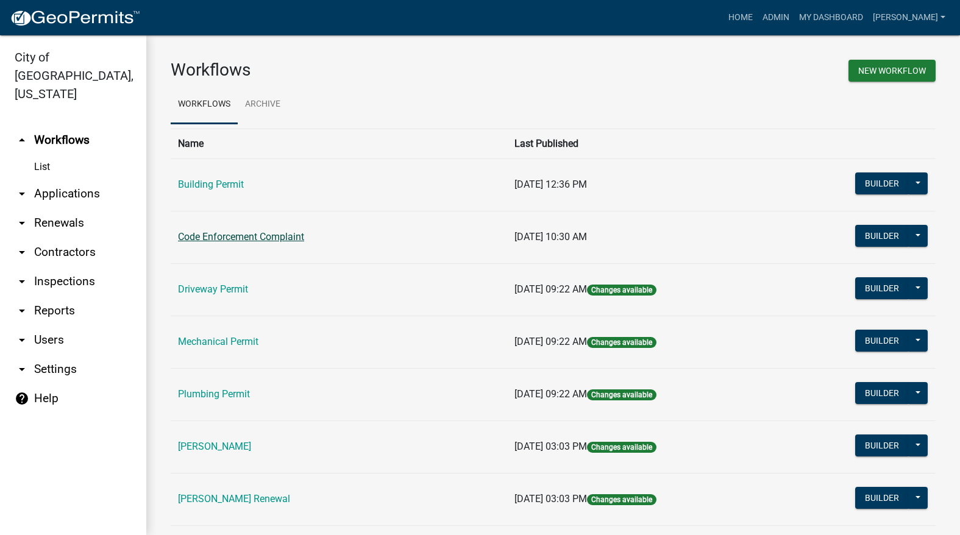
click at [255, 240] on link "Code Enforcement Complaint" at bounding box center [241, 237] width 126 height 12
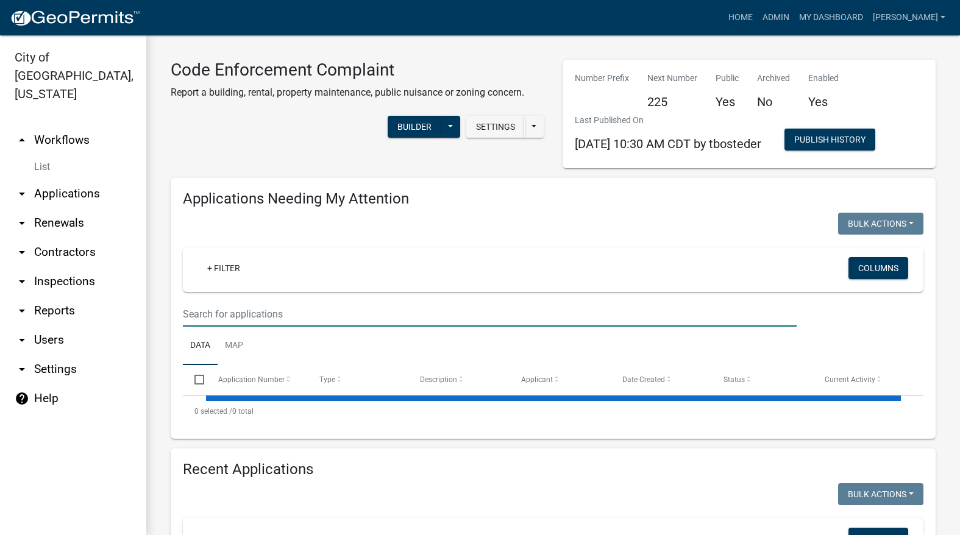
click at [272, 320] on input "text" at bounding box center [490, 314] width 614 height 25
type input "211"
select select "3: 100"
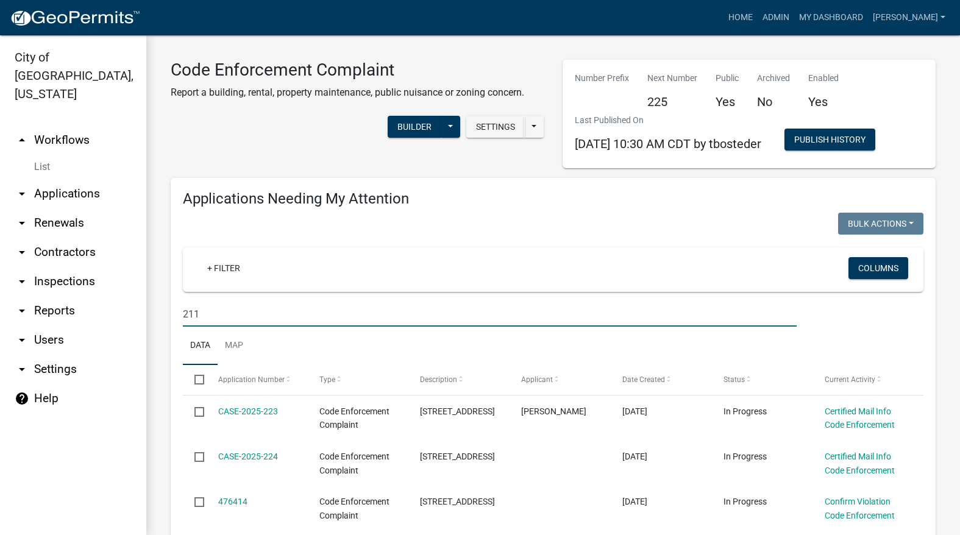
type input "211"
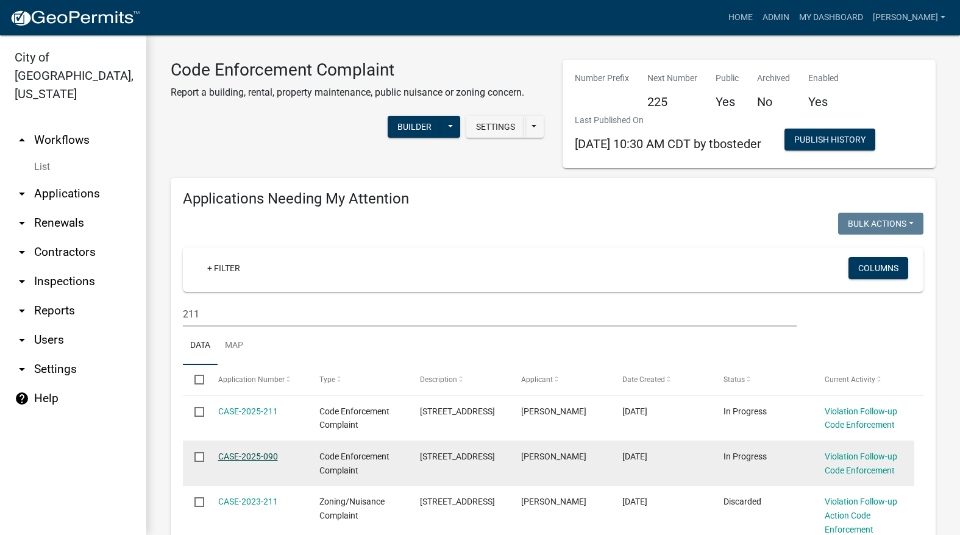
click at [246, 457] on link "CASE-2025-090" at bounding box center [248, 457] width 60 height 10
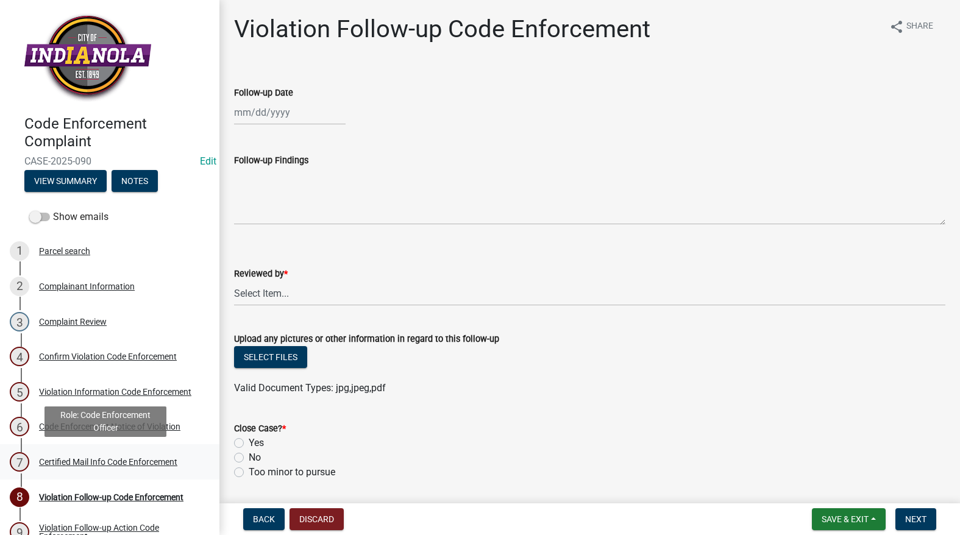
scroll to position [90, 0]
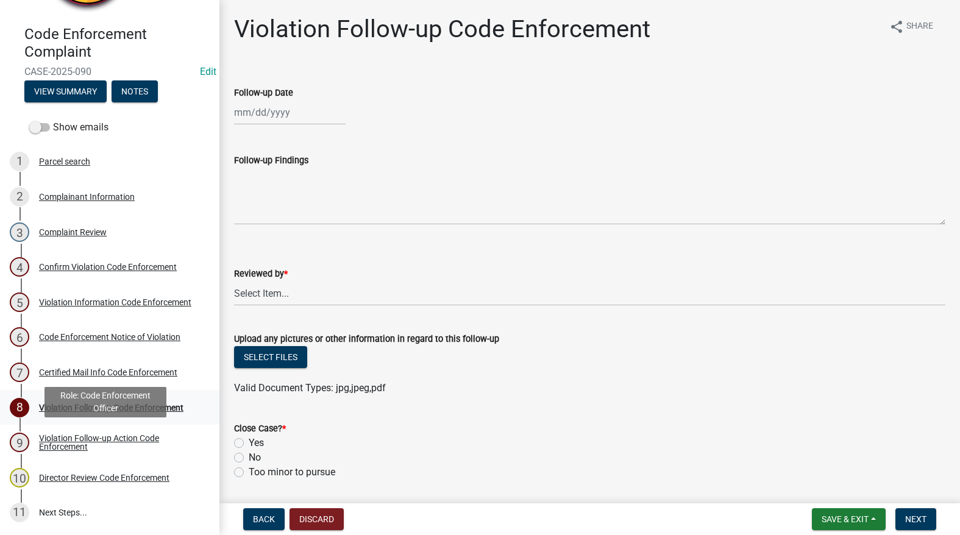
click at [90, 421] on link "8 Violation Follow-up Code Enforcement" at bounding box center [109, 407] width 219 height 35
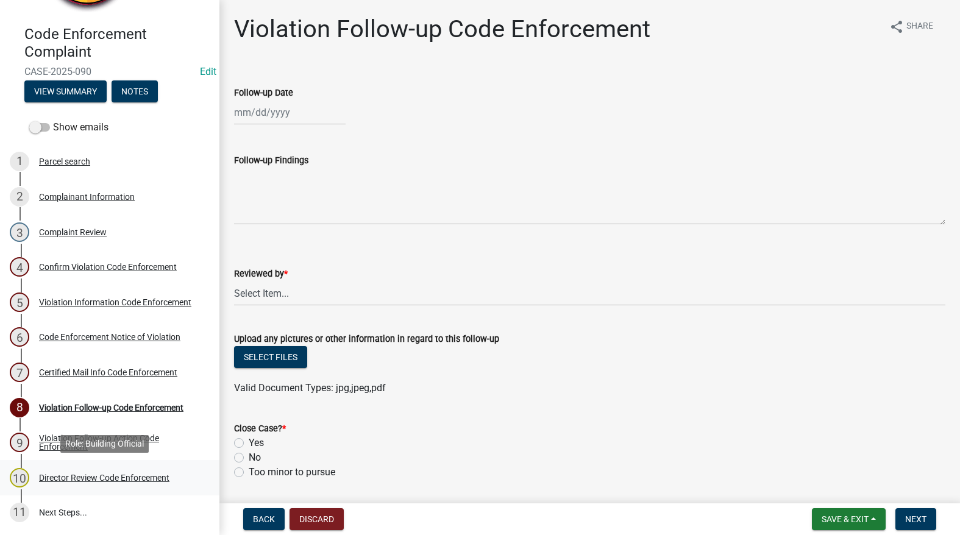
drag, startPoint x: 76, startPoint y: 470, endPoint x: 78, endPoint y: 477, distance: 7.7
click at [77, 472] on div "10 Director Review Code Enforcement" at bounding box center [105, 478] width 190 height 20
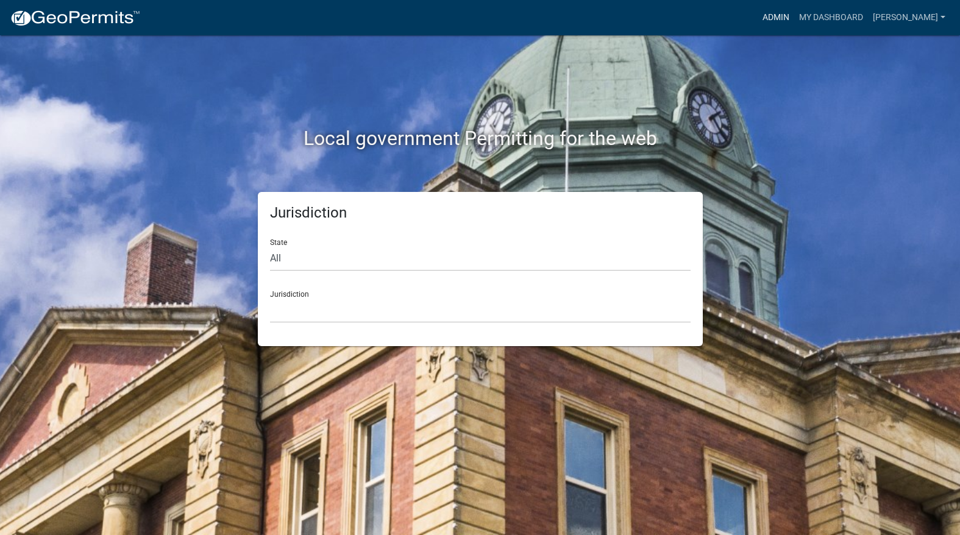
click at [794, 20] on link "Admin" at bounding box center [776, 17] width 37 height 23
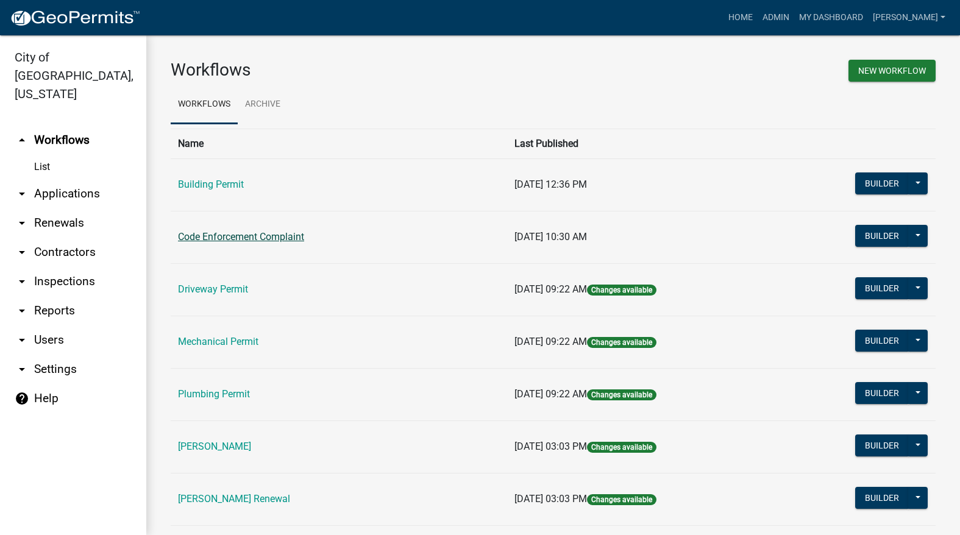
click at [241, 231] on td "Code Enforcement Complaint" at bounding box center [339, 237] width 337 height 52
click at [236, 238] on link "Code Enforcement Complaint" at bounding box center [241, 237] width 126 height 12
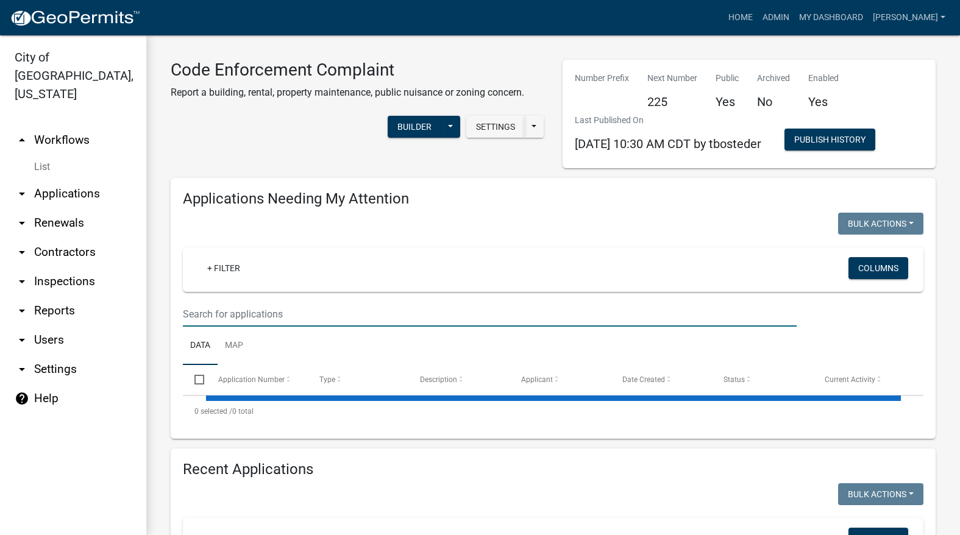
click at [274, 312] on input "text" at bounding box center [490, 314] width 614 height 25
select select "3: 100"
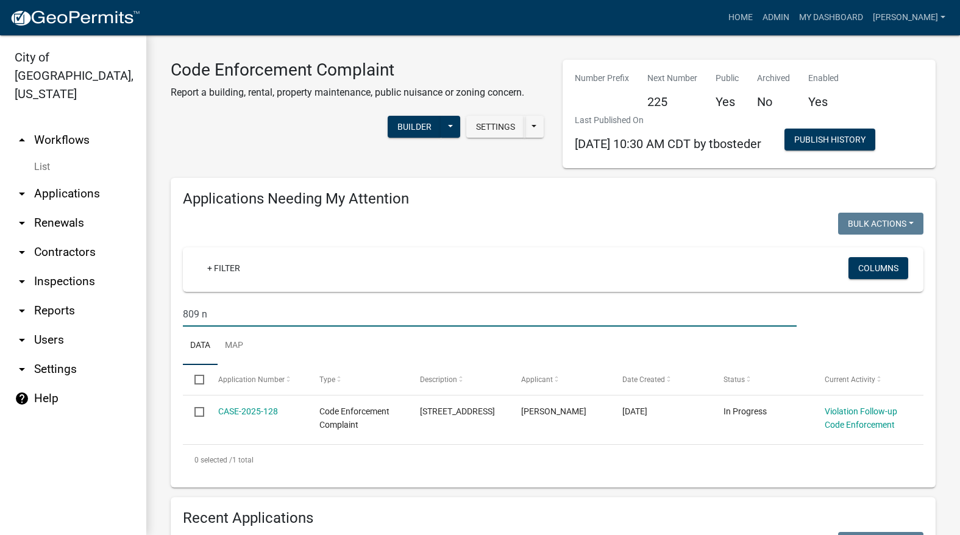
type input "809 n"
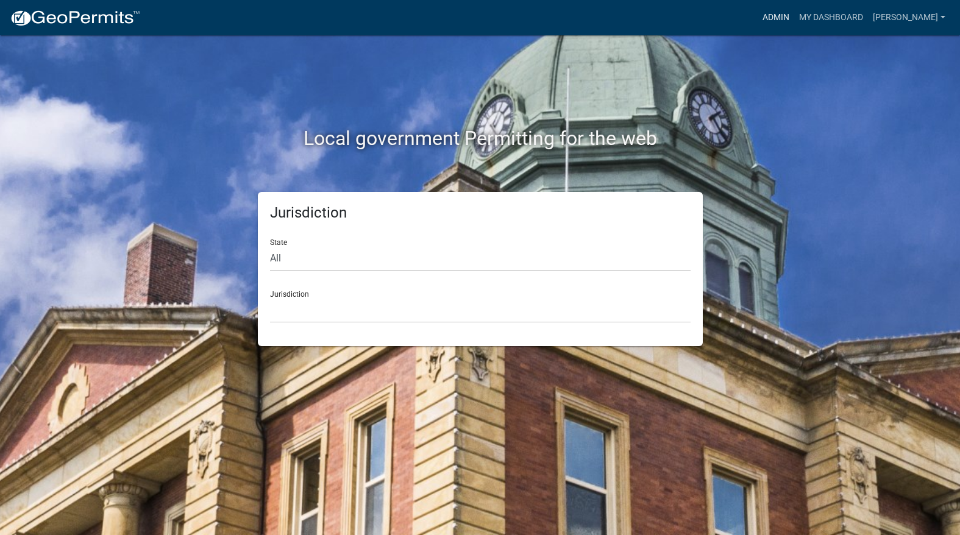
click at [794, 16] on link "Admin" at bounding box center [776, 17] width 37 height 23
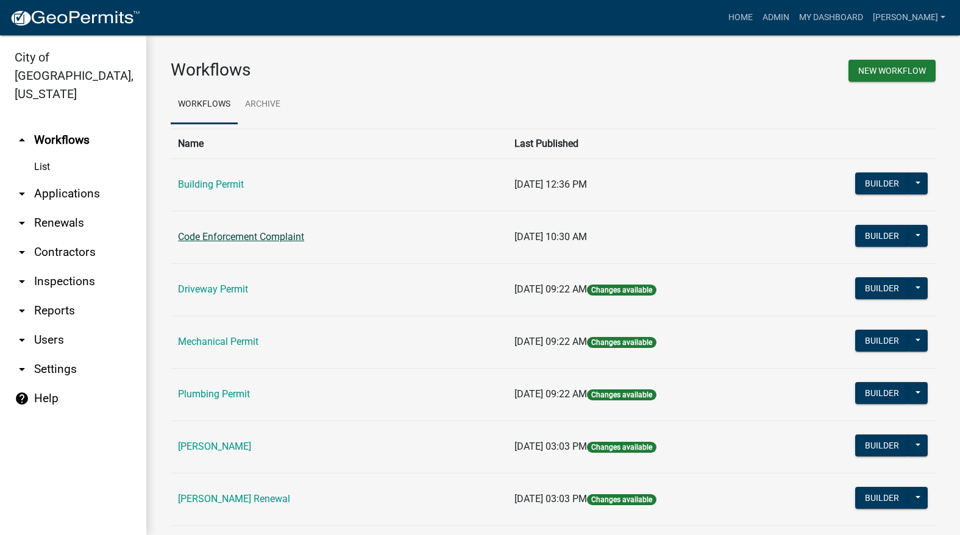
click at [268, 237] on link "Code Enforcement Complaint" at bounding box center [241, 237] width 126 height 12
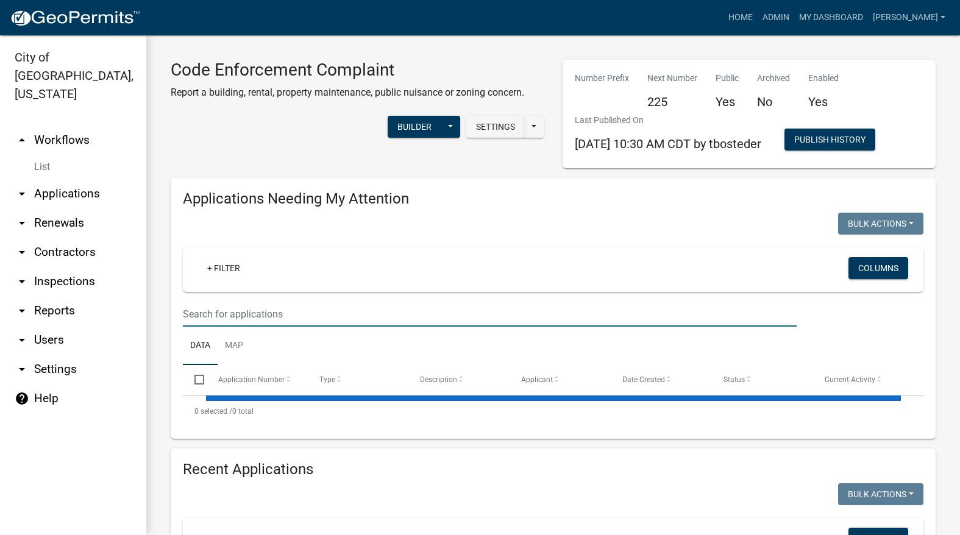
click at [284, 318] on input "text" at bounding box center [490, 314] width 614 height 25
select select "3: 100"
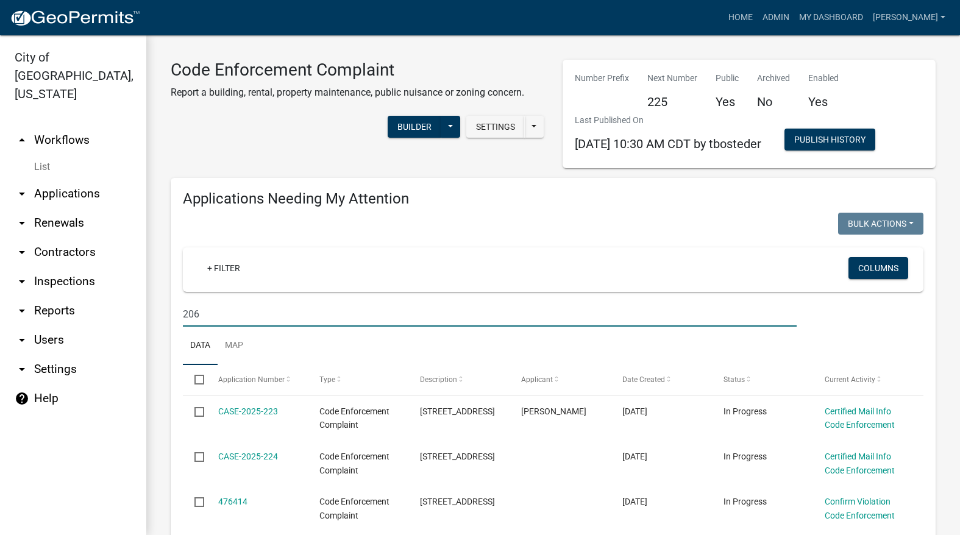
type input "206"
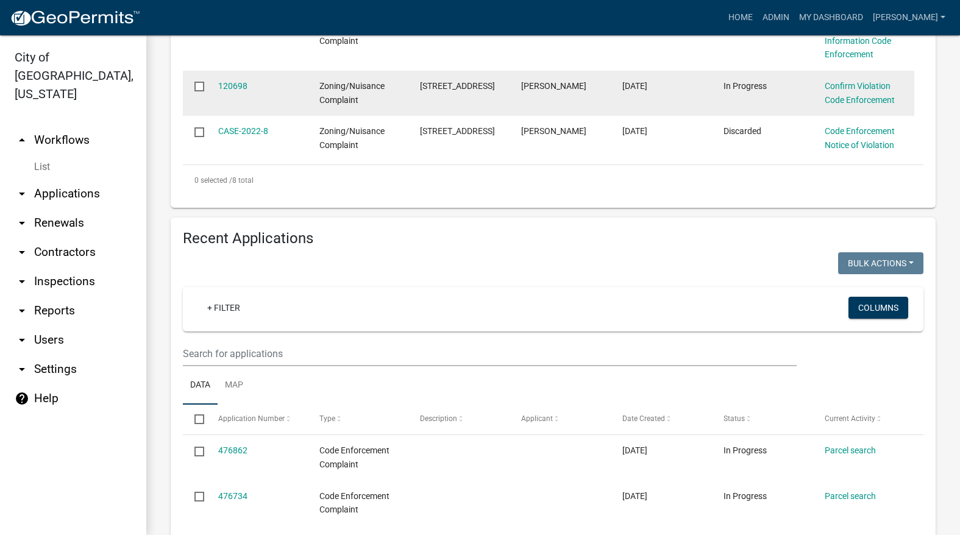
scroll to position [792, 0]
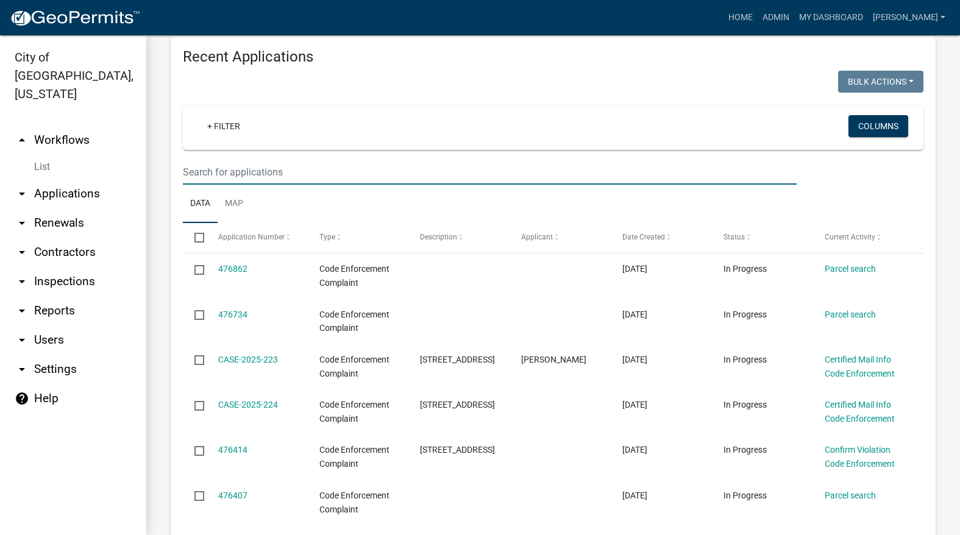
click at [366, 163] on input "text" at bounding box center [490, 172] width 614 height 25
type input "206"
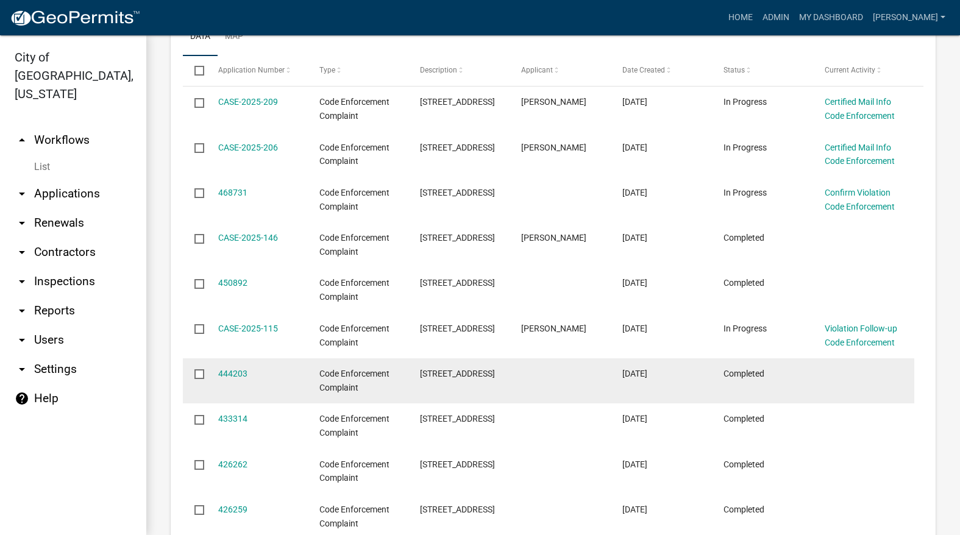
scroll to position [975, 0]
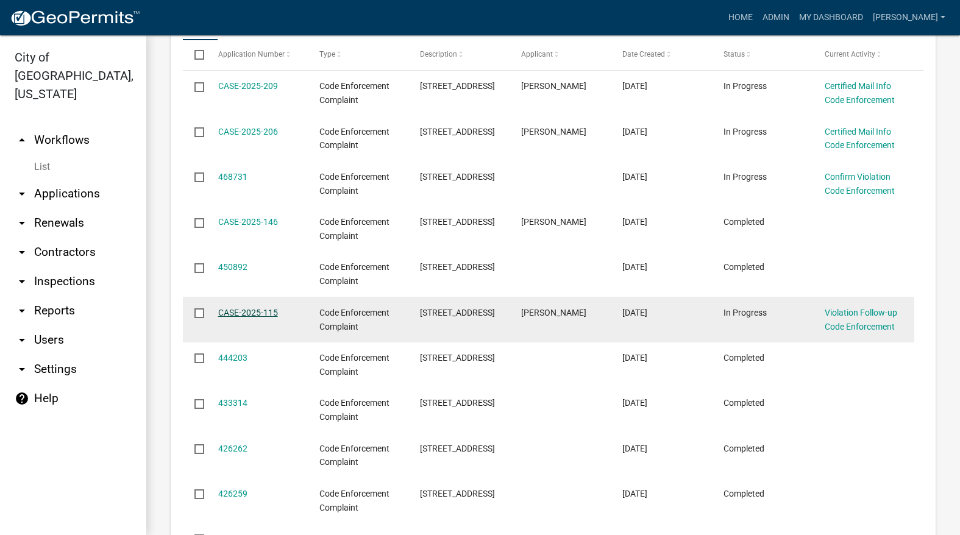
click at [223, 308] on link "CASE-2025-115" at bounding box center [248, 313] width 60 height 10
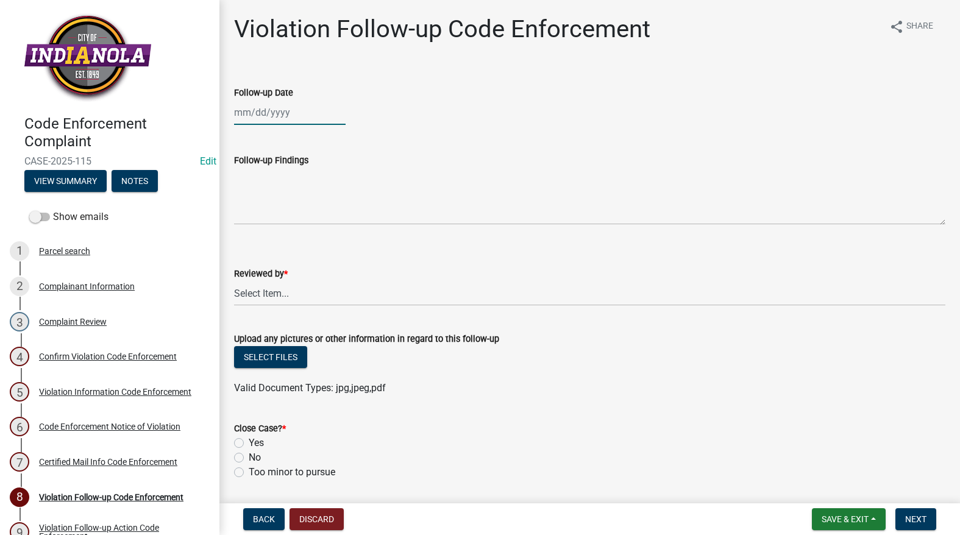
click at [257, 111] on div at bounding box center [290, 112] width 112 height 25
select select "9"
select select "2025"
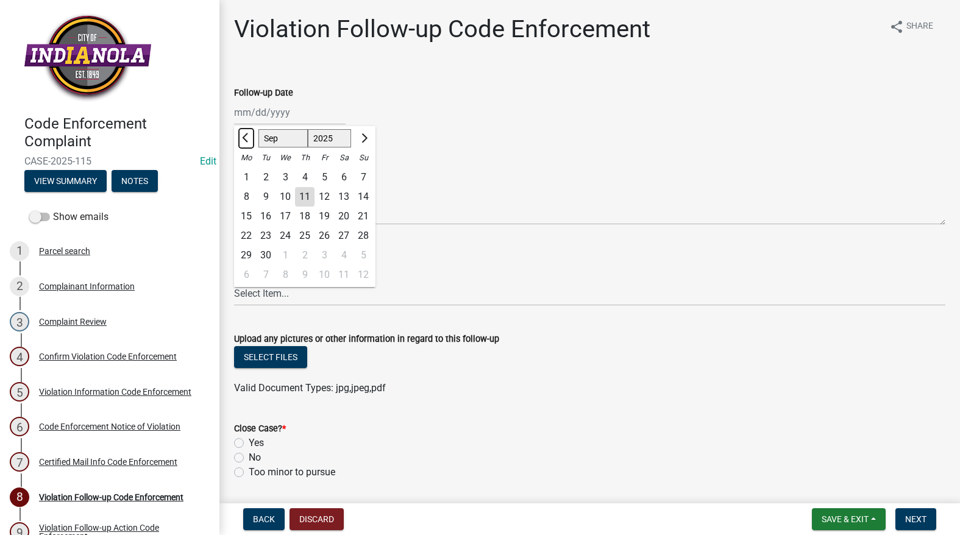
click at [248, 138] on span "Previous month" at bounding box center [246, 138] width 9 height 9
select select "8"
click at [322, 191] on div "8" at bounding box center [325, 197] width 20 height 20
type input "[DATE]"
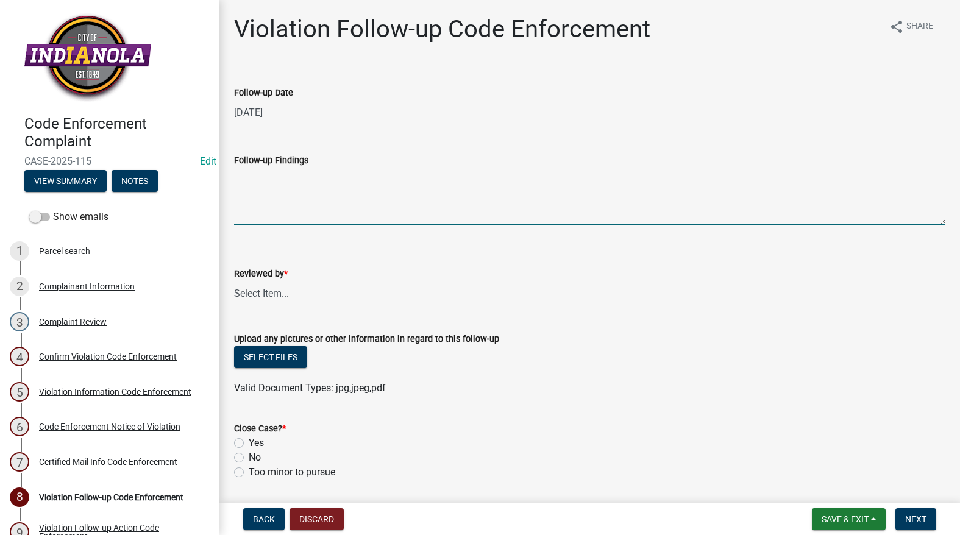
click at [326, 193] on textarea "Follow-up Findings" at bounding box center [589, 196] width 711 height 57
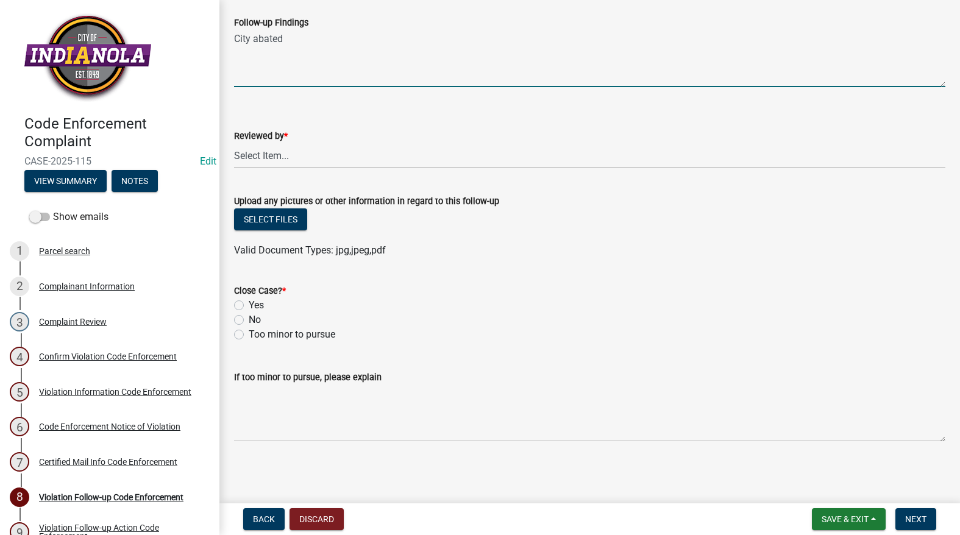
scroll to position [138, 0]
type textarea "City abated"
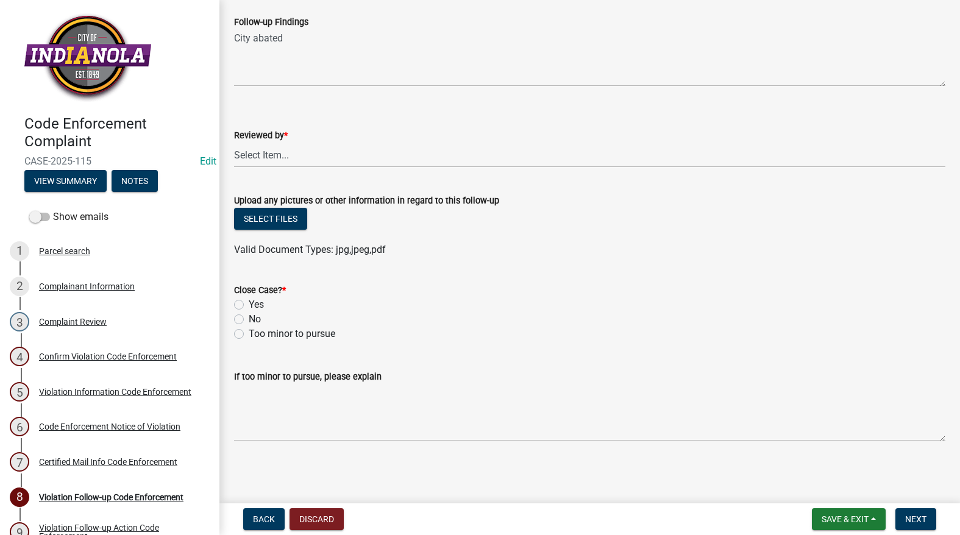
click at [315, 138] on div "Reviewed by *" at bounding box center [589, 135] width 711 height 15
click at [312, 168] on wm-data-entity-input "Reviewed by * Select Item... [PERSON_NAME] [PERSON_NAME] [PERSON_NAME] Other" at bounding box center [589, 137] width 711 height 82
click at [314, 162] on select "Select Item... [PERSON_NAME] [PERSON_NAME] [PERSON_NAME] Other" at bounding box center [589, 155] width 711 height 25
click at [234, 143] on select "Select Item... [PERSON_NAME] [PERSON_NAME] [PERSON_NAME] Other" at bounding box center [589, 155] width 711 height 25
select select "634d5426-b8b3-48ee-aa1e-d523f7499186"
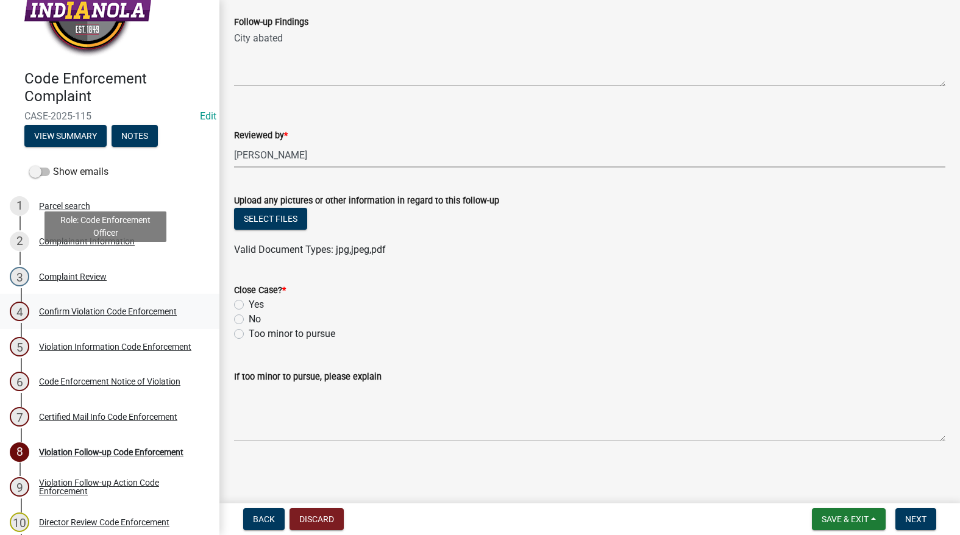
scroll to position [90, 0]
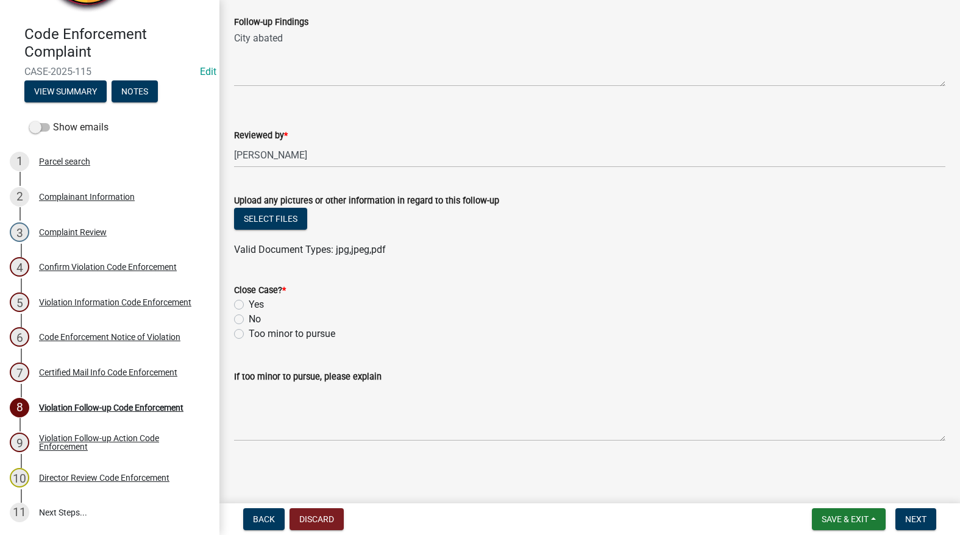
click at [249, 305] on label "Yes" at bounding box center [256, 304] width 15 height 15
click at [249, 305] on input "Yes" at bounding box center [253, 301] width 8 height 8
radio input "true"
click at [918, 521] on span "Next" at bounding box center [915, 520] width 21 height 10
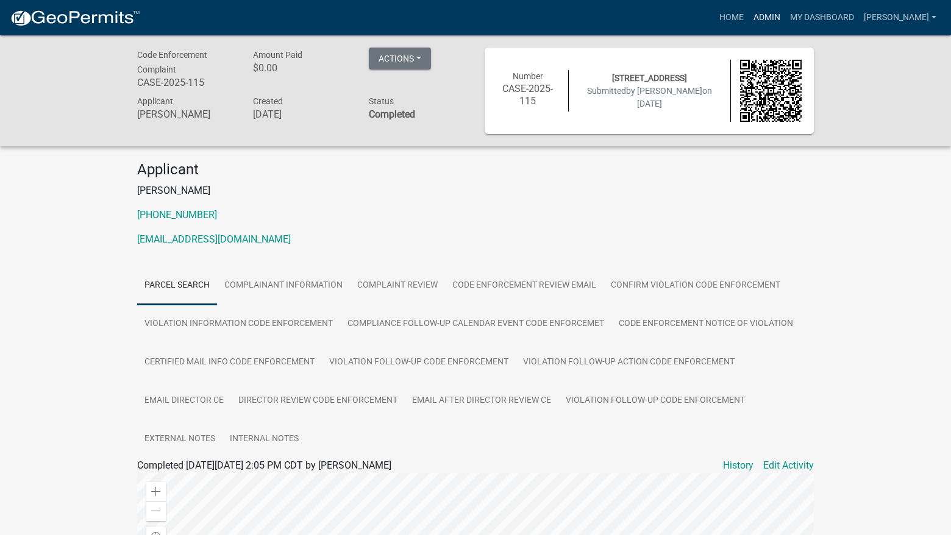
click at [785, 14] on link "Admin" at bounding box center [767, 17] width 37 height 23
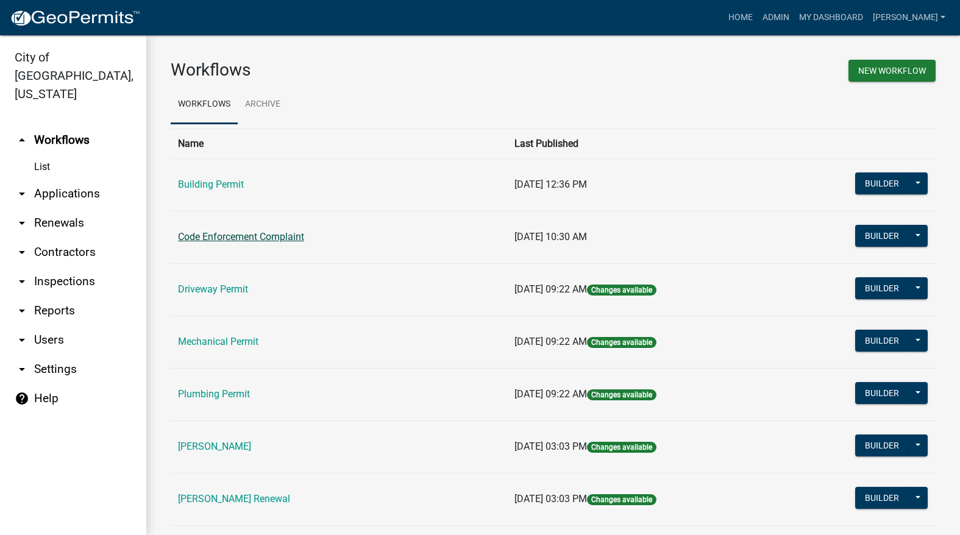
click at [266, 242] on link "Code Enforcement Complaint" at bounding box center [241, 237] width 126 height 12
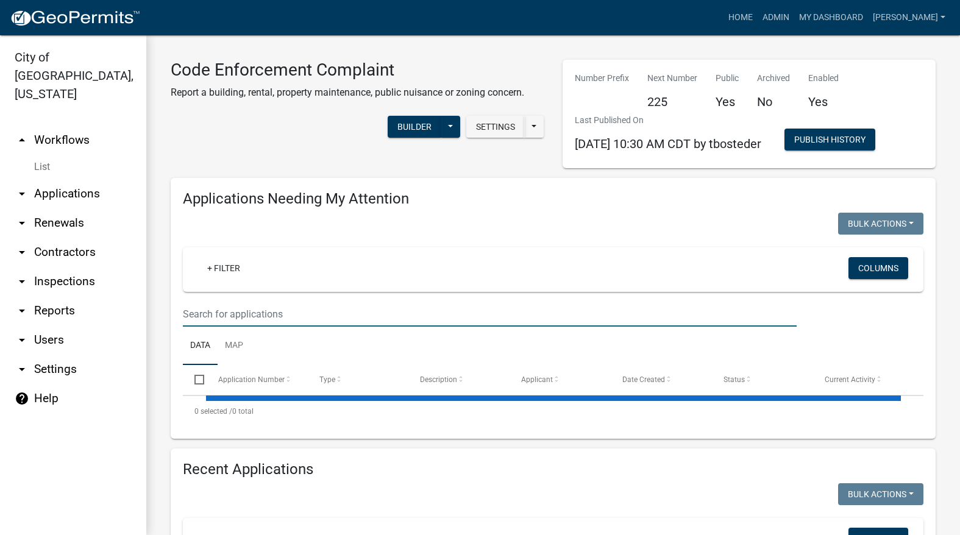
click at [288, 313] on input "text" at bounding box center [490, 314] width 614 height 25
select select "3: 100"
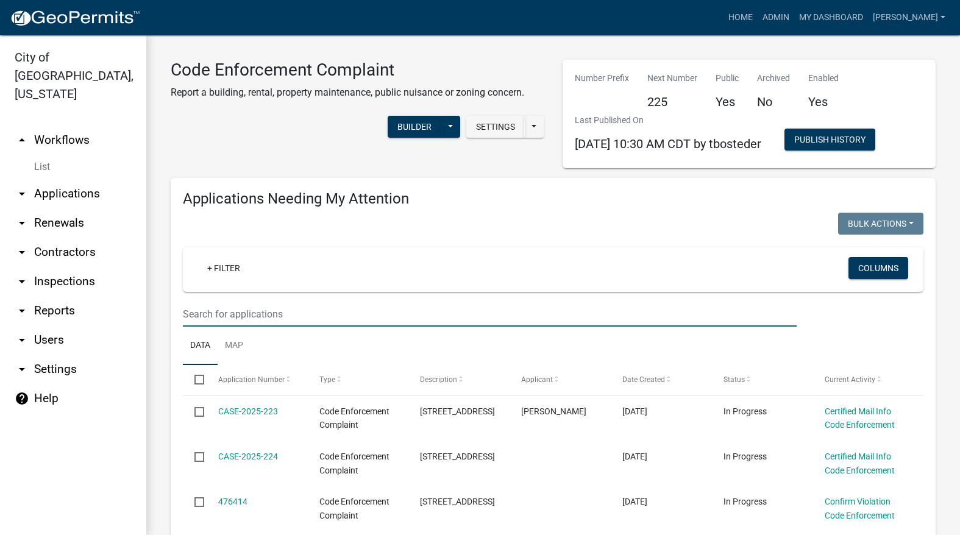
select select "3: 100"
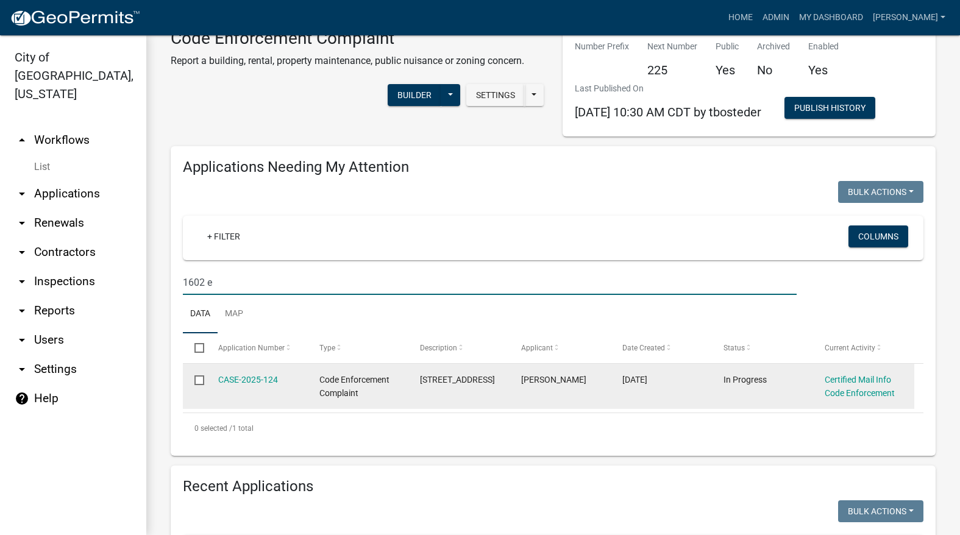
scroll to position [61, 0]
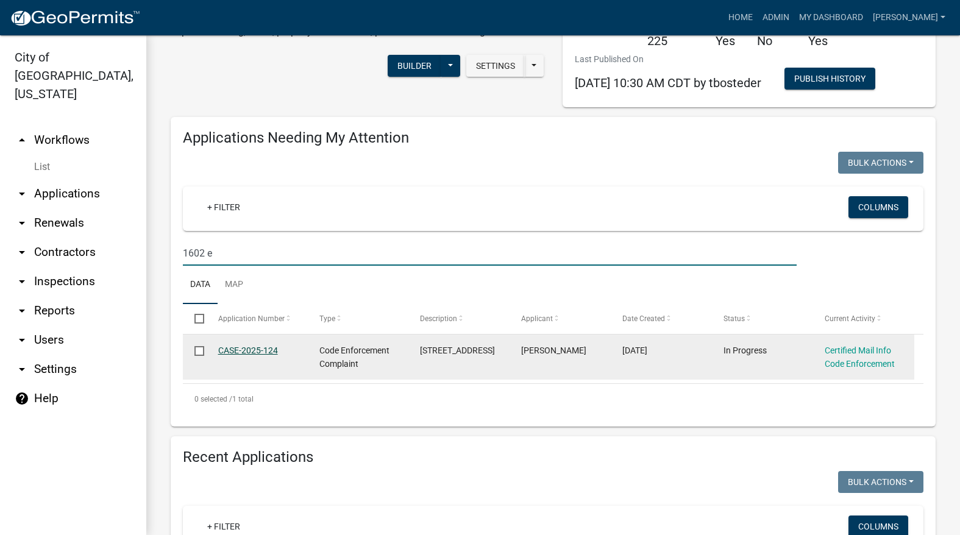
type input "1602 e"
click at [255, 349] on link "CASE-2025-124" at bounding box center [248, 351] width 60 height 10
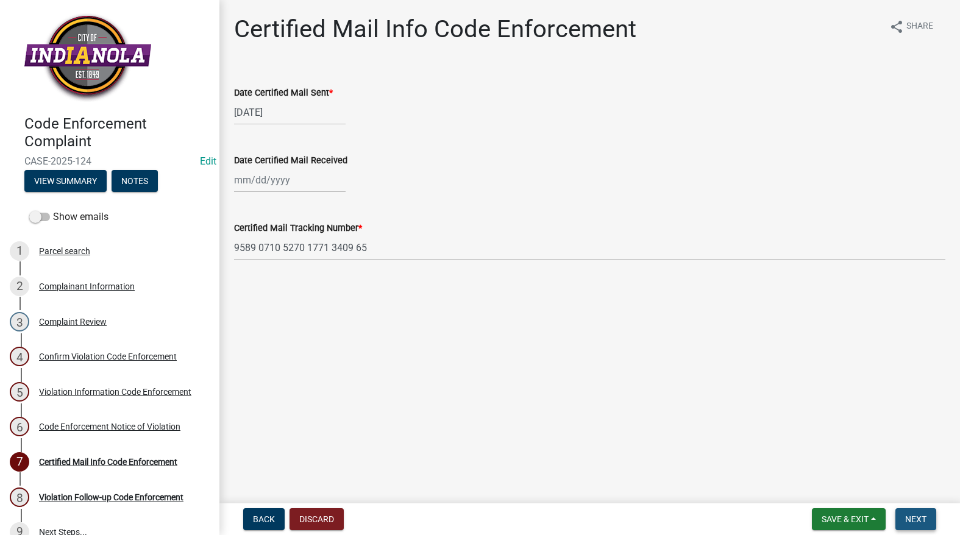
click at [916, 521] on span "Next" at bounding box center [915, 520] width 21 height 10
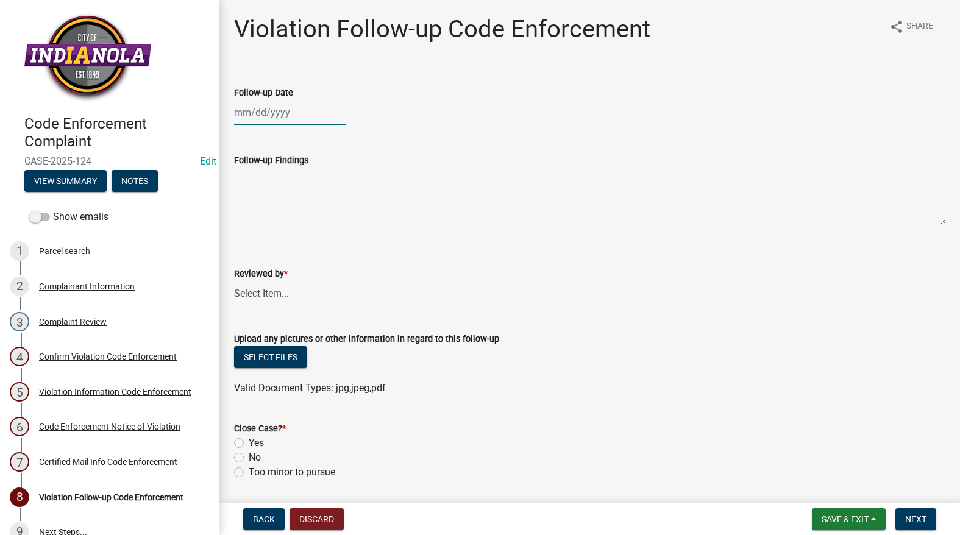
click at [269, 117] on div at bounding box center [290, 112] width 112 height 25
select select "9"
select select "2025"
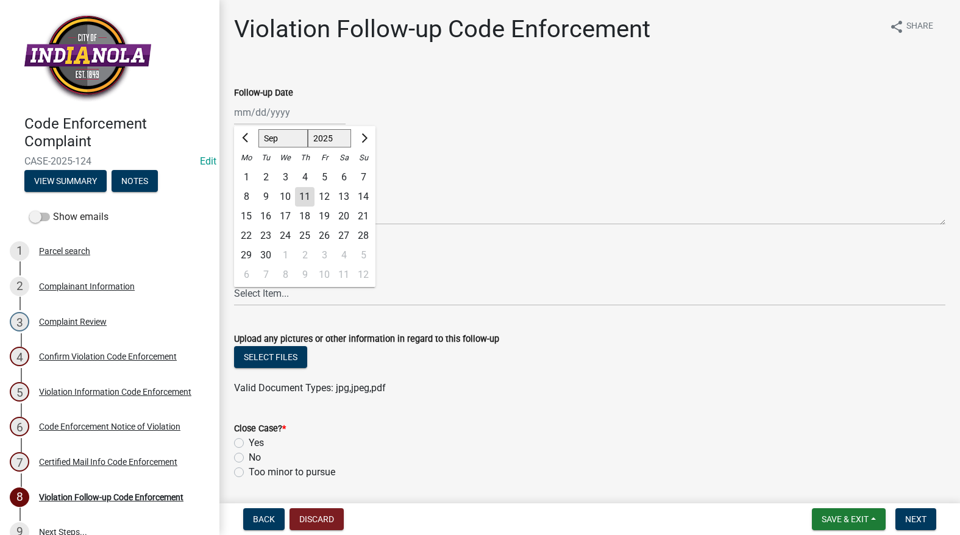
click at [304, 195] on div "11" at bounding box center [305, 197] width 20 height 20
type input "[DATE]"
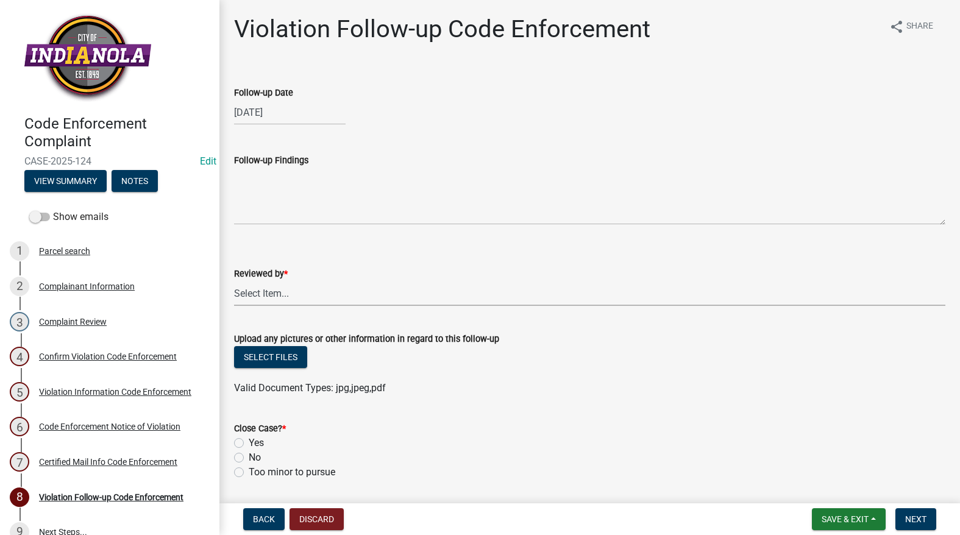
click at [257, 293] on select "Select Item... [PERSON_NAME] [PERSON_NAME] [PERSON_NAME] Other" at bounding box center [589, 293] width 711 height 25
click at [234, 281] on select "Select Item... [PERSON_NAME] [PERSON_NAME] [PERSON_NAME] Other" at bounding box center [589, 293] width 711 height 25
select select "634d5426-b8b3-48ee-aa1e-d523f7499186"
click at [249, 444] on label "Yes" at bounding box center [256, 443] width 15 height 15
click at [249, 444] on input "Yes" at bounding box center [253, 440] width 8 height 8
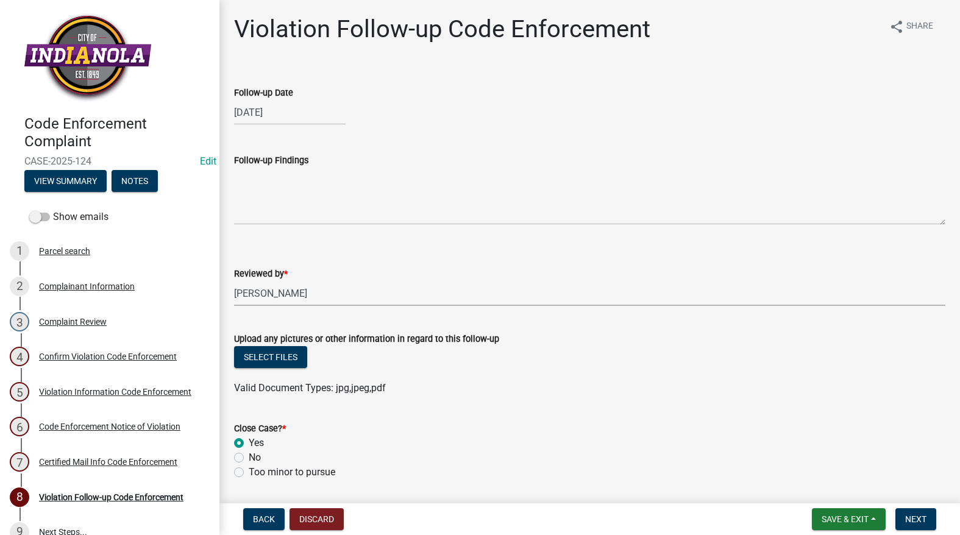
radio input "true"
click at [915, 508] on nav "Back Discard Save & Exit Save Save & Exit Next" at bounding box center [589, 520] width 741 height 32
click at [930, 523] on button "Next" at bounding box center [916, 519] width 41 height 22
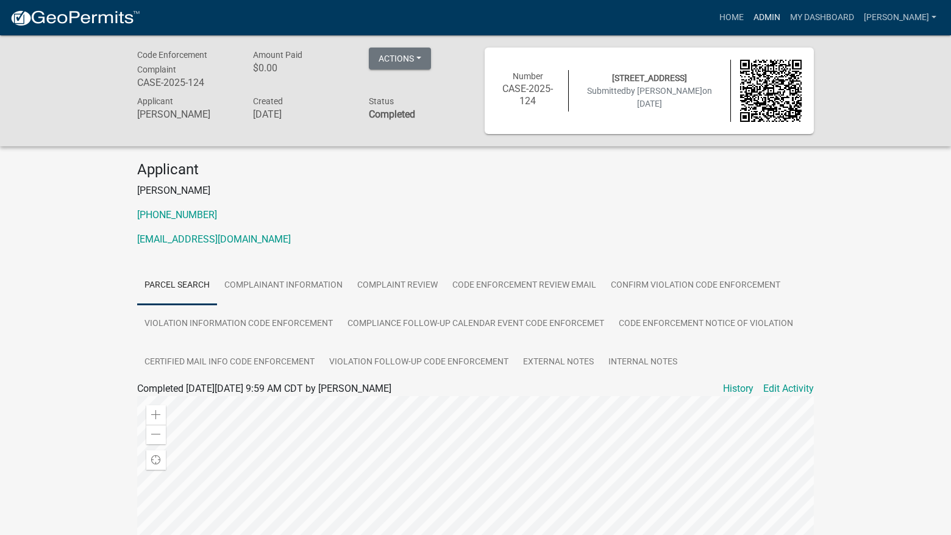
drag, startPoint x: 821, startPoint y: 3, endPoint x: 816, endPoint y: 8, distance: 7.3
click at [821, 3] on nav "more_horiz Home Admin My Dashboard [PERSON_NAME] Admin Account Logout" at bounding box center [475, 17] width 951 height 35
click at [785, 11] on link "Admin" at bounding box center [767, 17] width 37 height 23
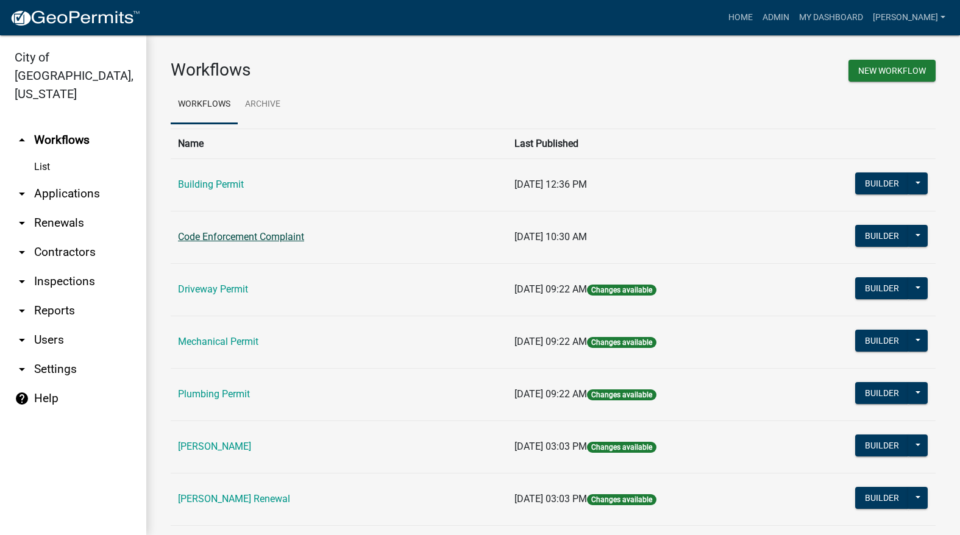
click at [283, 234] on link "Code Enforcement Complaint" at bounding box center [241, 237] width 126 height 12
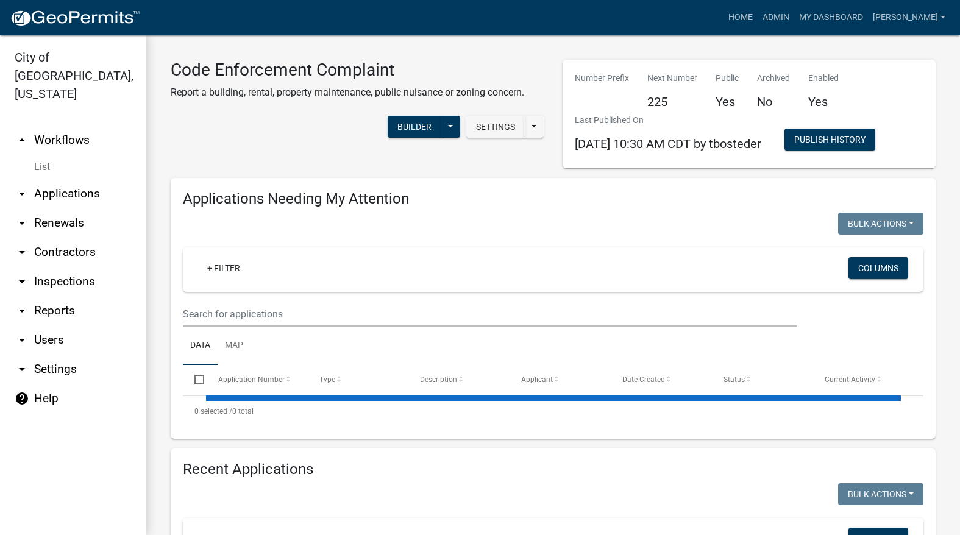
select select "3: 100"
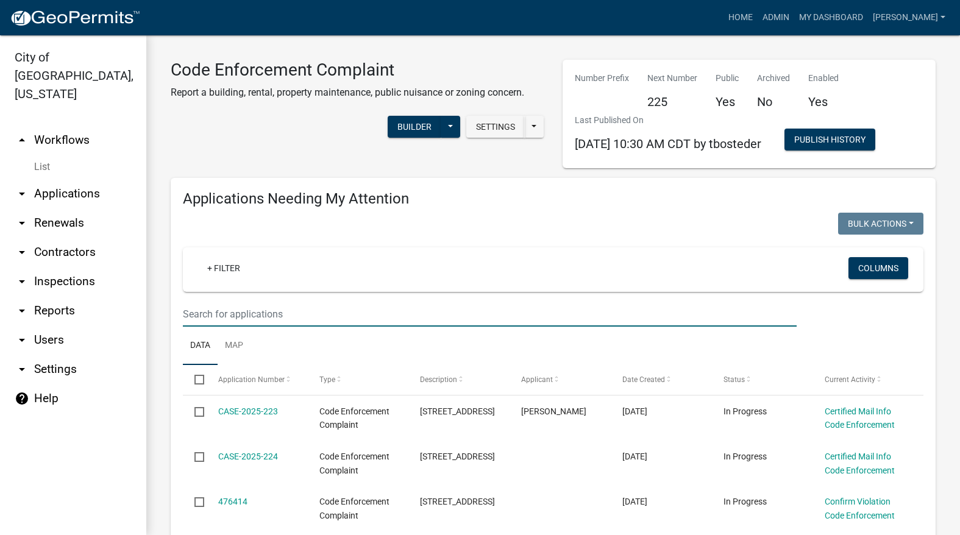
click at [340, 318] on input "text" at bounding box center [490, 314] width 614 height 25
select select "3: 100"
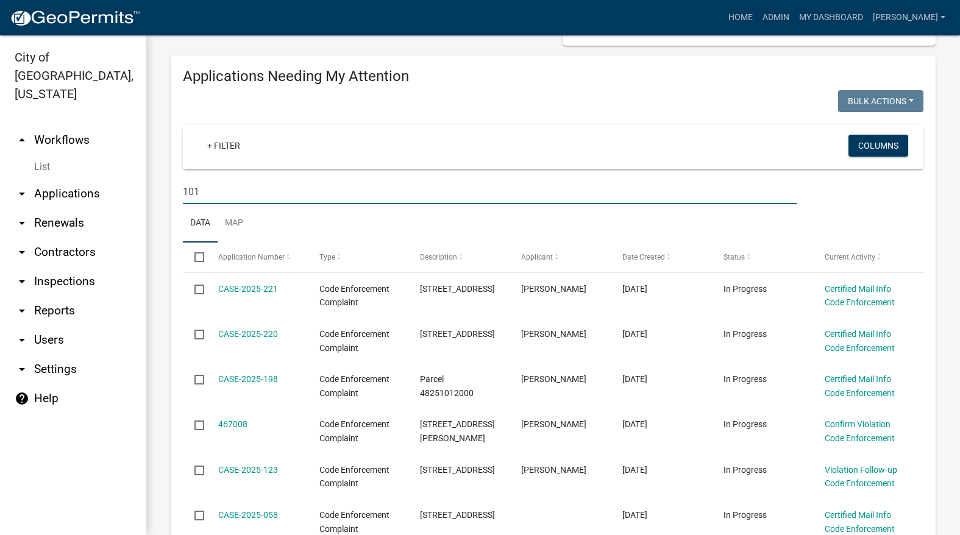
scroll to position [122, 0]
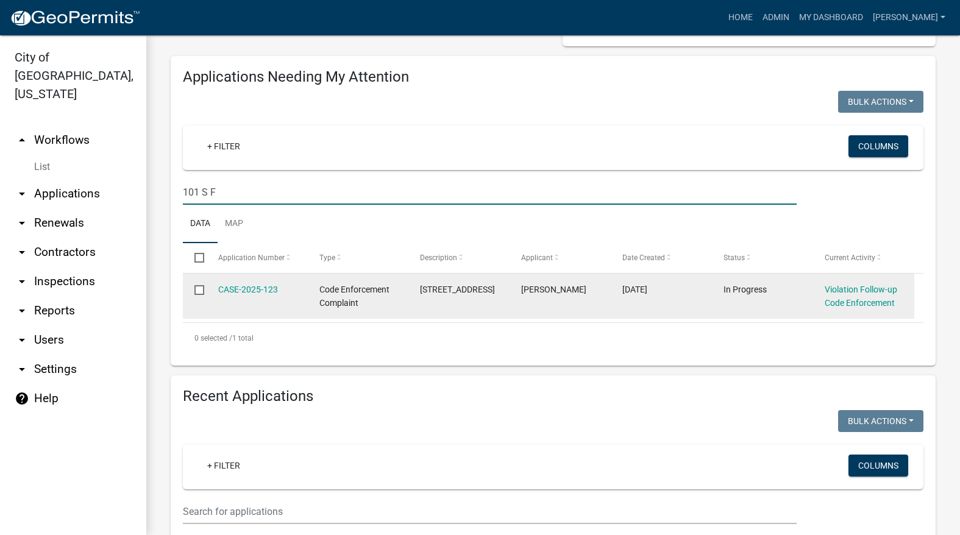
type input "101 S F"
click at [255, 279] on datatable-body-cell "CASE-2025-123" at bounding box center [256, 296] width 101 height 45
click at [250, 285] on link "CASE-2025-123" at bounding box center [248, 290] width 60 height 10
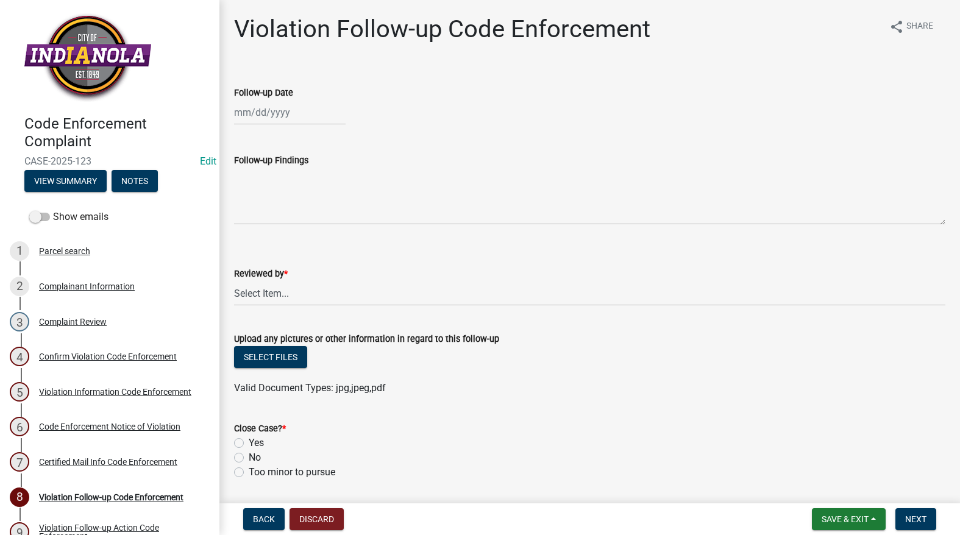
click at [272, 104] on div at bounding box center [290, 112] width 112 height 25
select select "9"
select select "2025"
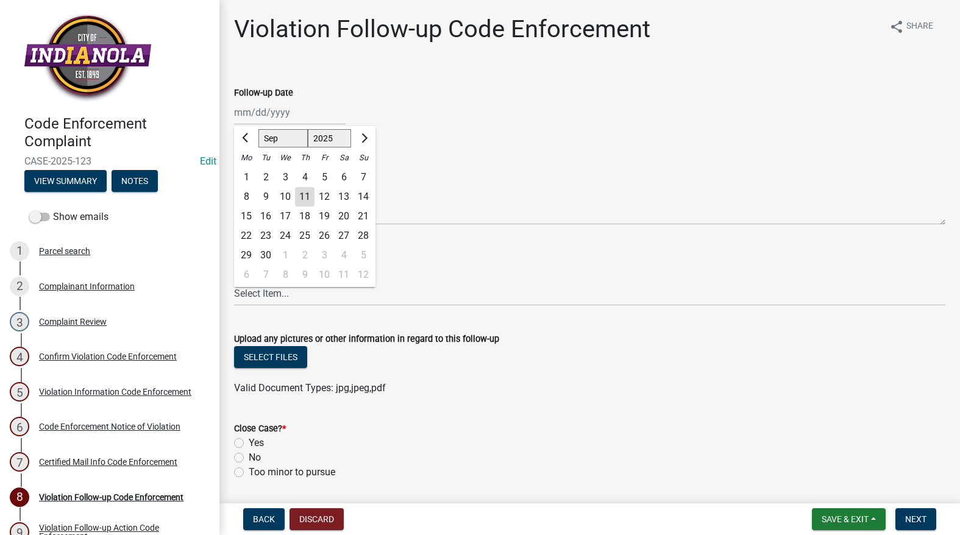
drag, startPoint x: 302, startPoint y: 192, endPoint x: 295, endPoint y: 218, distance: 27.2
click at [303, 193] on div "11" at bounding box center [305, 197] width 20 height 20
type input "09/11/2025"
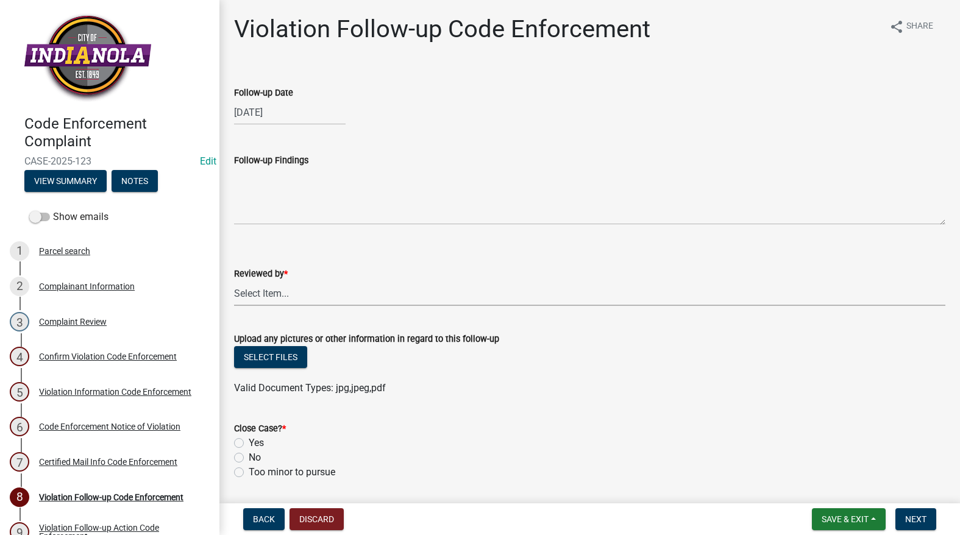
click at [269, 297] on select "Select Item... Mike Visser Kevin Michels Tim Little Other" at bounding box center [589, 293] width 711 height 25
click at [234, 281] on select "Select Item... Mike Visser Kevin Michels Tim Little Other" at bounding box center [589, 293] width 711 height 25
select select "634d5426-b8b3-48ee-aa1e-d523f7499186"
click at [235, 436] on div "Yes" at bounding box center [589, 443] width 711 height 15
click at [249, 441] on label "Yes" at bounding box center [256, 443] width 15 height 15
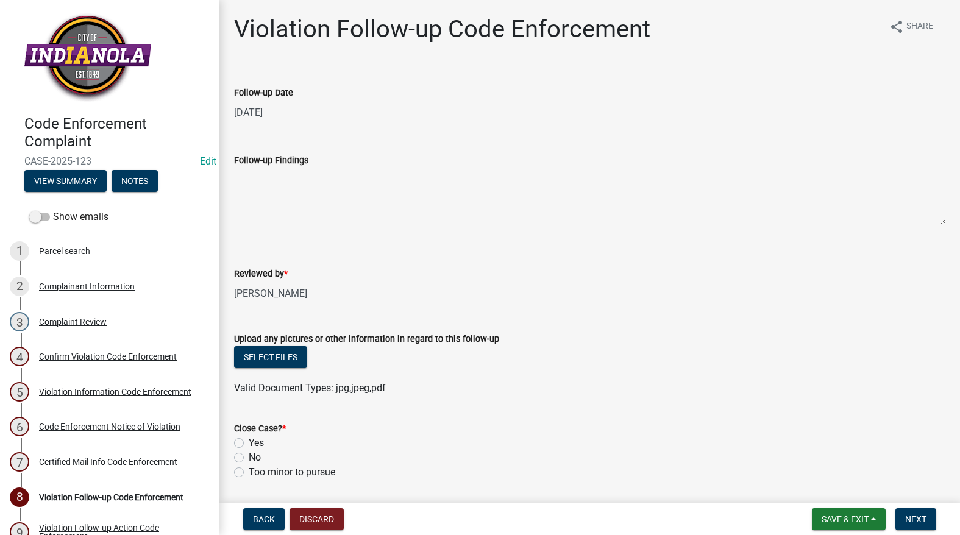
click at [249, 441] on input "Yes" at bounding box center [253, 440] width 8 height 8
radio input "true"
click at [919, 516] on span "Next" at bounding box center [915, 520] width 21 height 10
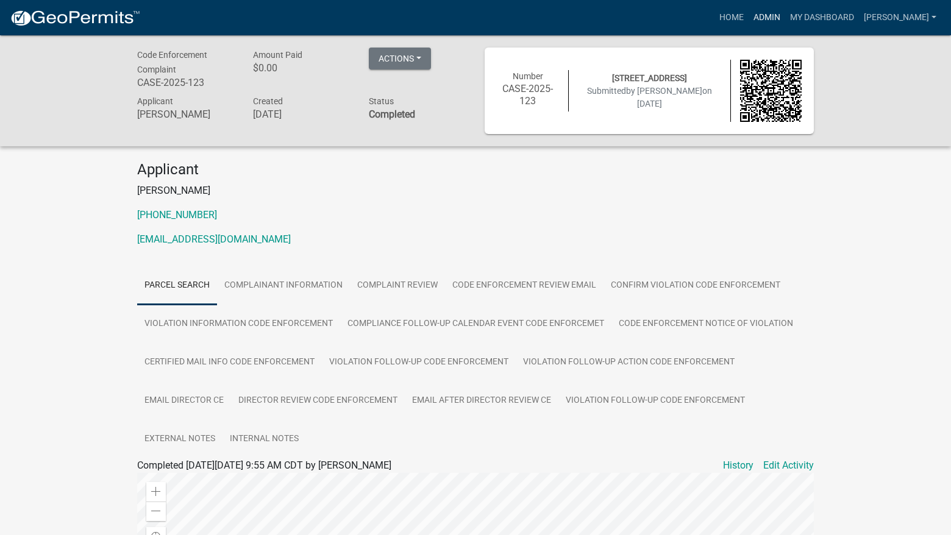
click at [785, 16] on link "Admin" at bounding box center [767, 17] width 37 height 23
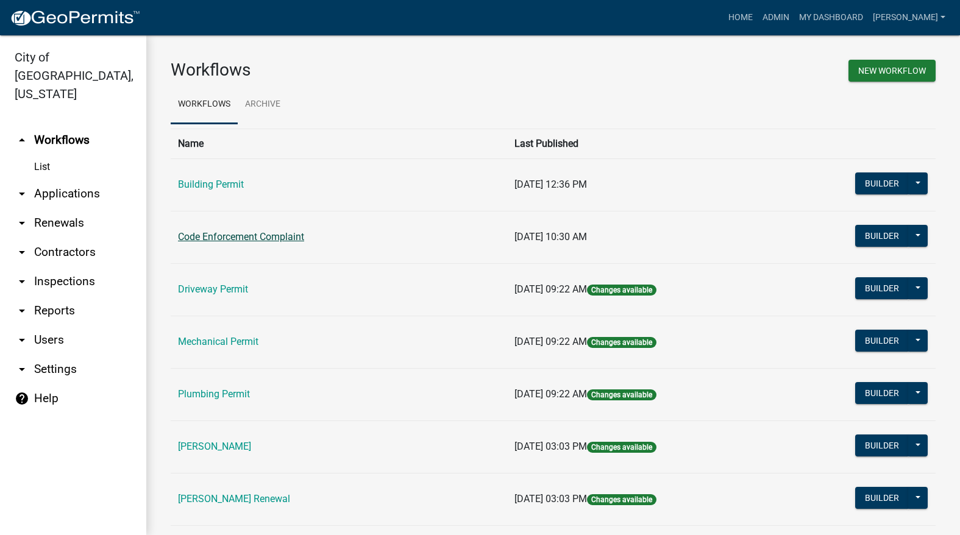
click at [294, 236] on link "Code Enforcement Complaint" at bounding box center [241, 237] width 126 height 12
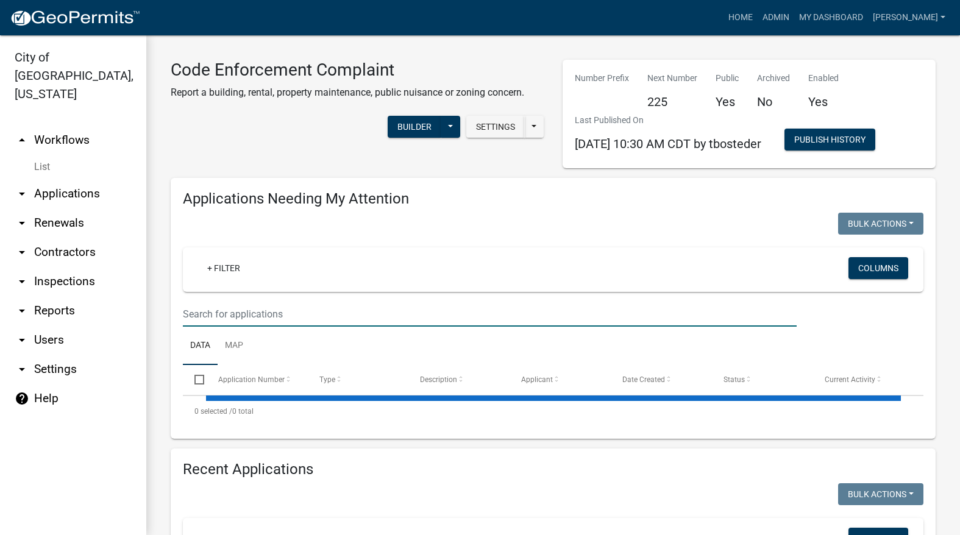
click at [269, 313] on input "text" at bounding box center [490, 314] width 614 height 25
select select "3: 100"
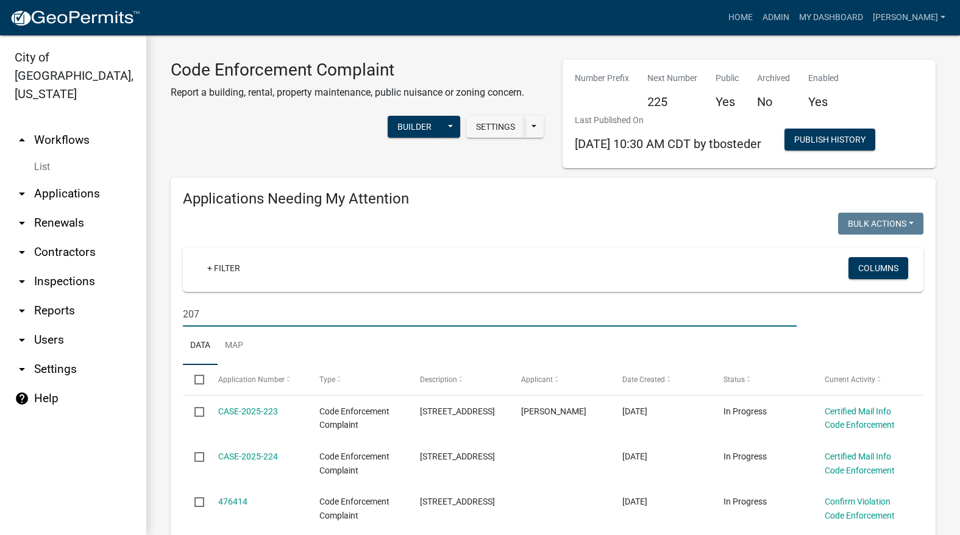
type input "207"
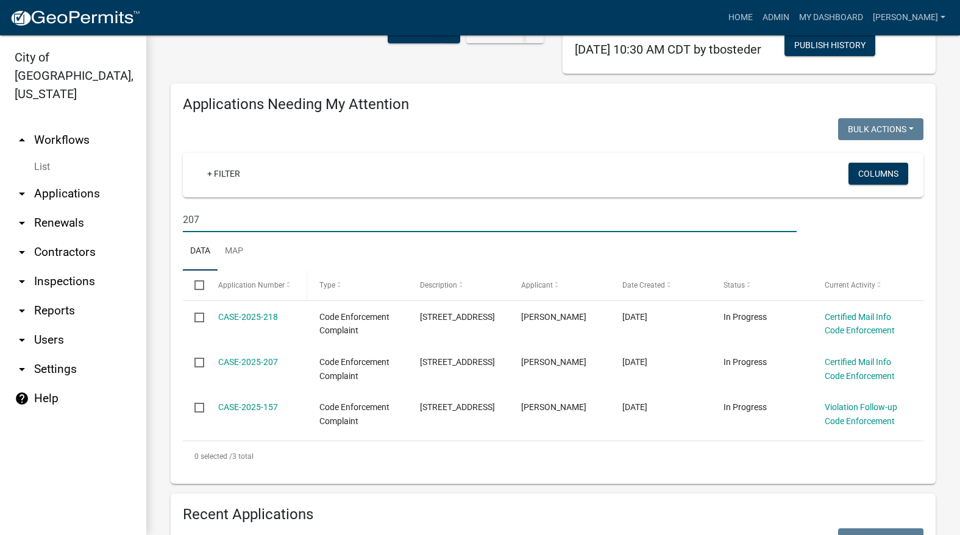
scroll to position [122, 0]
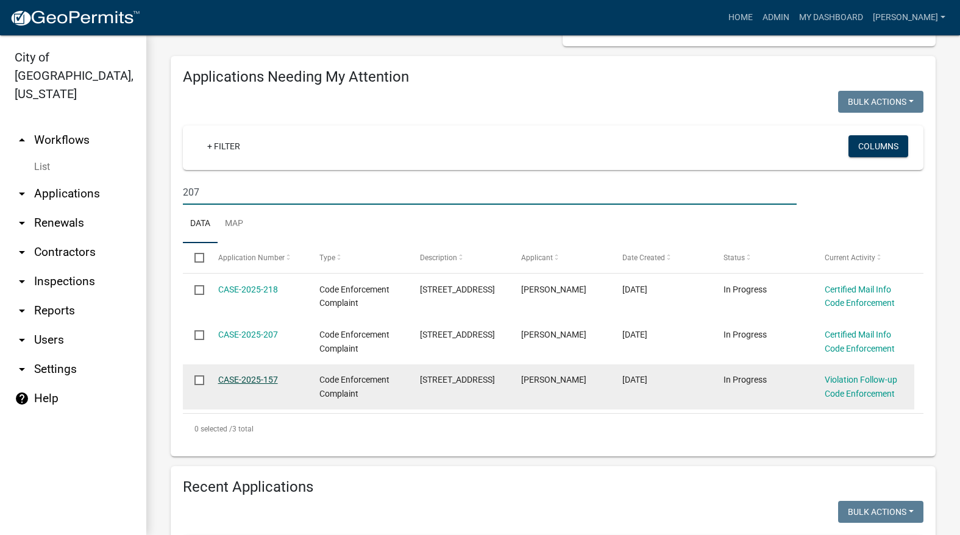
click at [257, 380] on link "CASE-2025-157" at bounding box center [248, 380] width 60 height 10
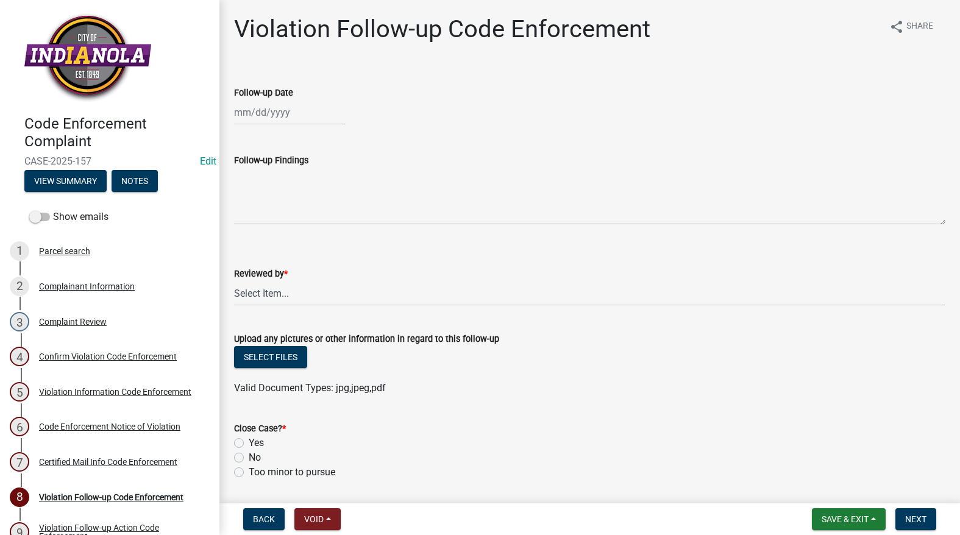
select select "9"
select select "2025"
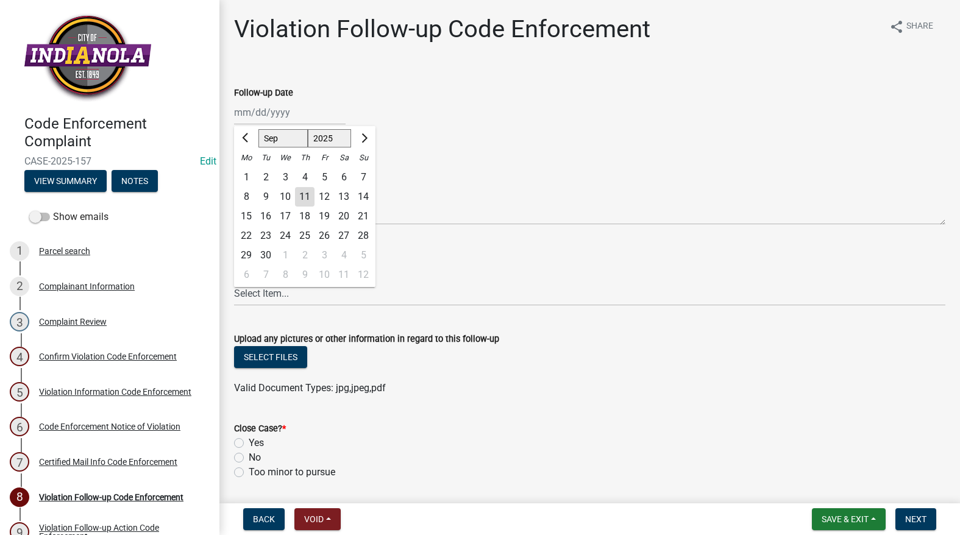
click at [298, 121] on div "Jan Feb Mar Apr May Jun Jul Aug Sep Oct Nov Dec 1525 1526 1527 1528 1529 1530 1…" at bounding box center [290, 112] width 112 height 25
click at [243, 139] on button "Previous month" at bounding box center [246, 139] width 15 height 20
select select "8"
click at [307, 251] on div "28" at bounding box center [305, 256] width 20 height 20
type input "[DATE]"
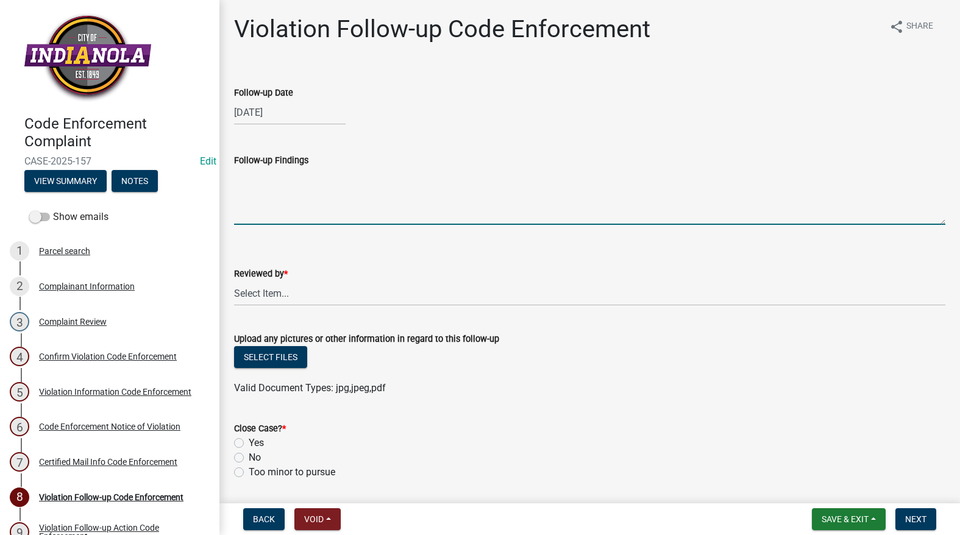
click at [289, 198] on textarea "Follow-up Findings" at bounding box center [589, 196] width 711 height 57
type textarea "City abated"
click at [315, 302] on select "Select Item... Mike Visser Kevin Michels Tim Little Other" at bounding box center [589, 293] width 711 height 25
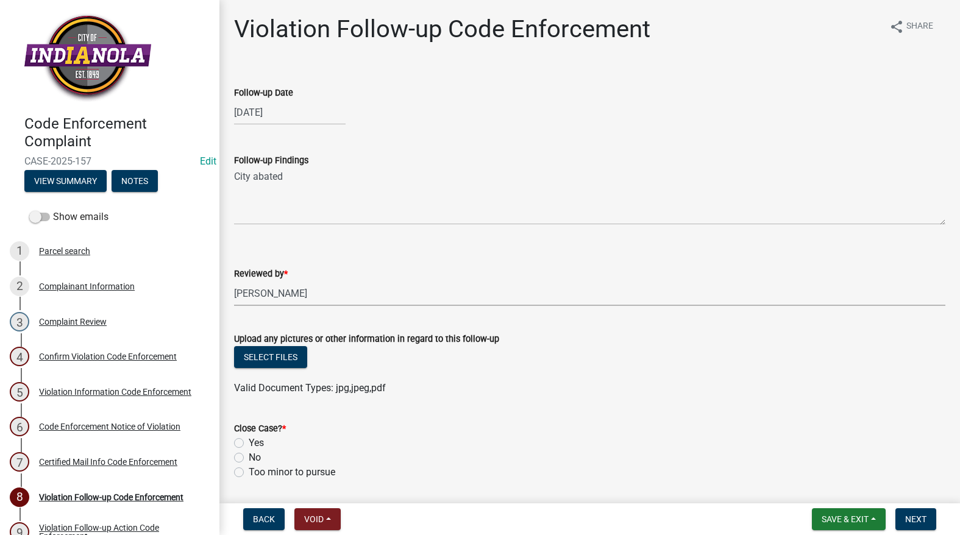
click at [234, 281] on select "Select Item... Mike Visser Kevin Michels Tim Little Other" at bounding box center [589, 293] width 711 height 25
select select "634d5426-b8b3-48ee-aa1e-d523f7499186"
click at [249, 440] on label "Yes" at bounding box center [256, 443] width 15 height 15
click at [249, 440] on input "Yes" at bounding box center [253, 440] width 8 height 8
radio input "true"
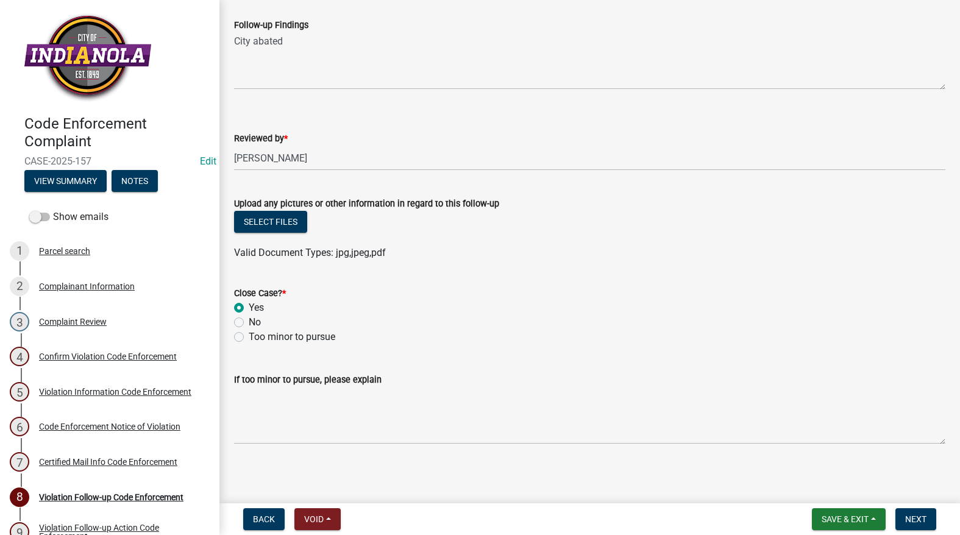
scroll to position [138, 0]
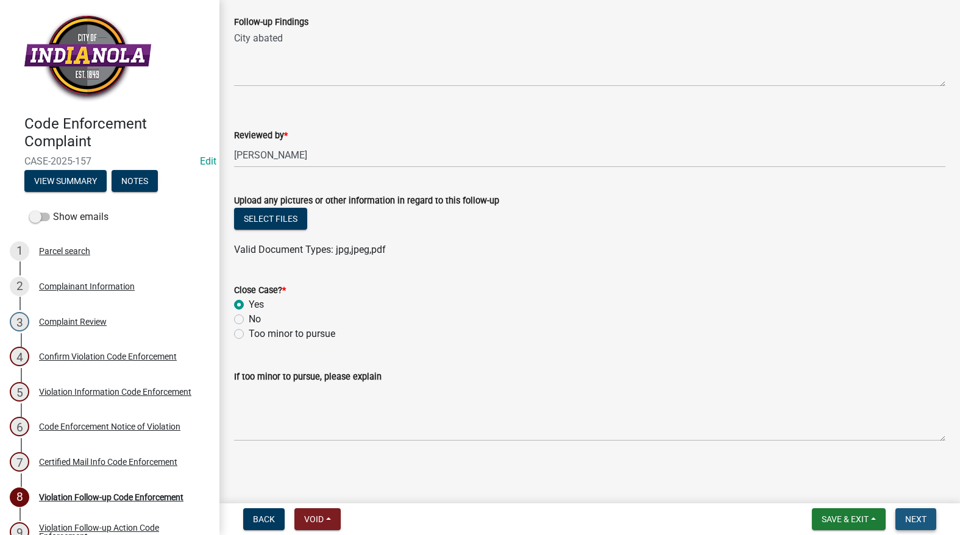
click at [914, 521] on span "Next" at bounding box center [915, 520] width 21 height 10
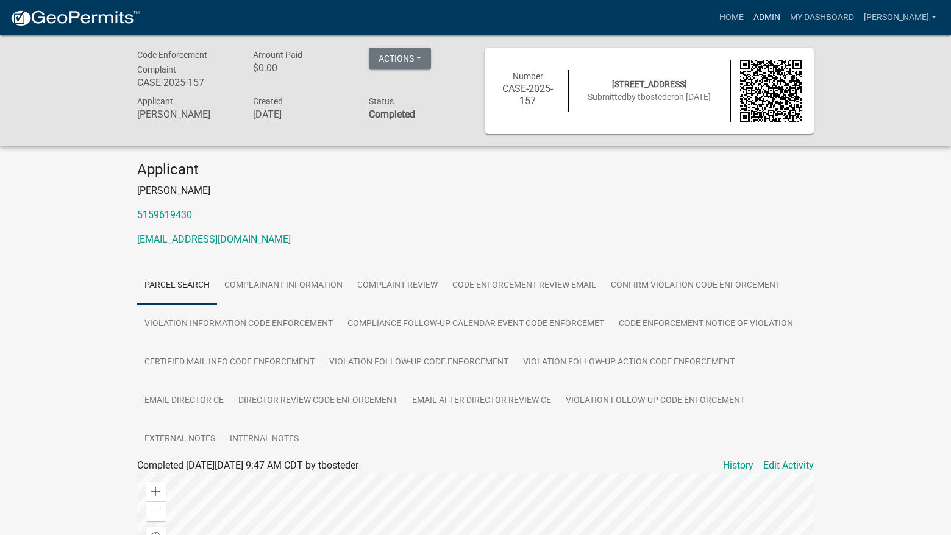
click at [785, 11] on link "Admin" at bounding box center [767, 17] width 37 height 23
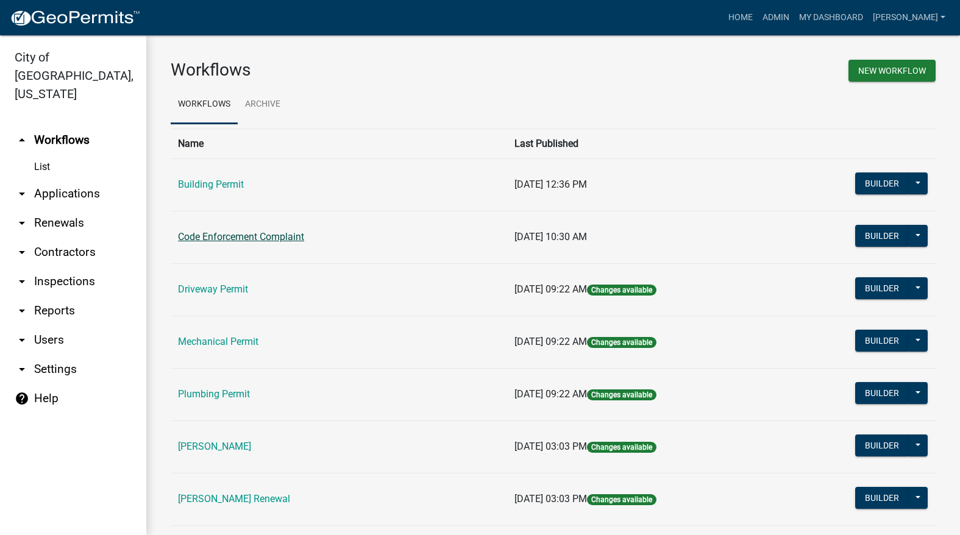
click at [279, 233] on link "Code Enforcement Complaint" at bounding box center [241, 237] width 126 height 12
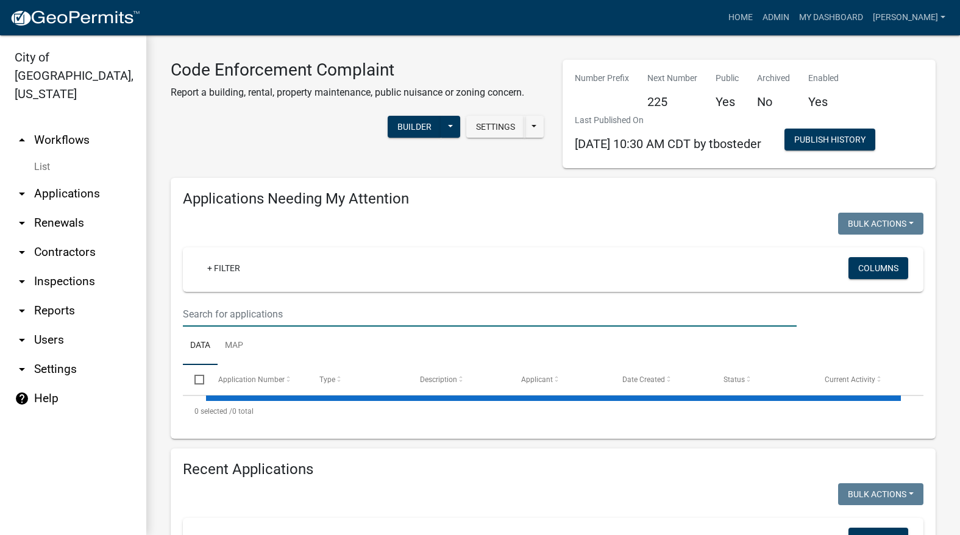
click at [265, 308] on input "text" at bounding box center [490, 314] width 614 height 25
select select "3: 100"
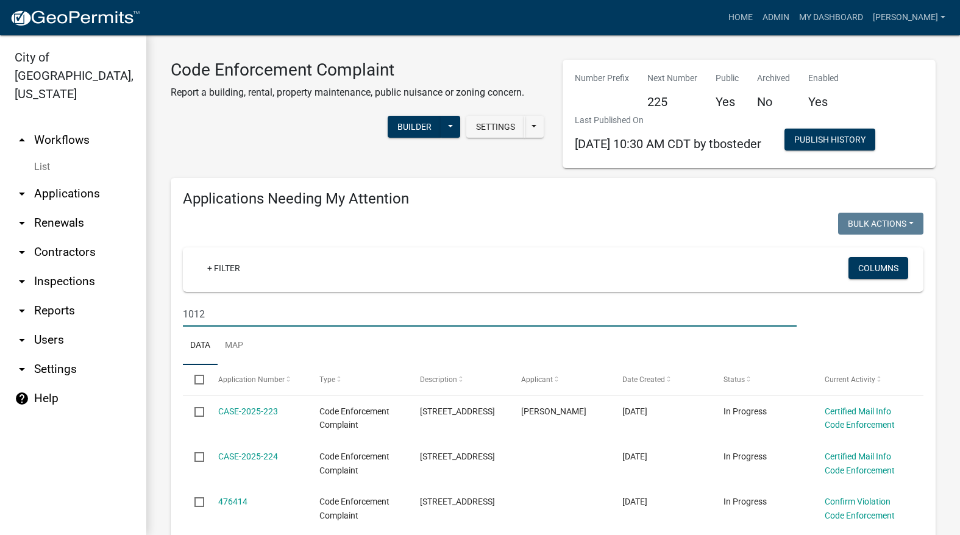
type input "1012"
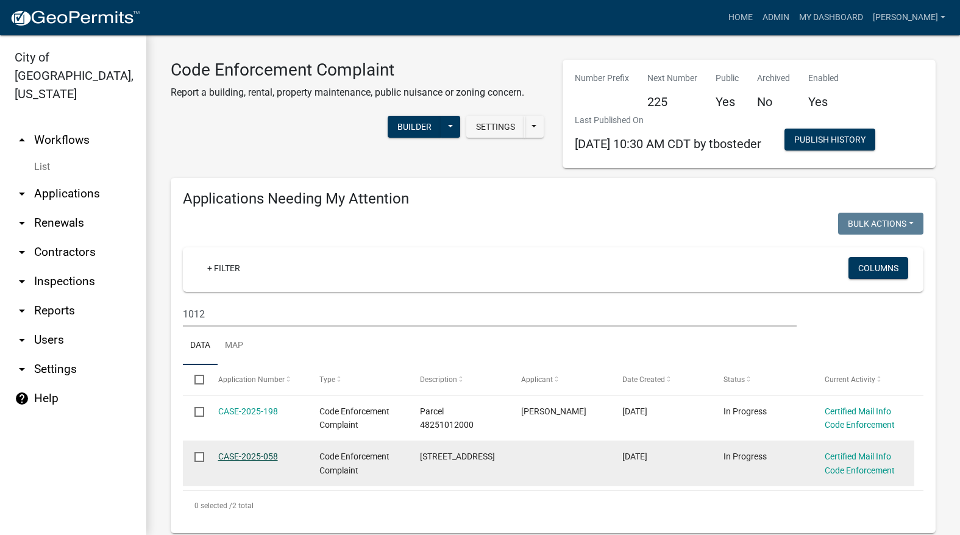
click at [258, 460] on link "CASE-2025-058" at bounding box center [248, 457] width 60 height 10
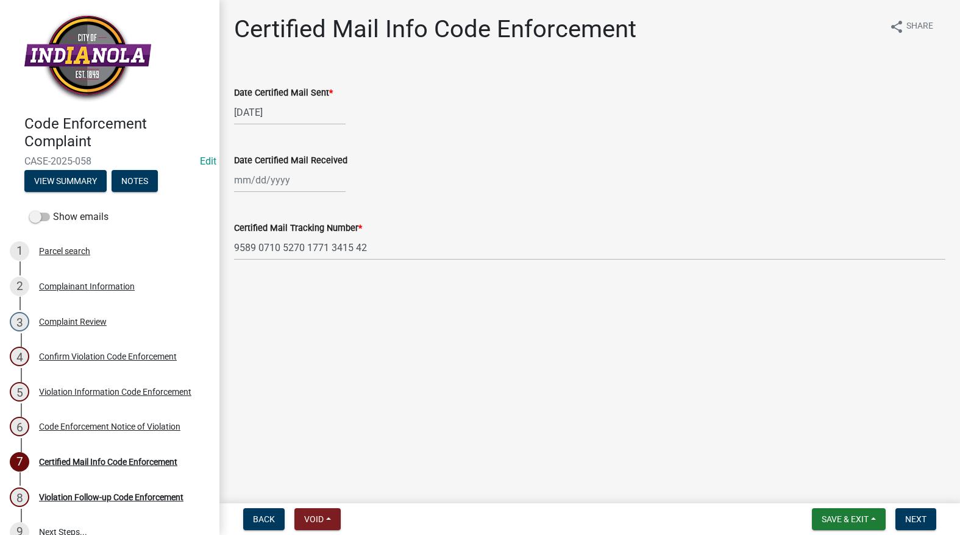
click at [90, 391] on div "Violation Information Code Enforcement" at bounding box center [115, 392] width 152 height 9
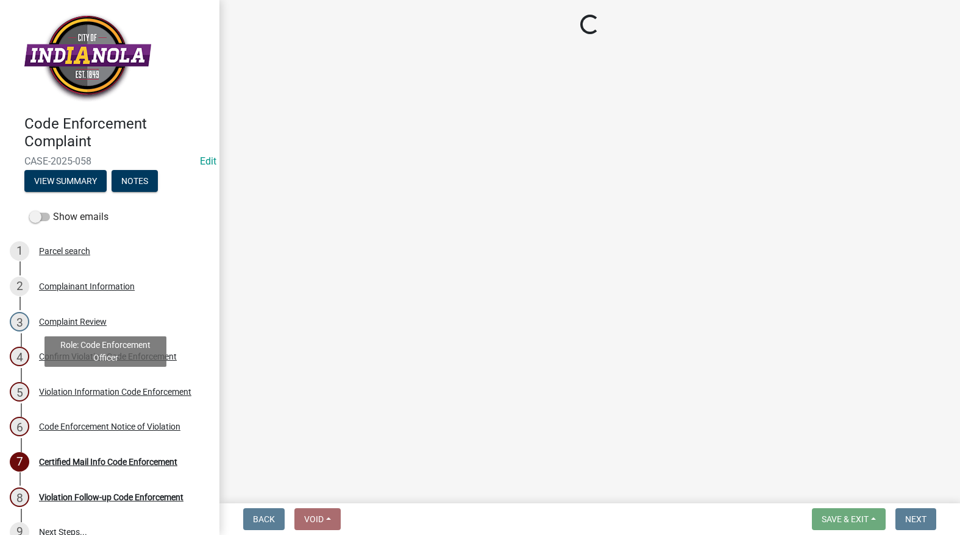
select select "634d5426-b8b3-48ee-aa1e-d523f7499186"
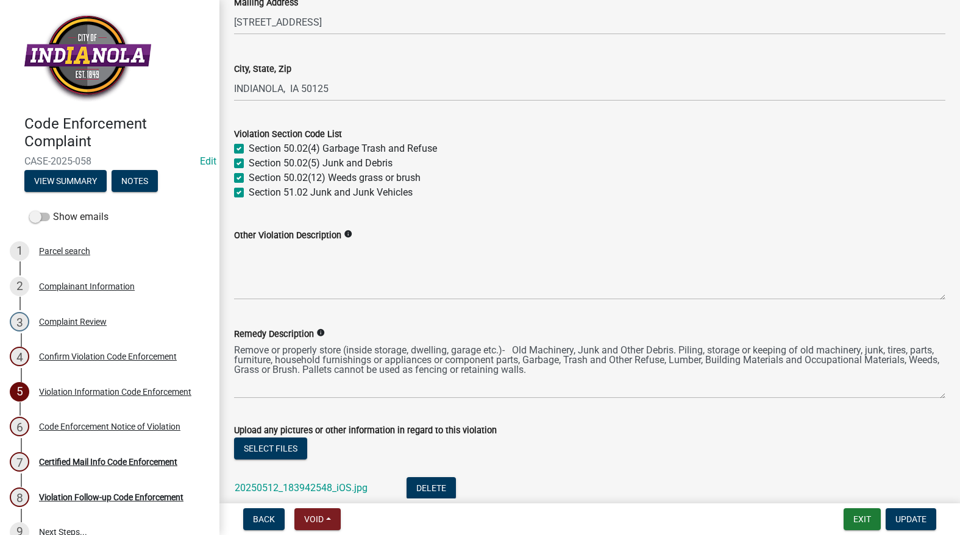
scroll to position [427, 0]
click at [297, 483] on link "20250512_183942548_iOS.jpg" at bounding box center [301, 487] width 133 height 12
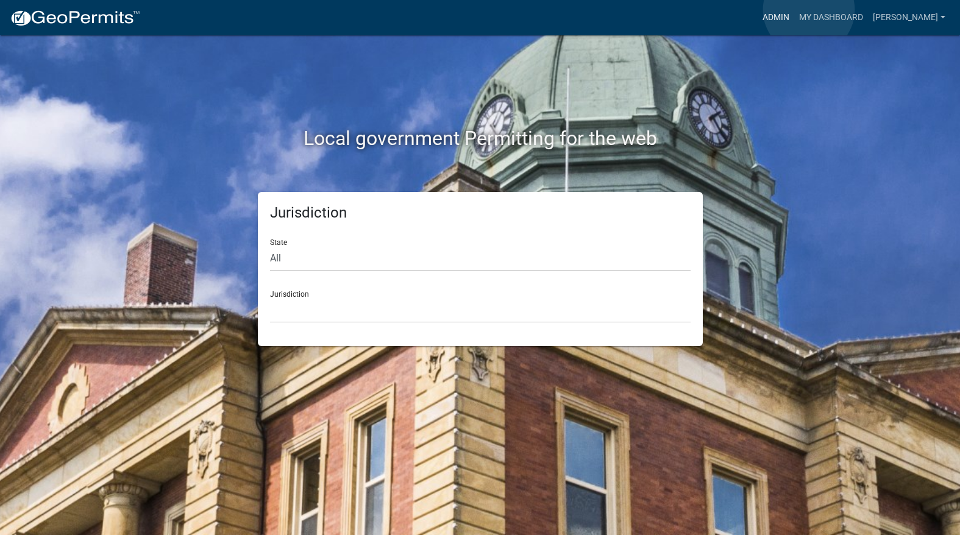
click at [794, 10] on link "Admin" at bounding box center [776, 17] width 37 height 23
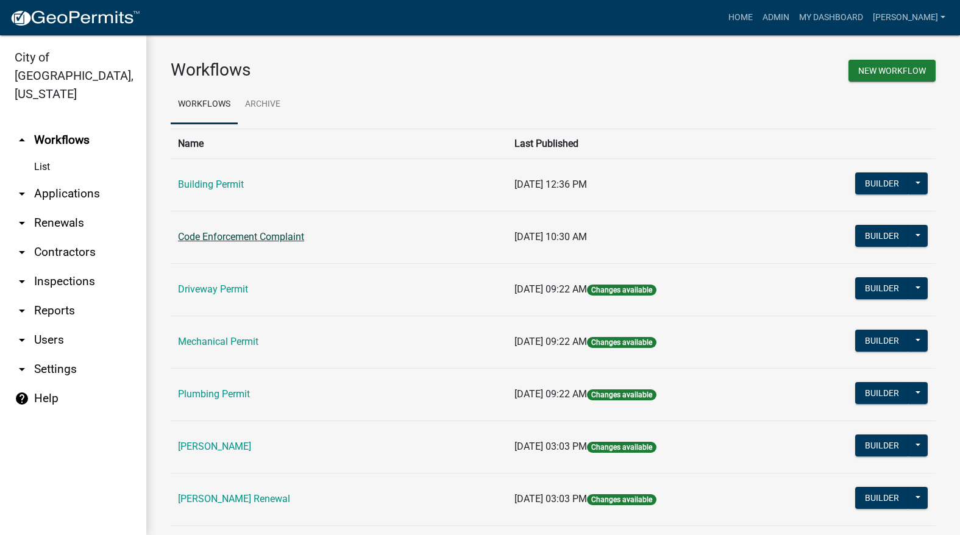
click at [237, 235] on link "Code Enforcement Complaint" at bounding box center [241, 237] width 126 height 12
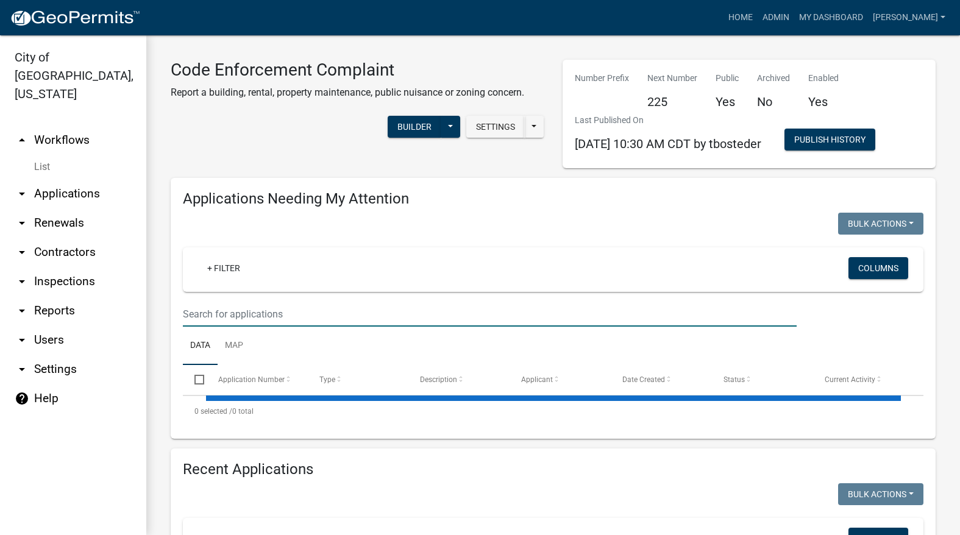
click at [266, 306] on input "text" at bounding box center [490, 314] width 614 height 25
type input "101"
select select "3: 100"
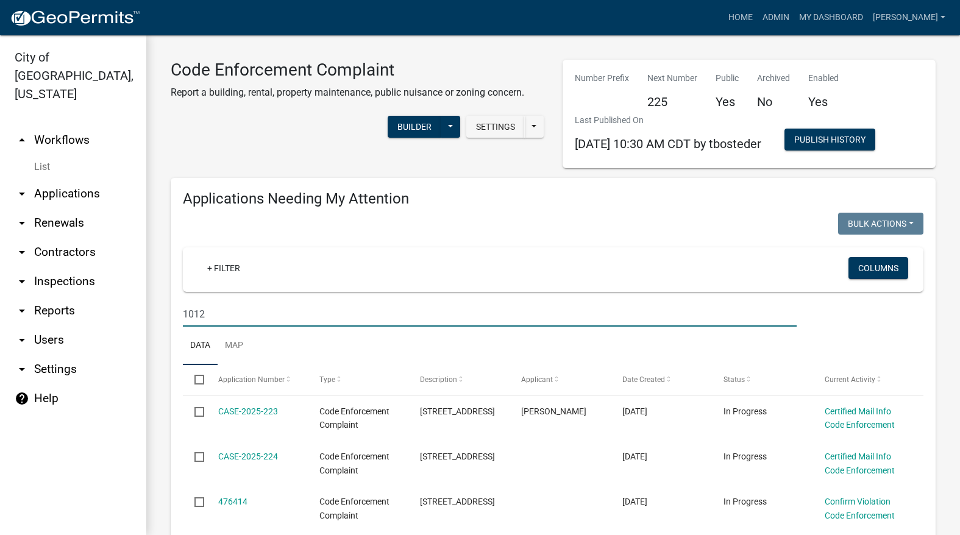
type input "1012"
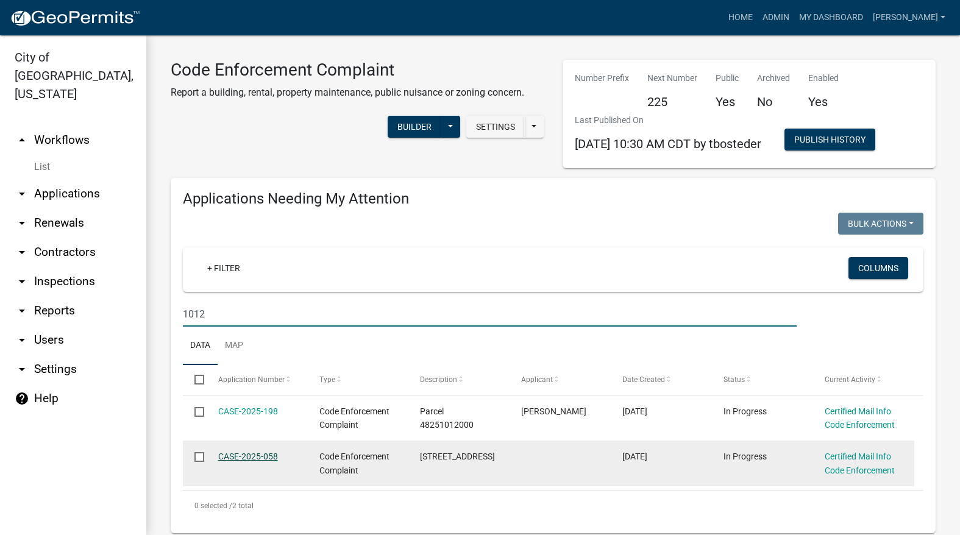
click at [258, 457] on link "CASE-2025-058" at bounding box center [248, 457] width 60 height 10
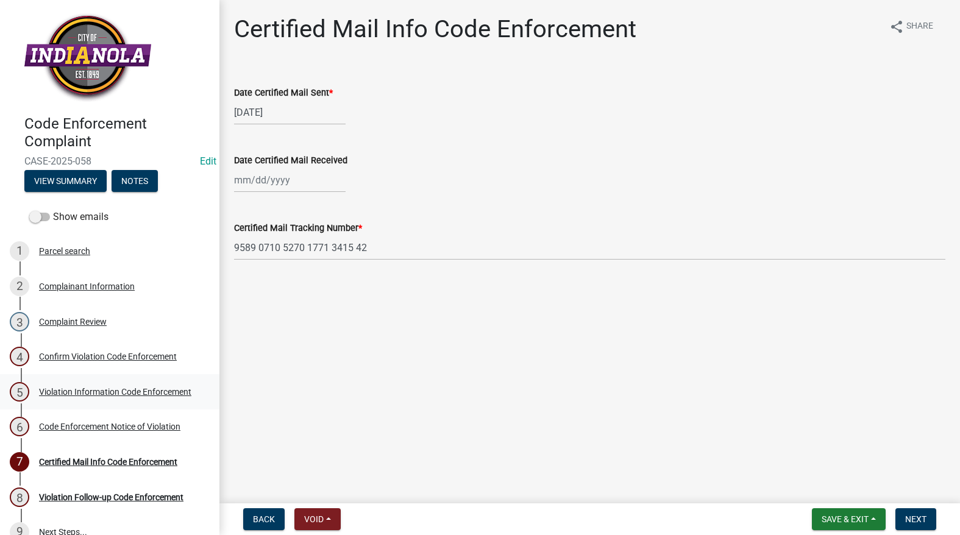
click at [73, 396] on div "Violation Information Code Enforcement" at bounding box center [115, 392] width 152 height 9
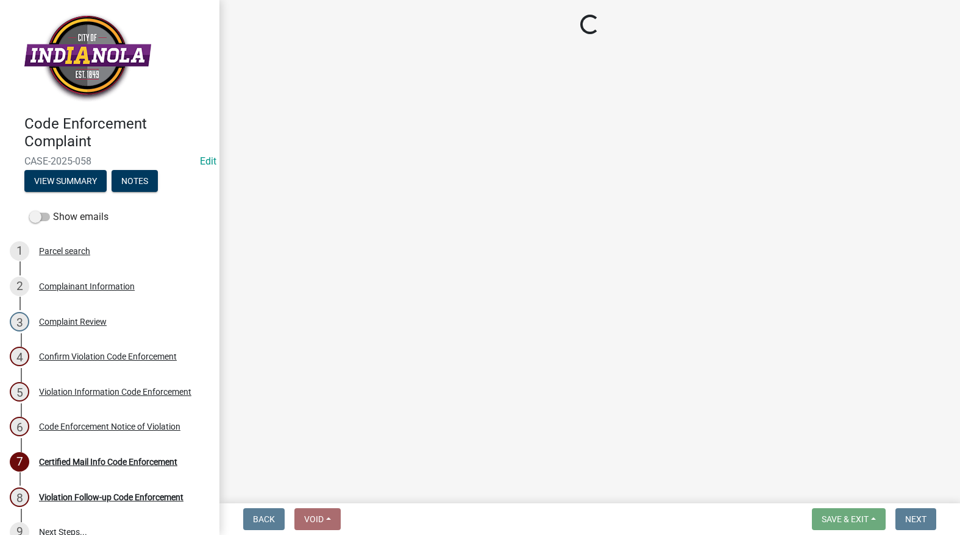
select select "634d5426-b8b3-48ee-aa1e-d523f7499186"
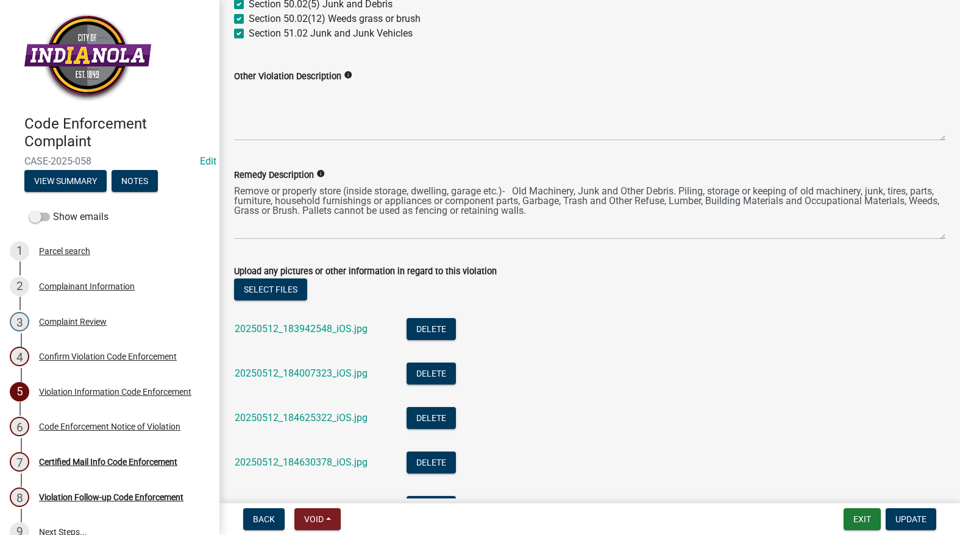
scroll to position [732, 0]
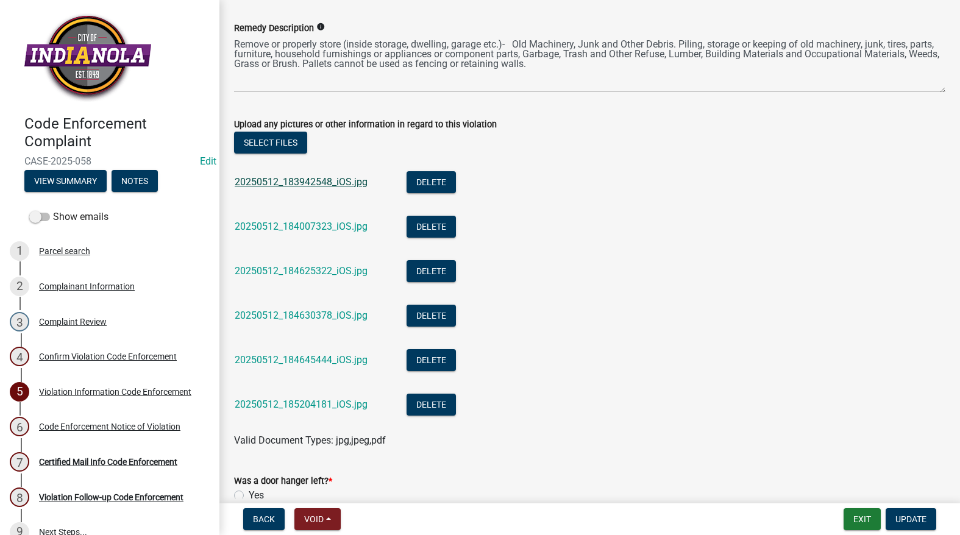
click at [331, 186] on link "20250512_183942548_iOS.jpg" at bounding box center [301, 182] width 133 height 12
click at [285, 224] on link "20250512_184007323_iOS.jpg" at bounding box center [301, 227] width 133 height 12
